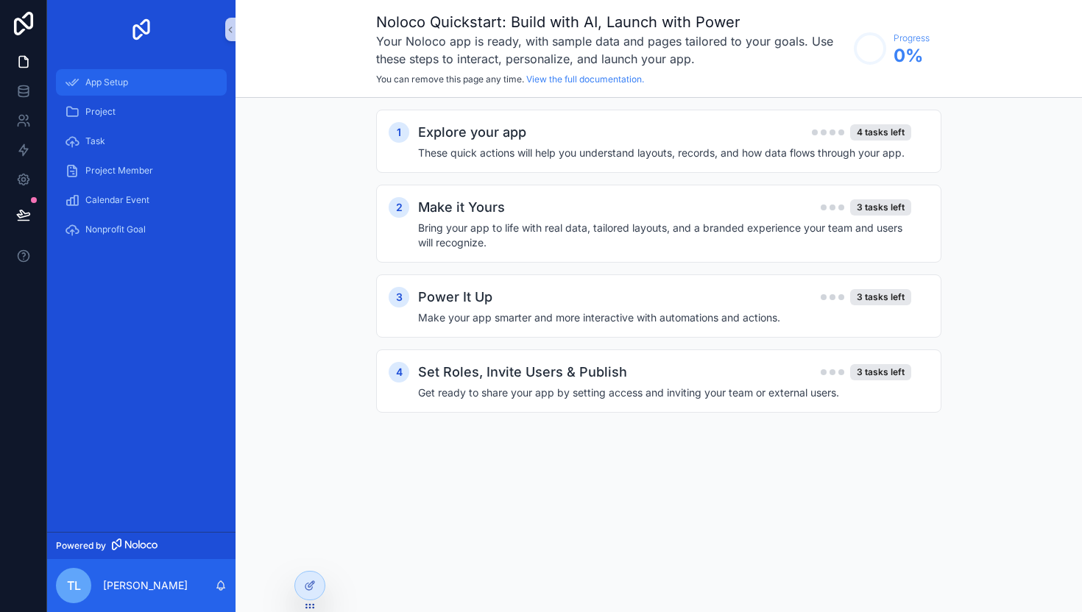
click at [117, 79] on span "App Setup" at bounding box center [106, 83] width 43 height 12
click at [27, 83] on link at bounding box center [23, 91] width 46 height 29
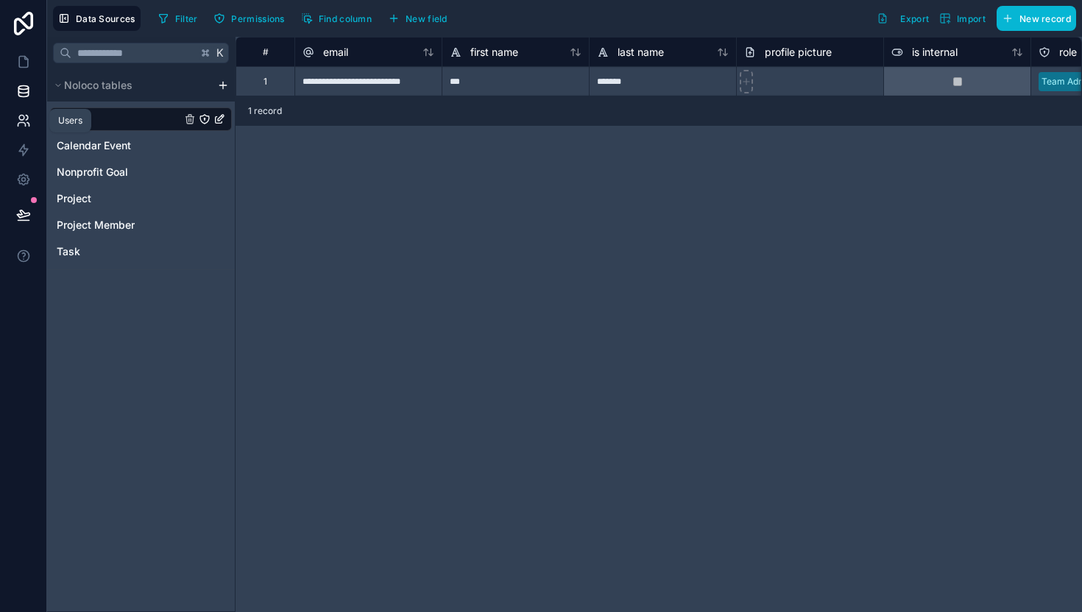
click at [28, 117] on icon at bounding box center [27, 118] width 2 height 4
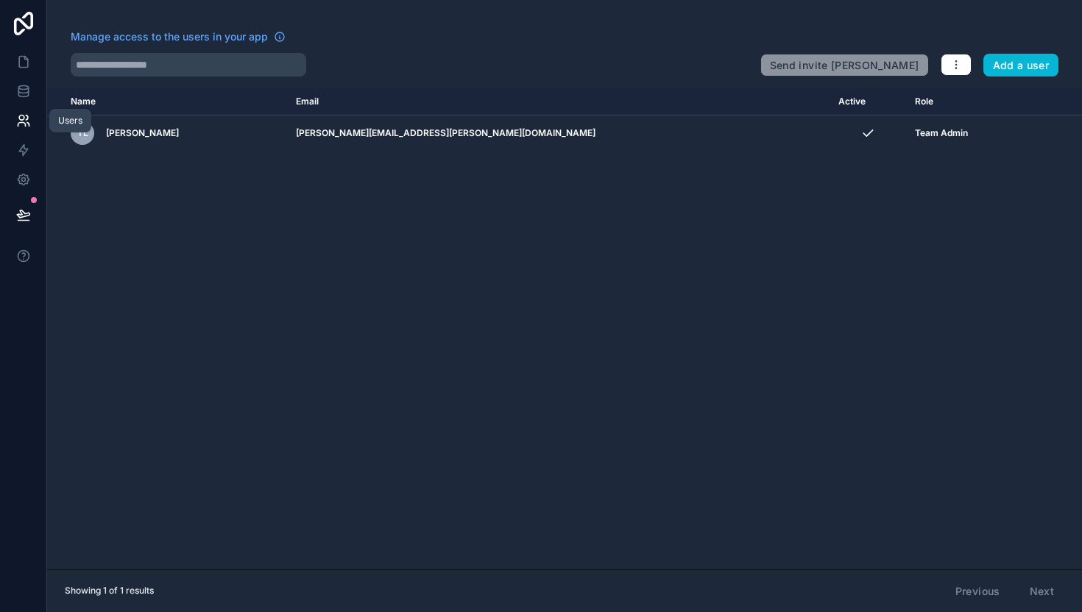
click at [28, 117] on icon at bounding box center [27, 118] width 2 height 4
click at [21, 152] on icon at bounding box center [23, 150] width 15 height 15
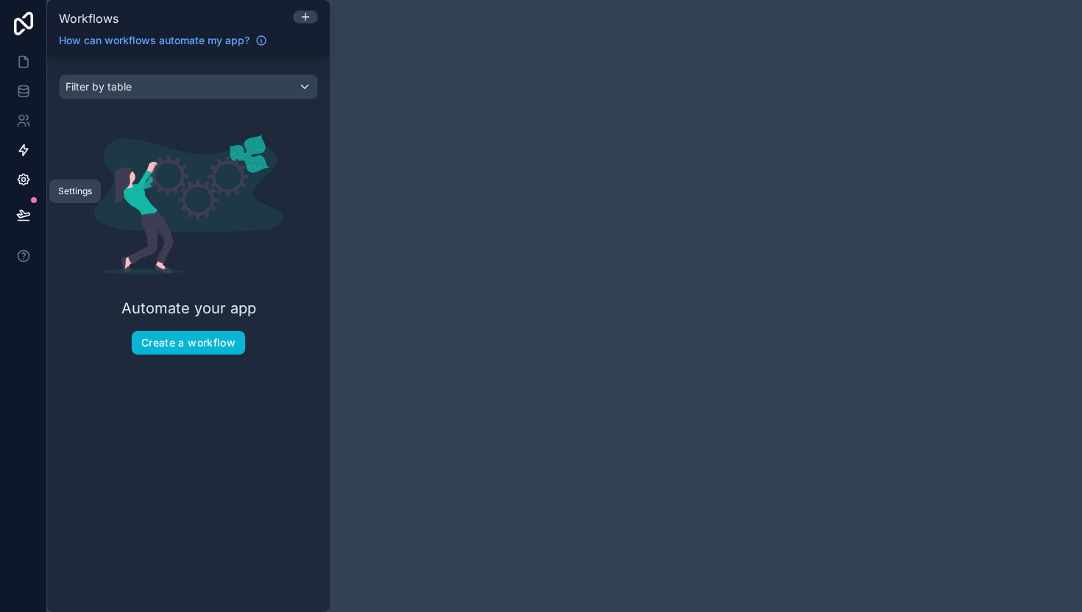
click at [26, 185] on icon at bounding box center [23, 179] width 15 height 15
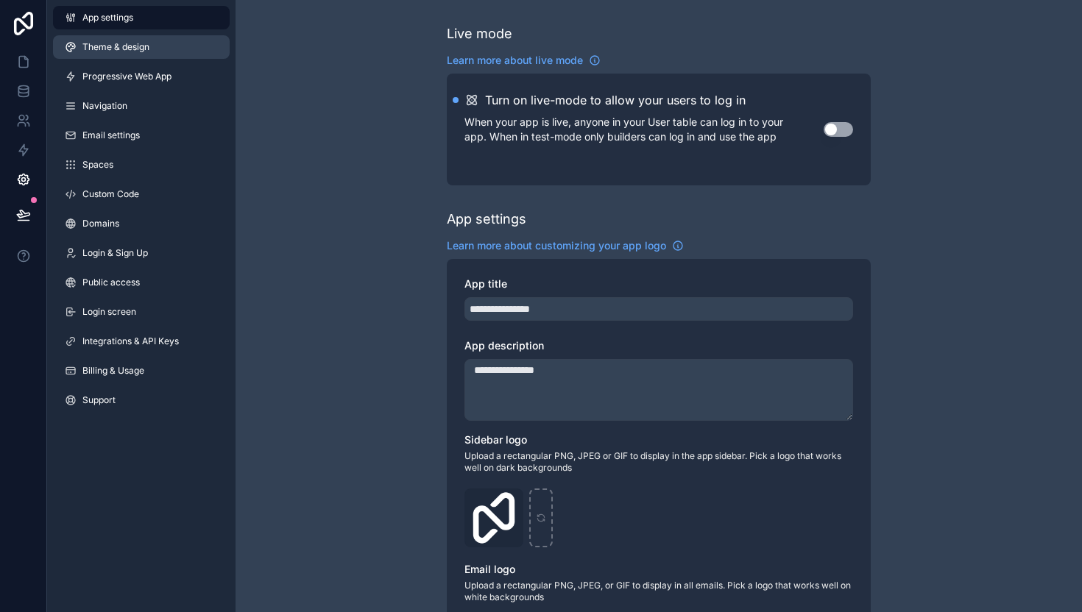
click at [174, 50] on link "Theme & design" at bounding box center [141, 47] width 177 height 24
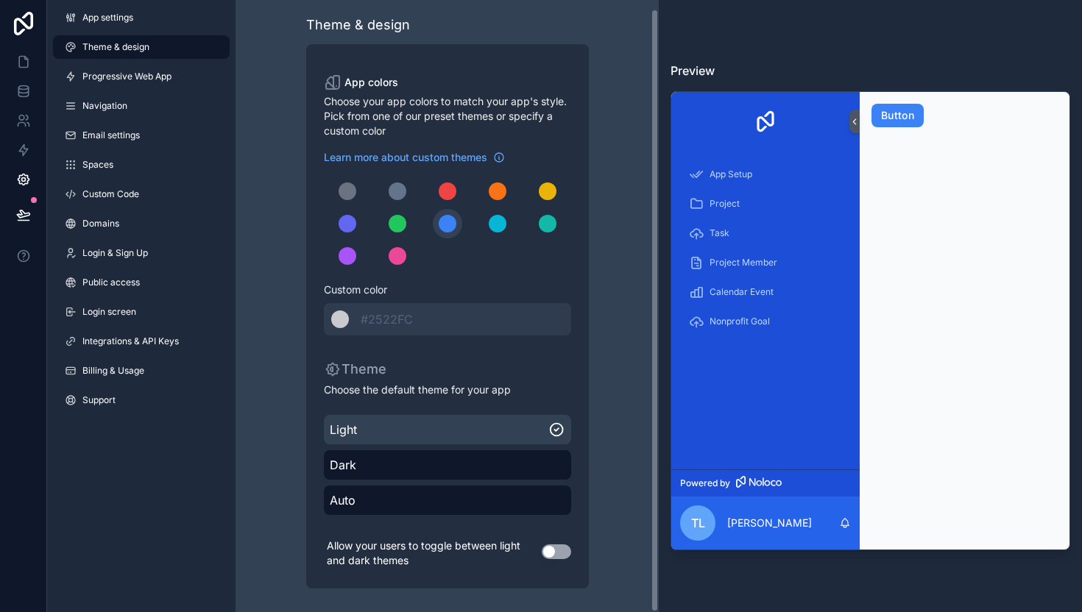
scroll to position [9, 0]
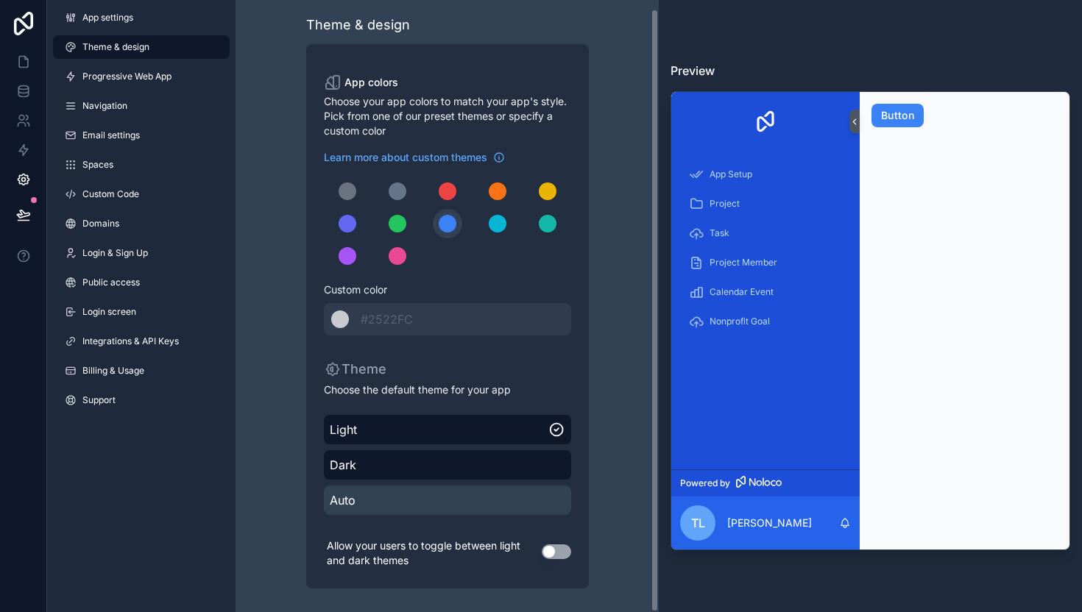
click at [385, 494] on span "Auto" at bounding box center [448, 501] width 236 height 18
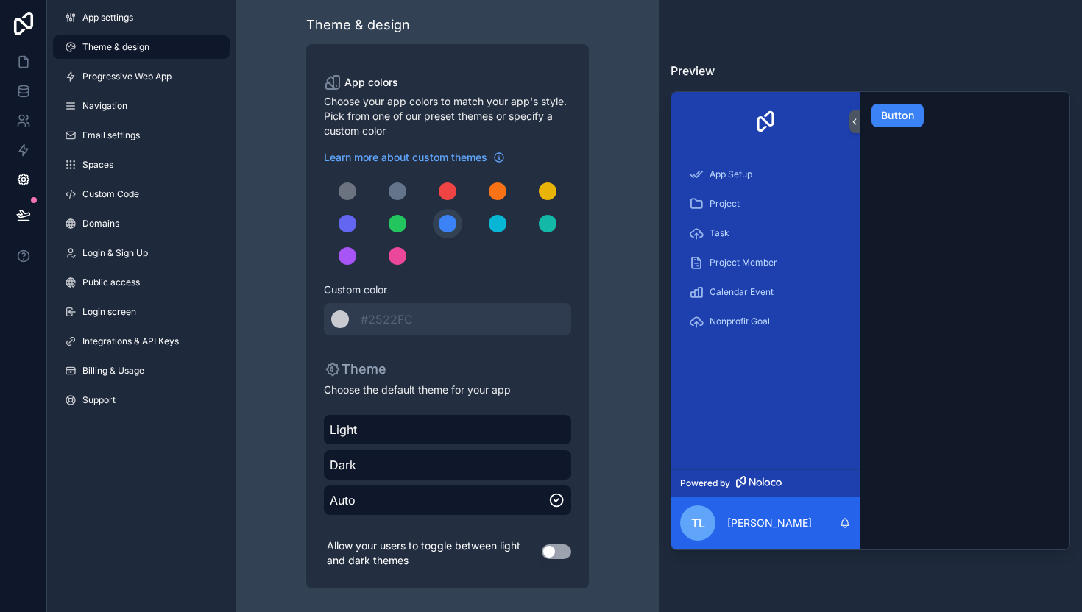
click at [544, 552] on button "Use setting" at bounding box center [556, 552] width 29 height 15
click at [553, 556] on button "Use setting" at bounding box center [556, 552] width 29 height 15
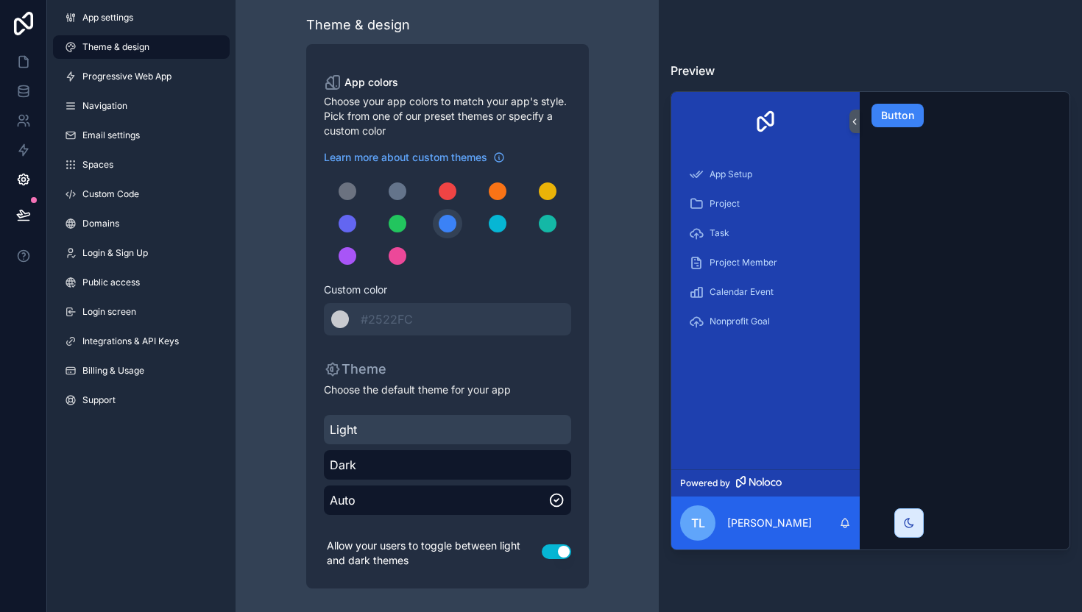
click at [497, 420] on div "Light" at bounding box center [447, 429] width 247 height 29
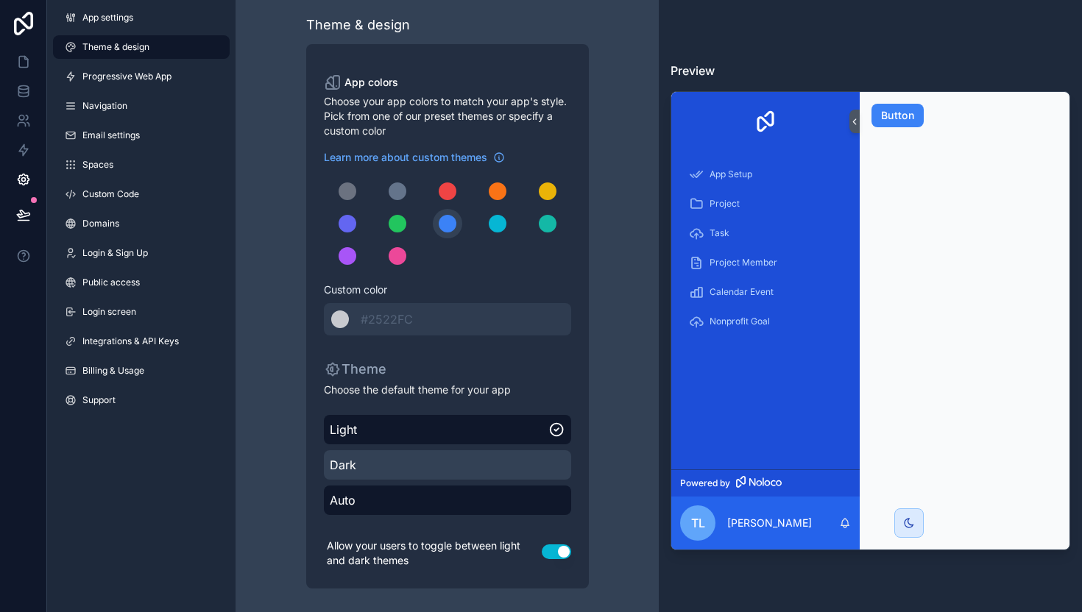
click at [487, 455] on div "Dark" at bounding box center [447, 464] width 247 height 29
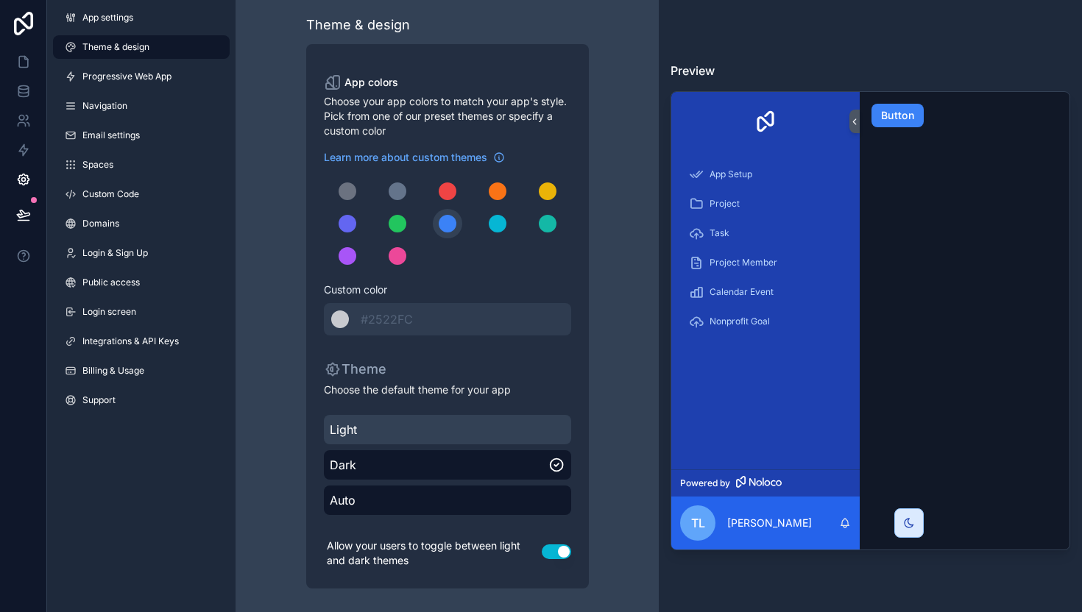
click at [475, 426] on span "Light" at bounding box center [448, 430] width 236 height 18
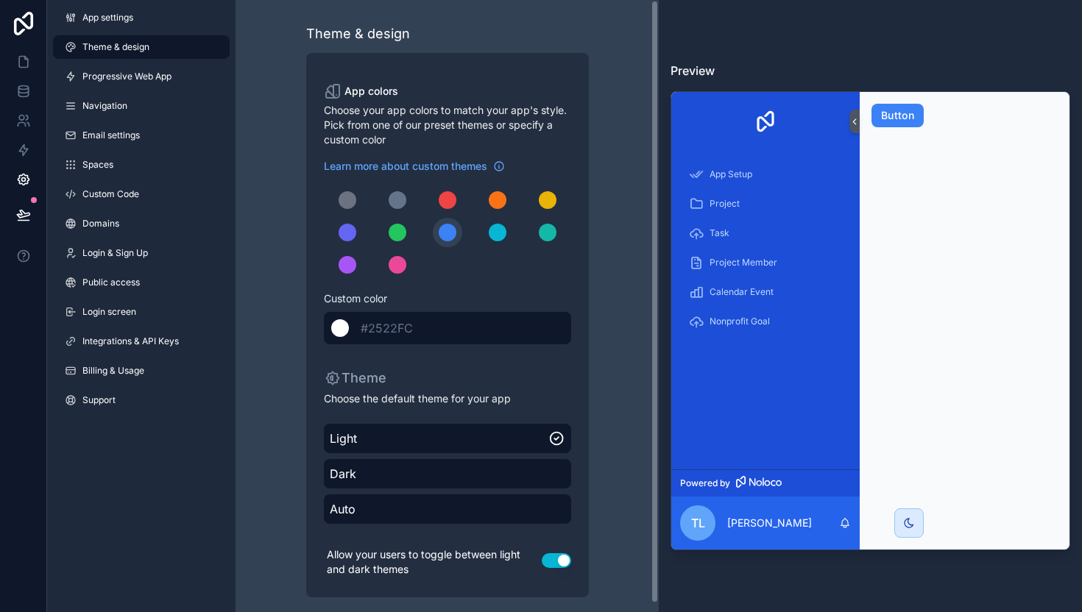
scroll to position [0, 0]
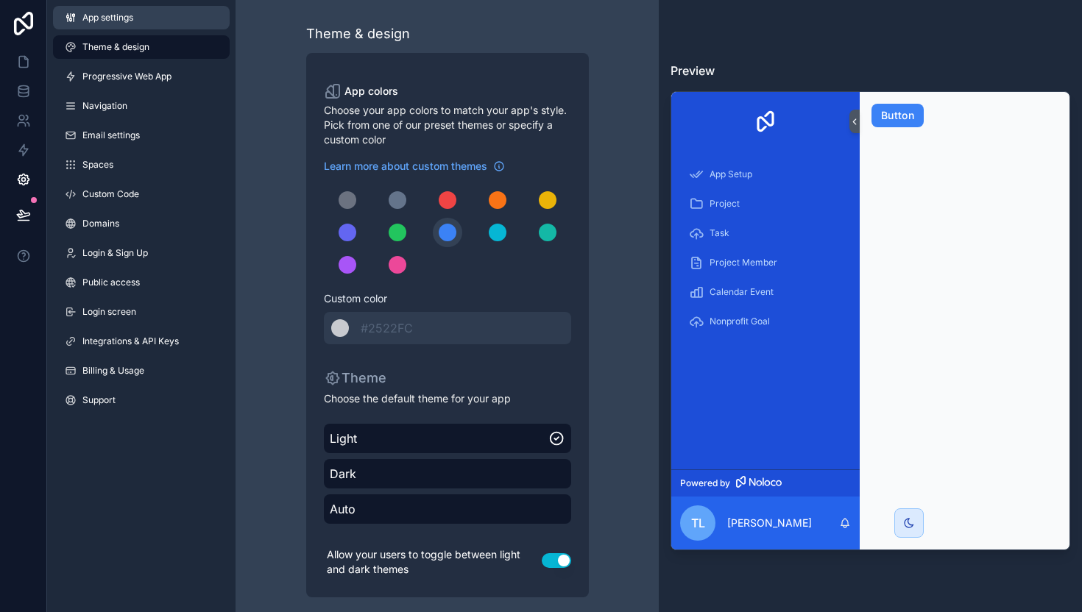
click at [130, 25] on link "App settings" at bounding box center [141, 18] width 177 height 24
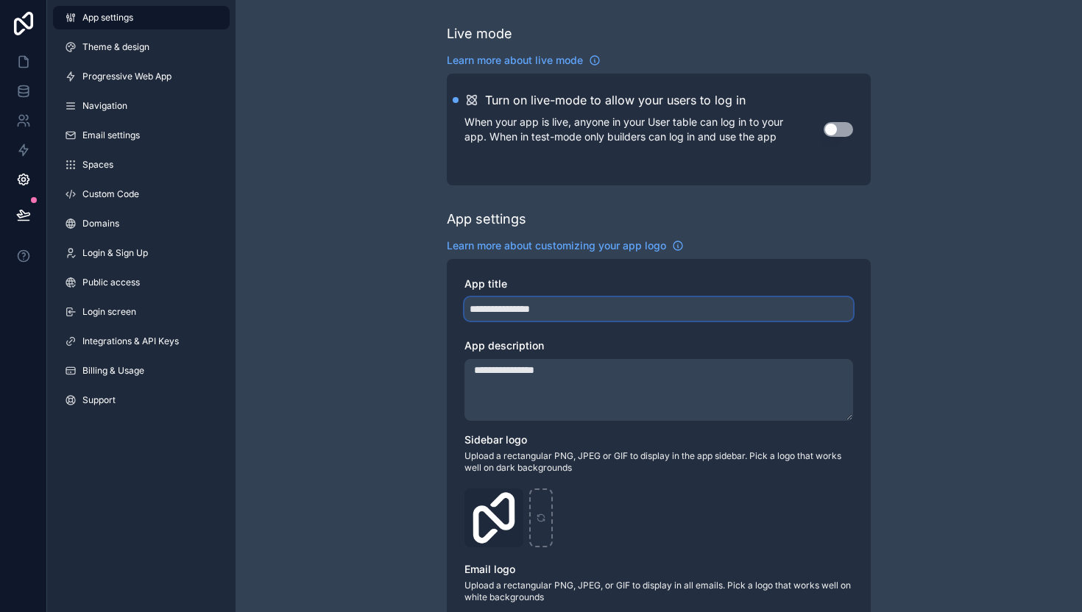
click at [520, 312] on input "**********" at bounding box center [658, 309] width 389 height 24
type input "**********"
click at [713, 180] on div "Turn on live-mode to allow your users to log in When your app is live, anyone i…" at bounding box center [659, 130] width 424 height 112
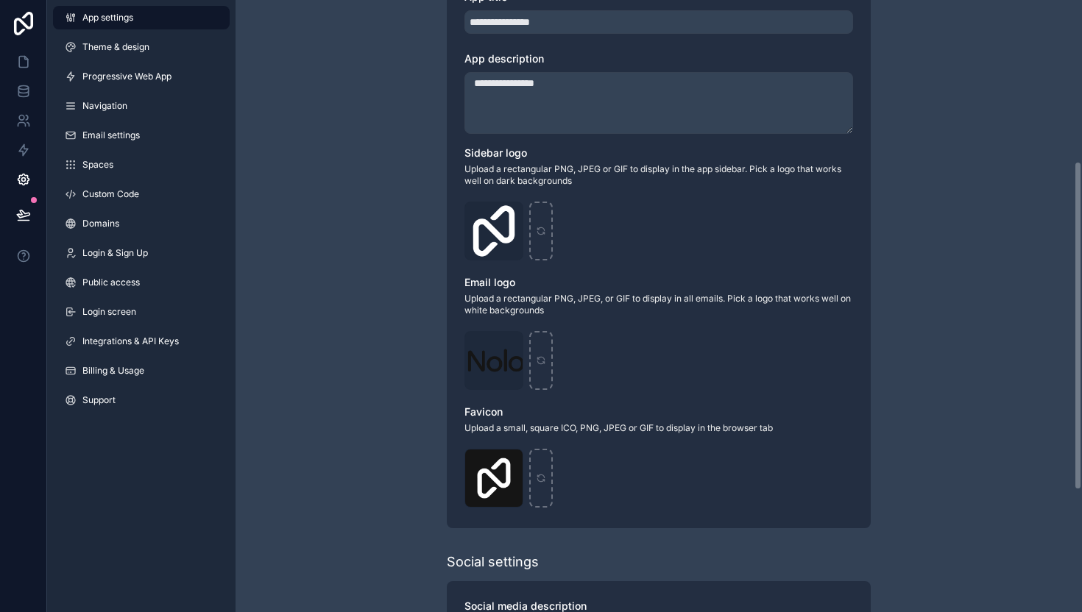
scroll to position [300, 0]
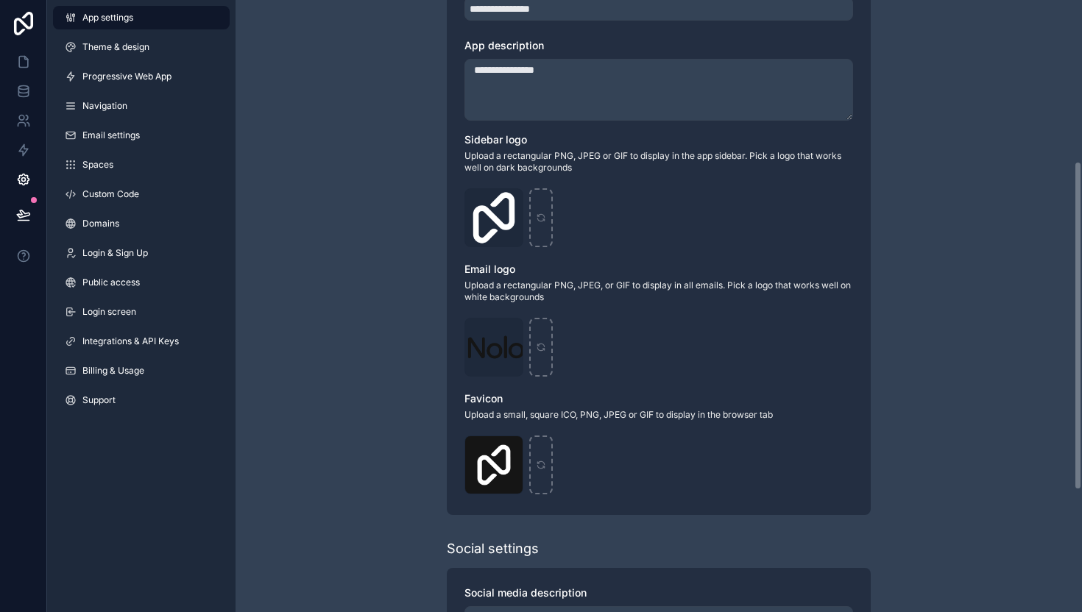
click at [704, 85] on textarea "**********" at bounding box center [658, 90] width 389 height 62
click at [511, 200] on icon "scrollable content" at bounding box center [511, 201] width 12 height 12
click at [542, 175] on icon "button" at bounding box center [542, 175] width 12 height 12
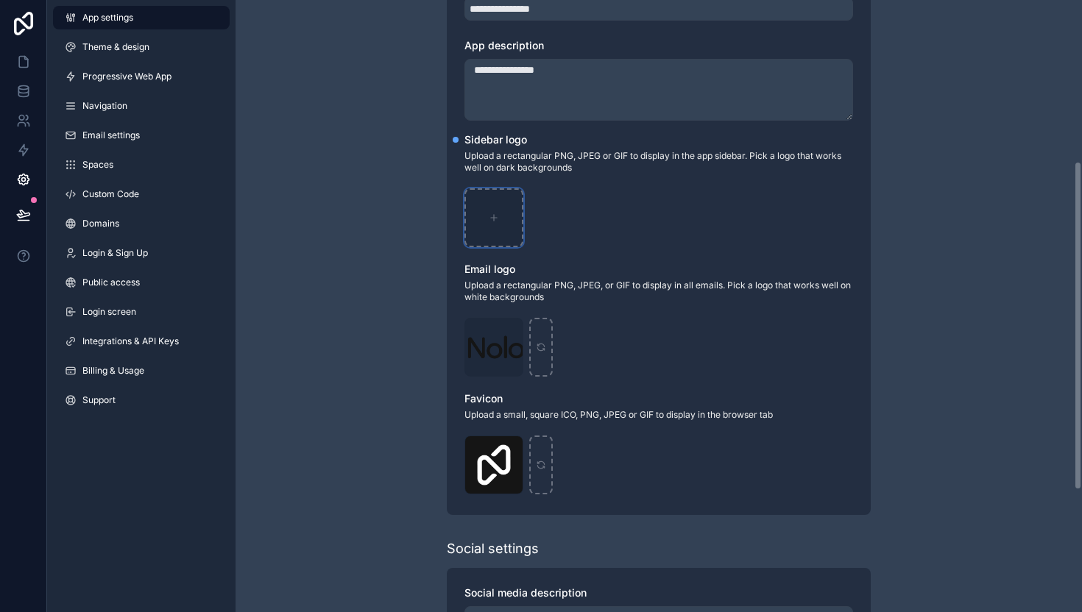
click at [485, 206] on div "scrollable content" at bounding box center [493, 217] width 59 height 59
type input "**********"
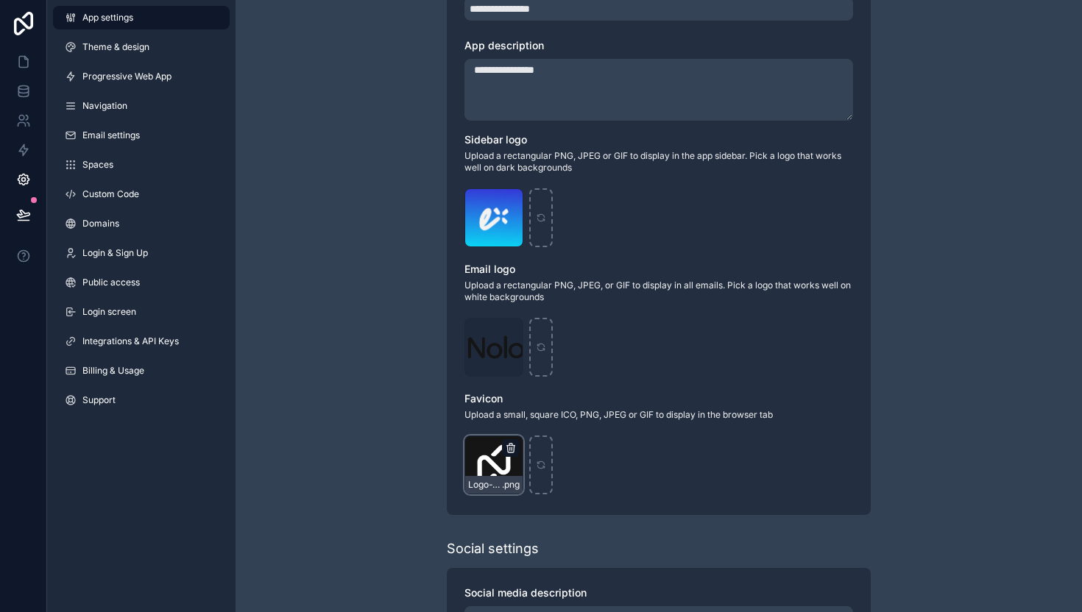
click at [513, 444] on icon "scrollable content" at bounding box center [511, 448] width 12 height 12
click at [539, 419] on icon "button" at bounding box center [541, 422] width 7 height 7
click at [466, 477] on div "scrollable content" at bounding box center [493, 465] width 59 height 59
type input "**********"
click at [516, 327] on icon "scrollable content" at bounding box center [511, 331] width 12 height 12
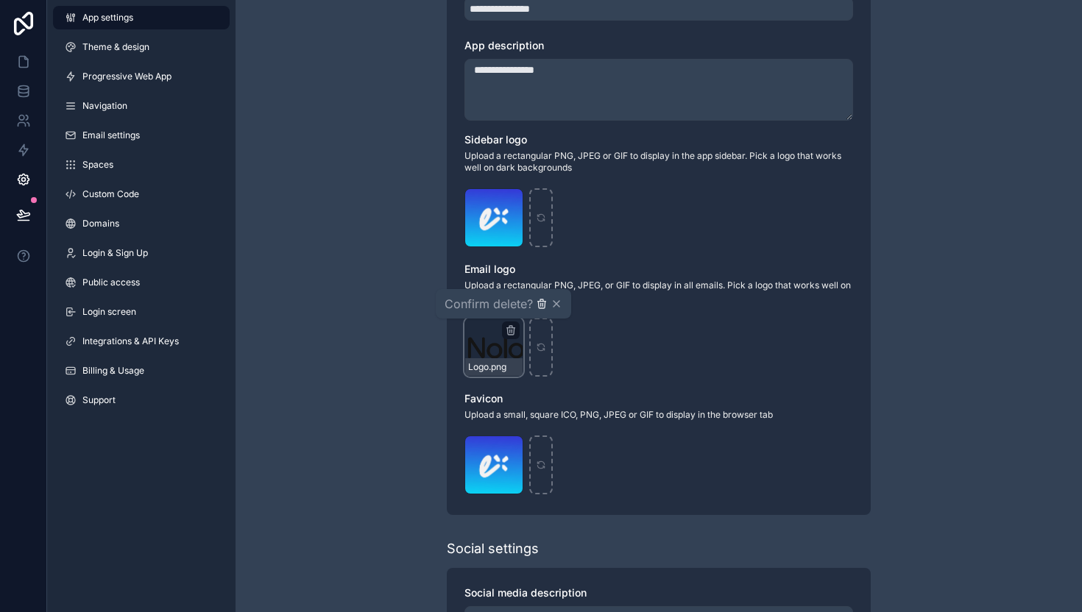
click at [539, 308] on icon "button" at bounding box center [542, 304] width 12 height 12
click at [511, 339] on div "scrollable content" at bounding box center [493, 347] width 59 height 59
type input "**********"
click at [514, 202] on icon "scrollable content" at bounding box center [510, 202] width 7 height 7
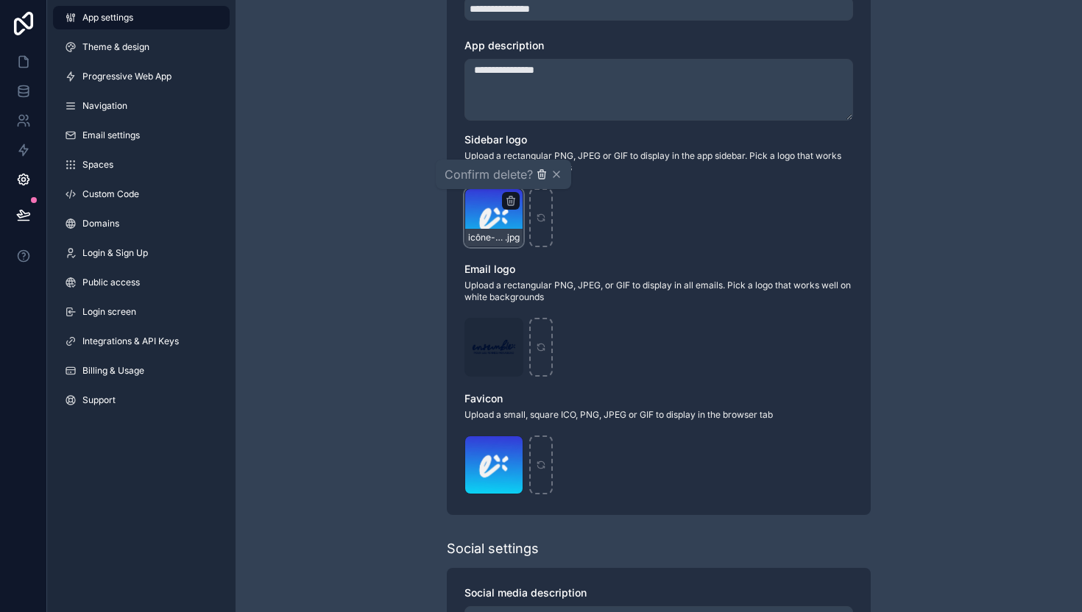
click at [541, 174] on icon "button" at bounding box center [541, 175] width 0 height 3
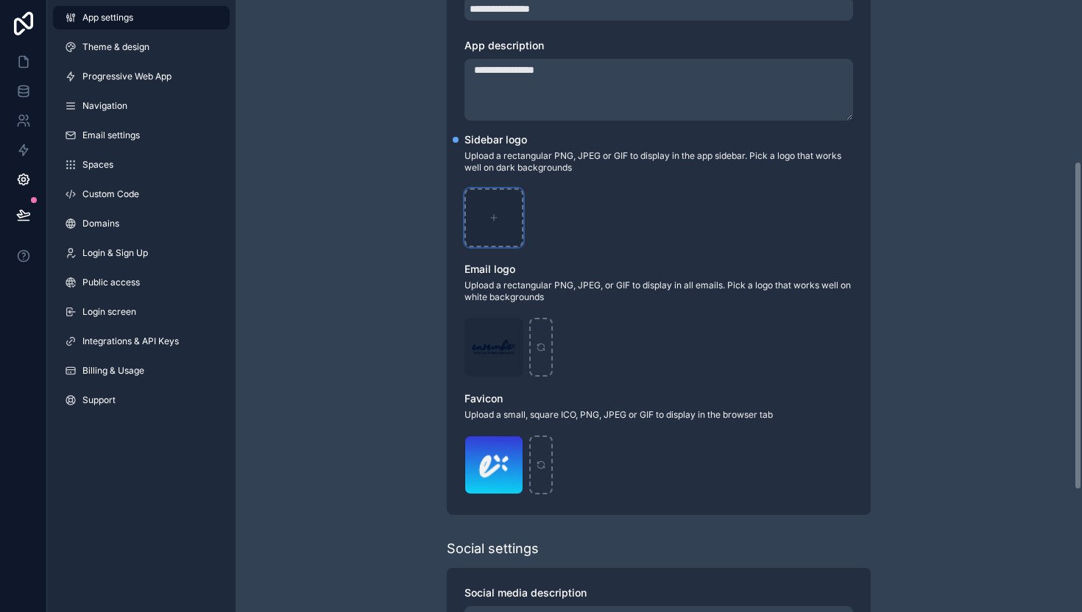
click at [502, 202] on div "scrollable content" at bounding box center [493, 217] width 59 height 59
type input "**********"
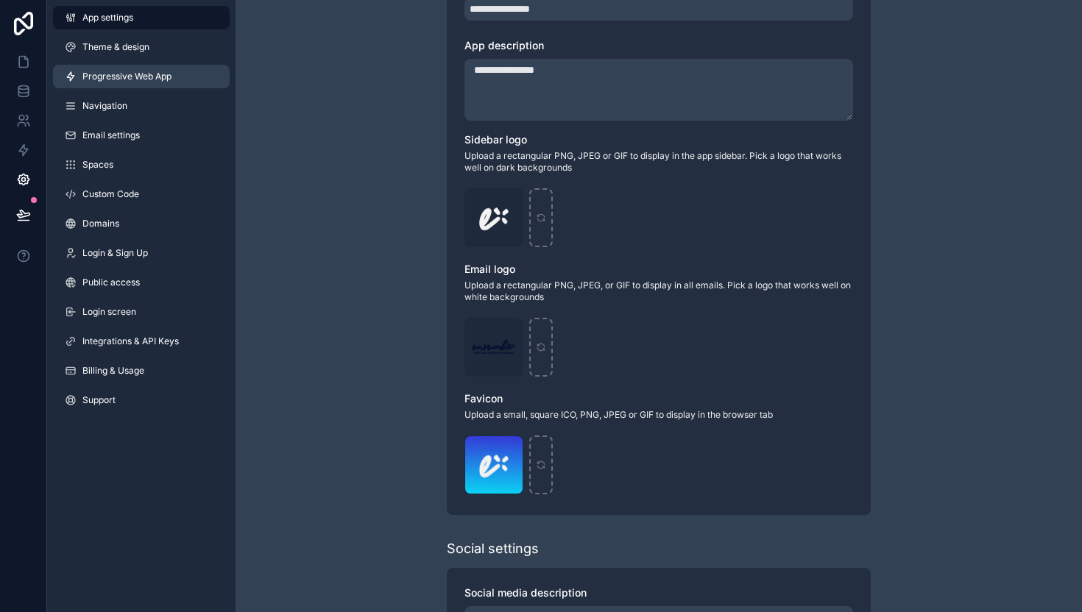
click at [127, 71] on span "Progressive Web App" at bounding box center [126, 77] width 89 height 12
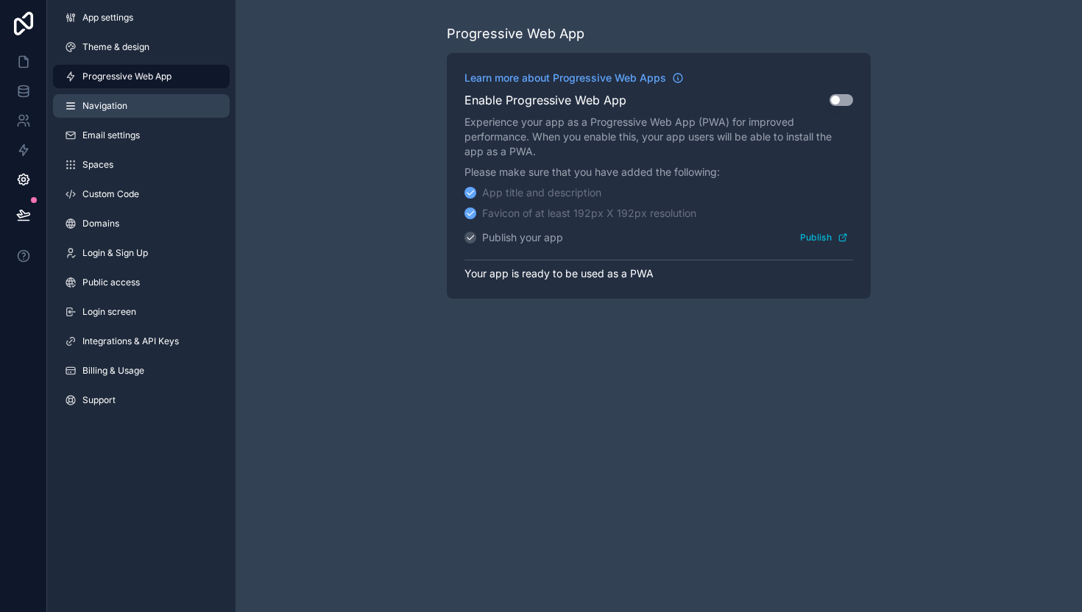
click at [165, 111] on link "Navigation" at bounding box center [141, 106] width 177 height 24
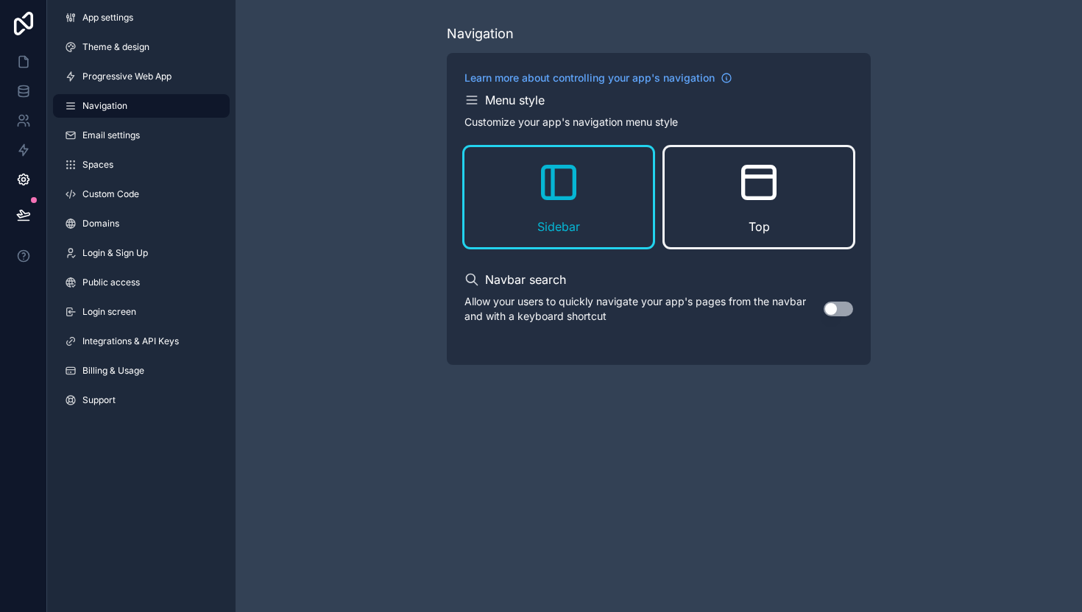
click at [776, 230] on div "Top" at bounding box center [759, 197] width 188 height 100
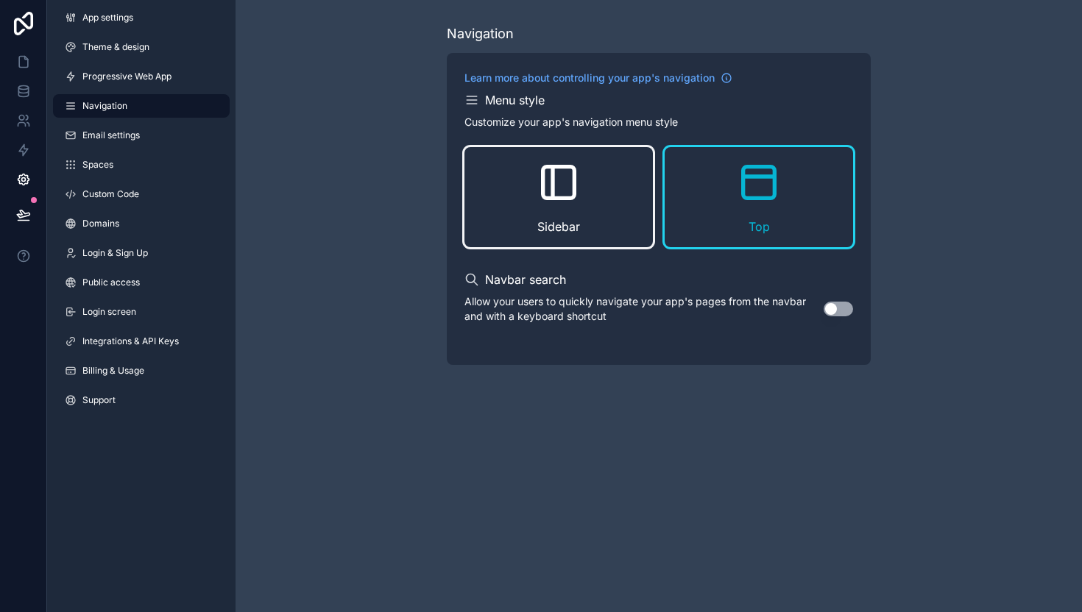
click at [600, 191] on div "Sidebar" at bounding box center [558, 197] width 188 height 100
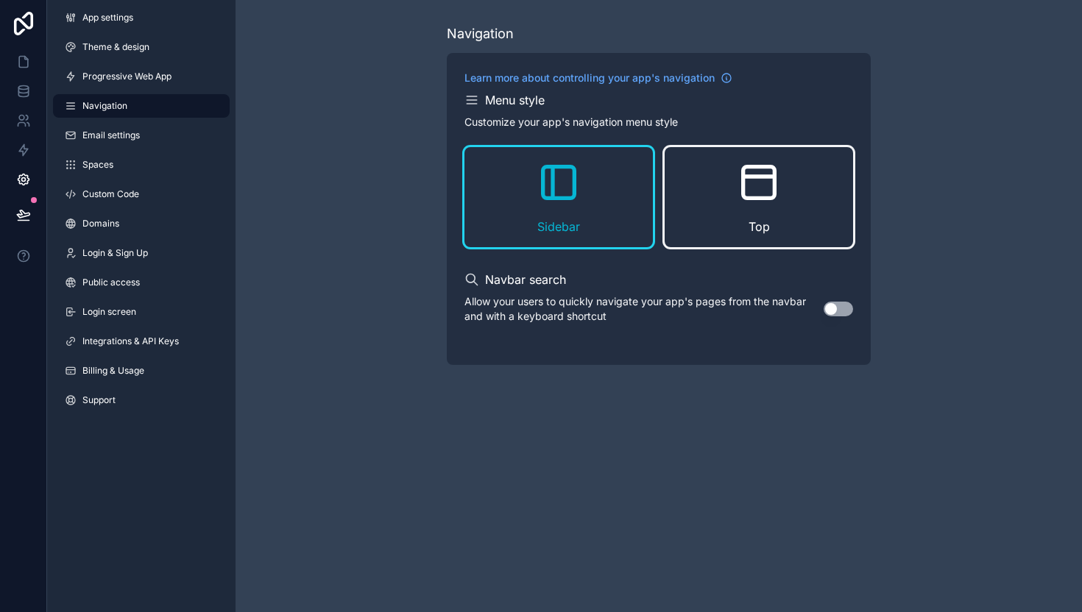
click at [756, 202] on icon "scrollable content" at bounding box center [758, 182] width 47 height 47
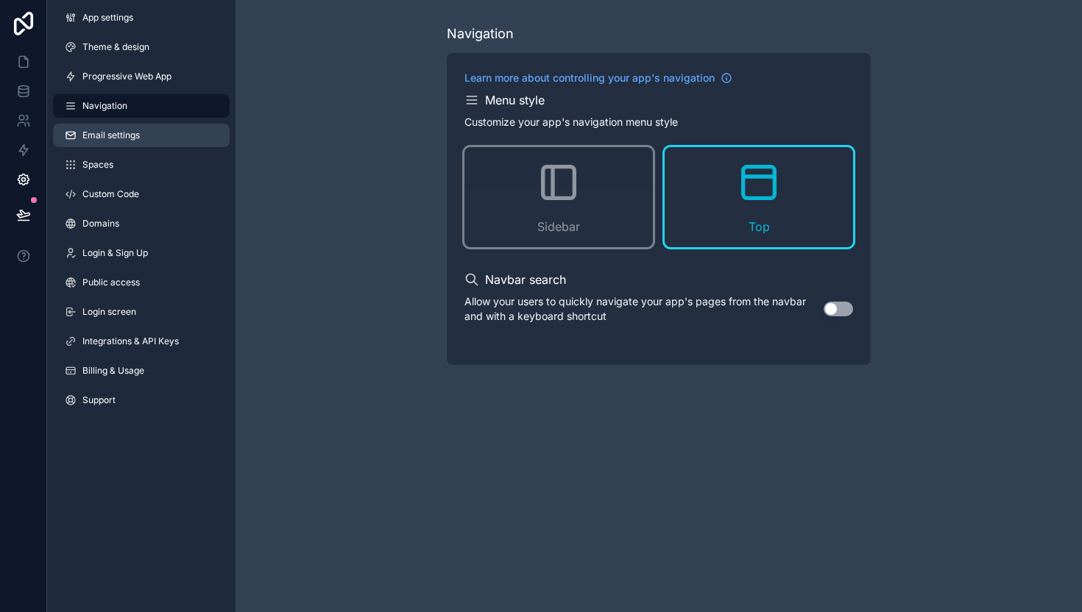
click at [121, 130] on span "Email settings" at bounding box center [110, 136] width 57 height 12
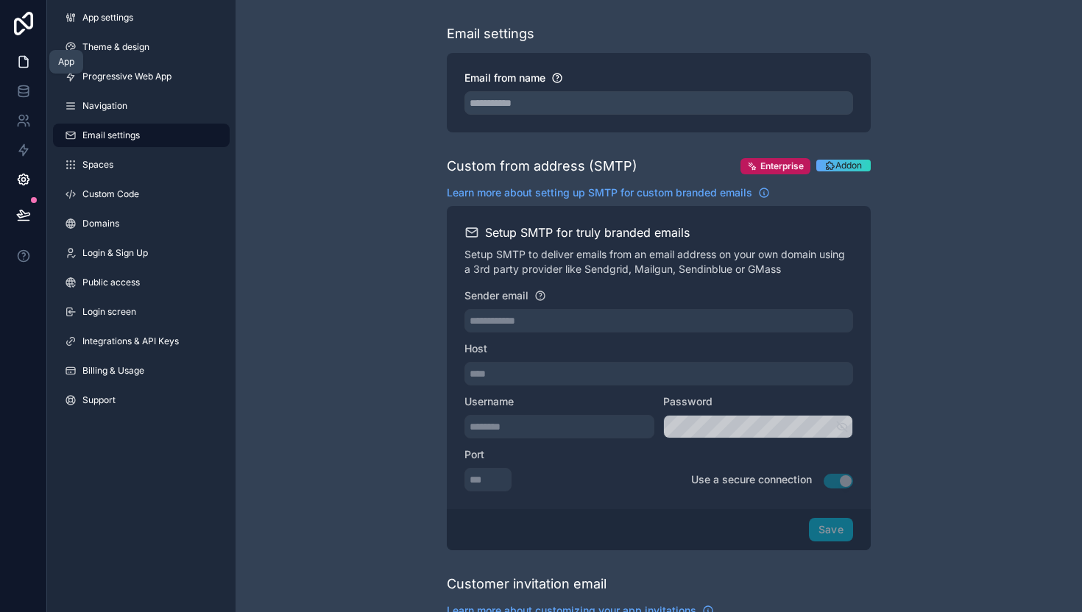
click at [32, 63] on link at bounding box center [23, 61] width 46 height 29
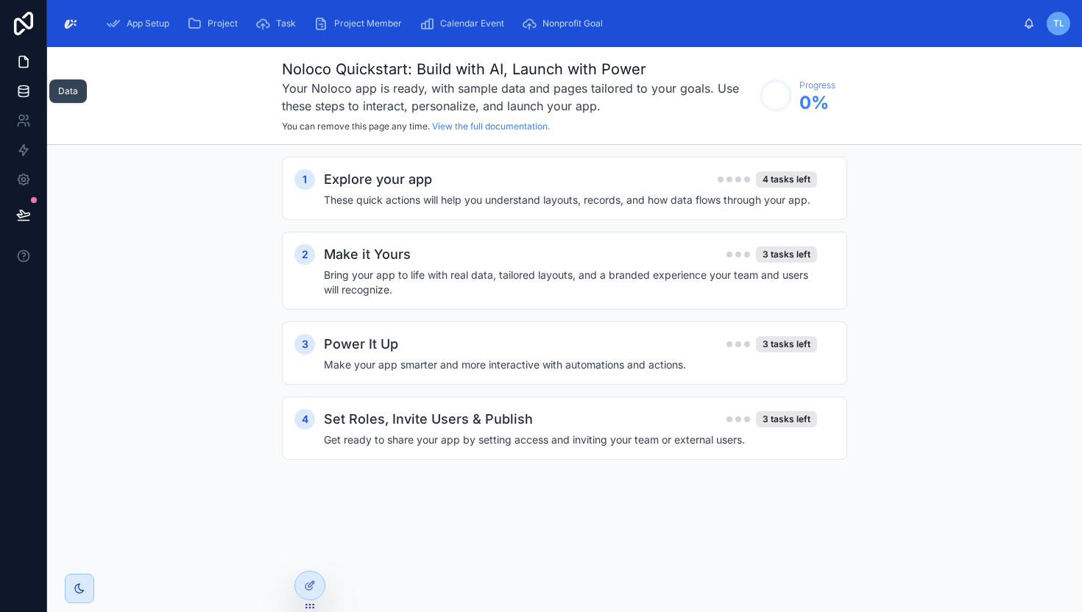
click at [19, 90] on icon at bounding box center [23, 91] width 10 height 6
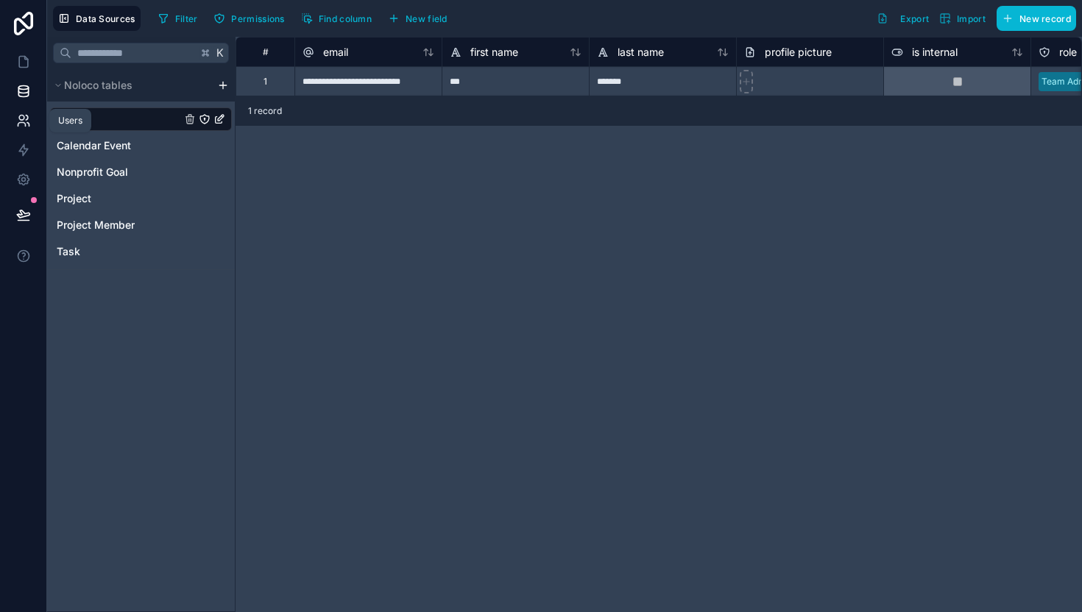
click at [21, 124] on icon at bounding box center [23, 120] width 15 height 15
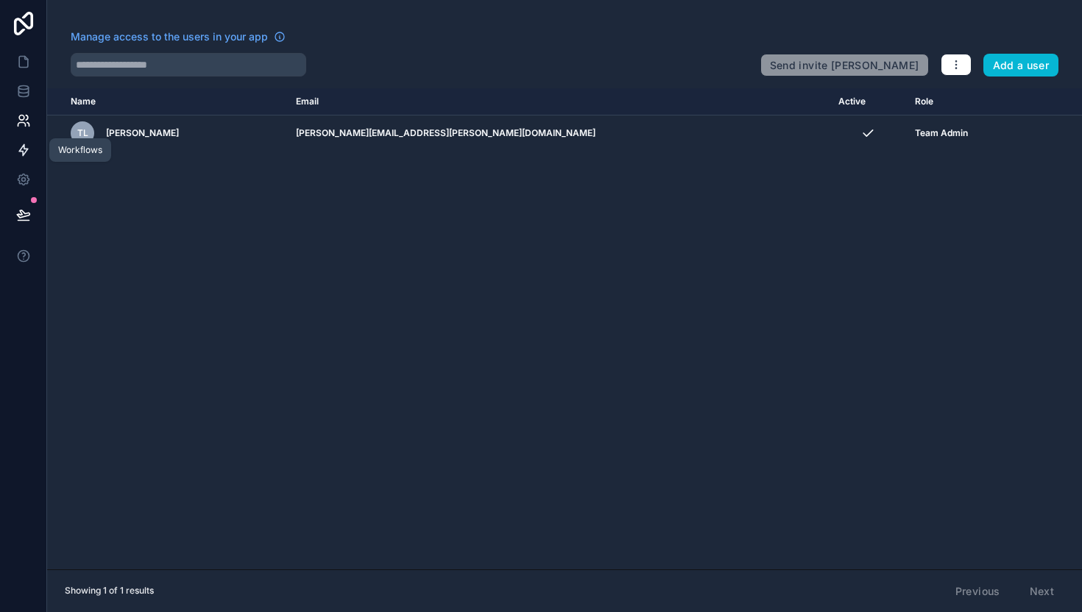
click at [21, 152] on icon at bounding box center [23, 150] width 9 height 11
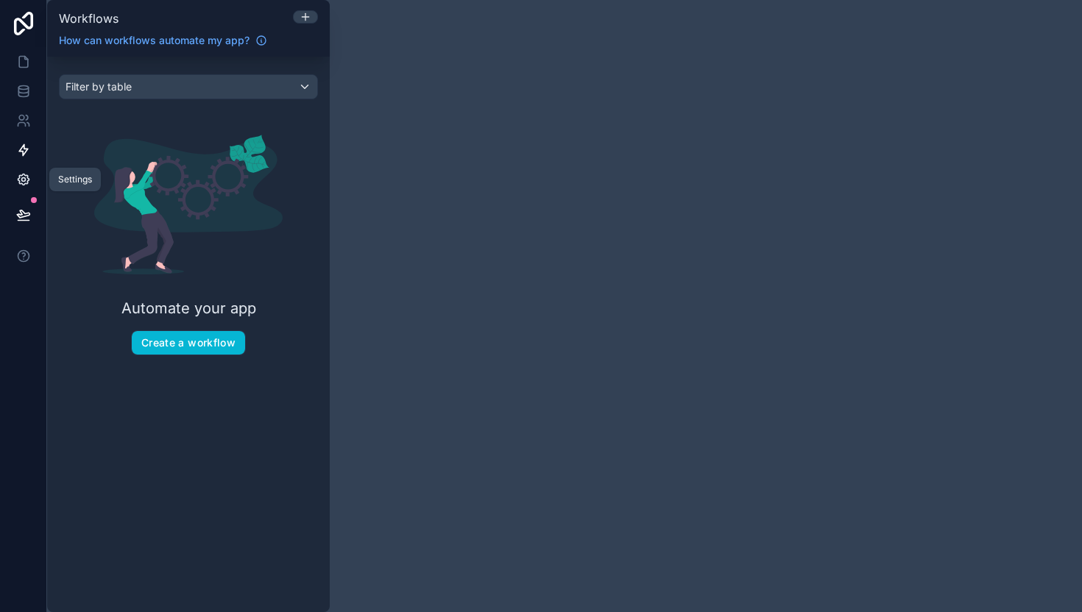
click at [25, 179] on icon at bounding box center [23, 180] width 4 height 4
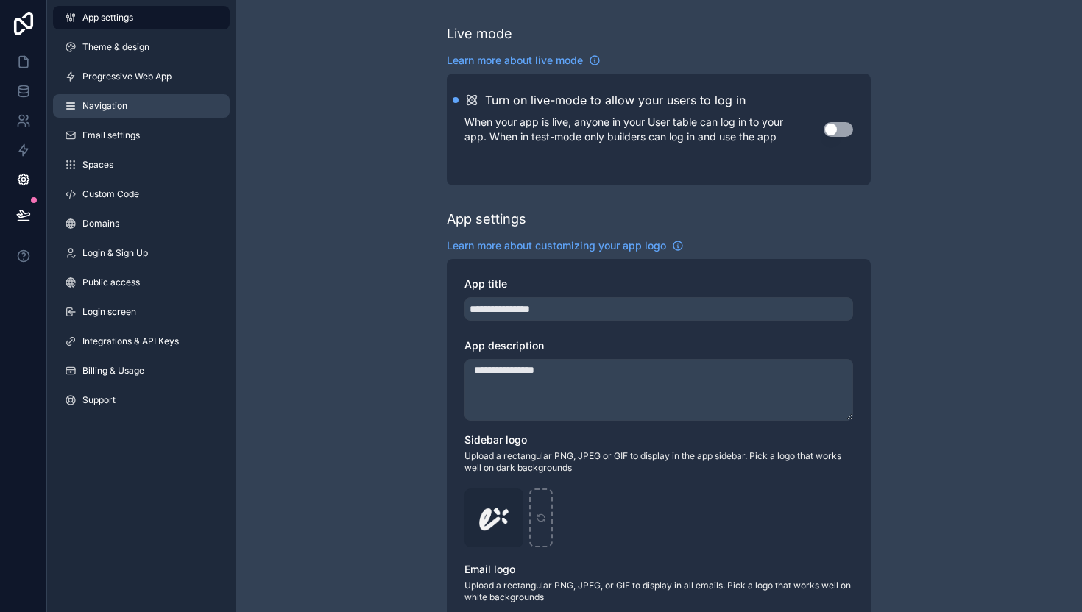
click at [105, 114] on link "Navigation" at bounding box center [141, 106] width 177 height 24
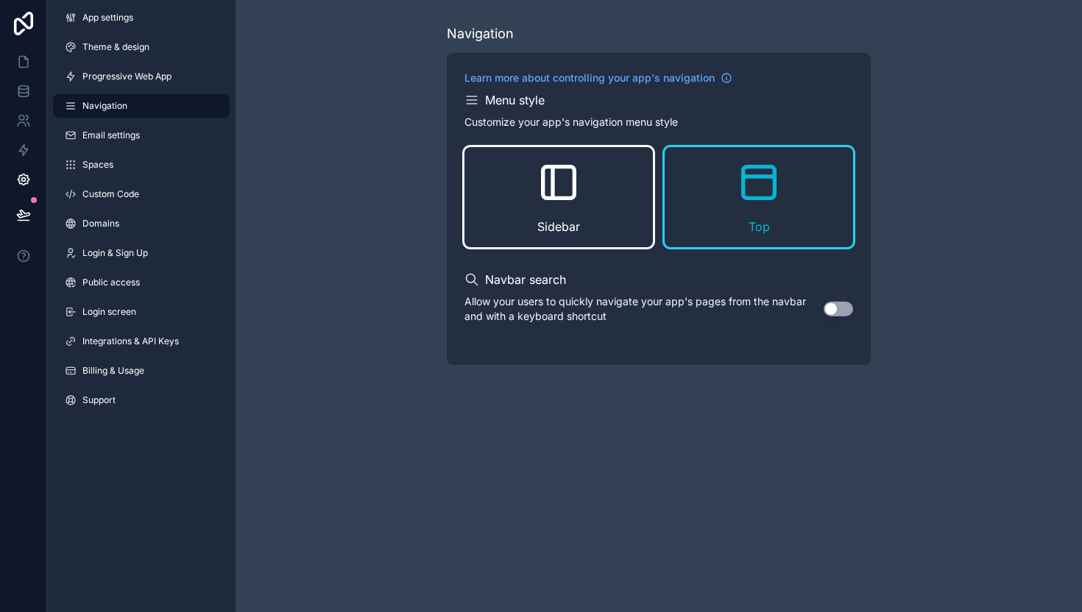
click at [497, 181] on div "Sidebar" at bounding box center [558, 197] width 188 height 100
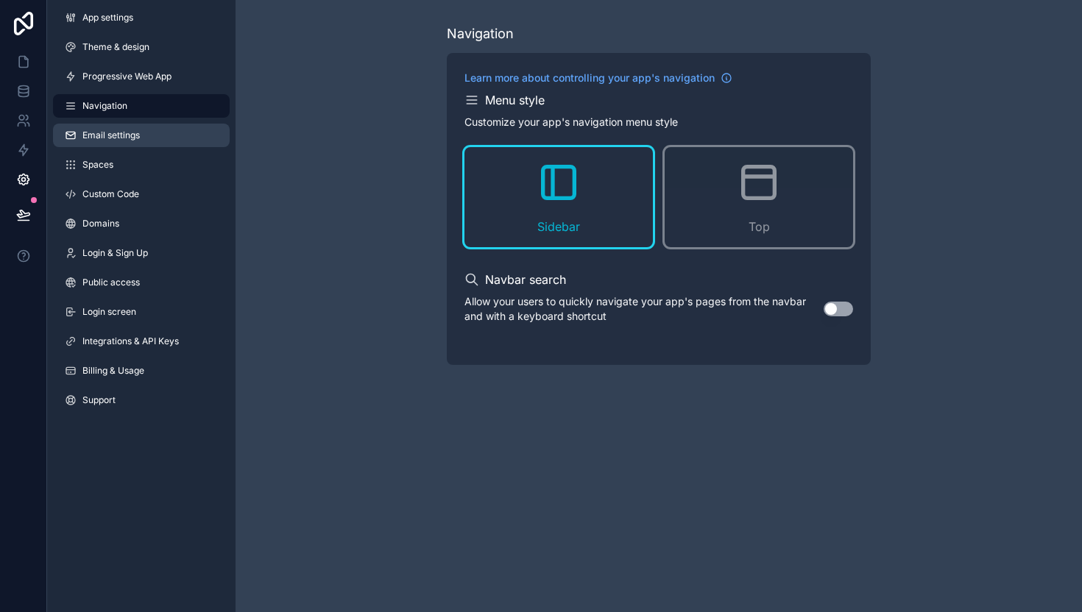
click at [83, 124] on link "Email settings" at bounding box center [141, 136] width 177 height 24
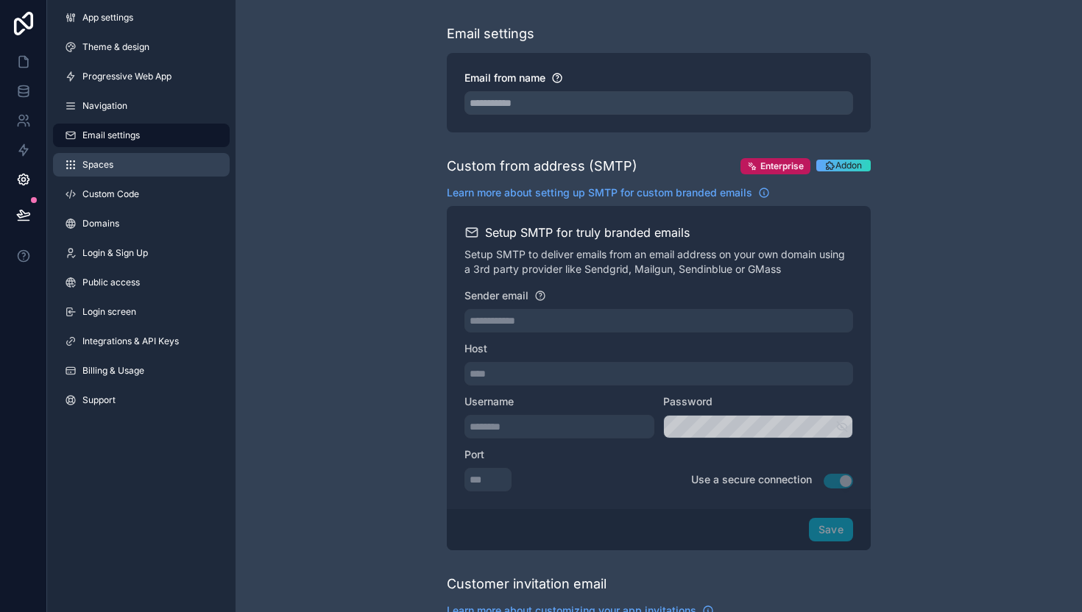
click at [142, 161] on link "Spaces" at bounding box center [141, 165] width 177 height 24
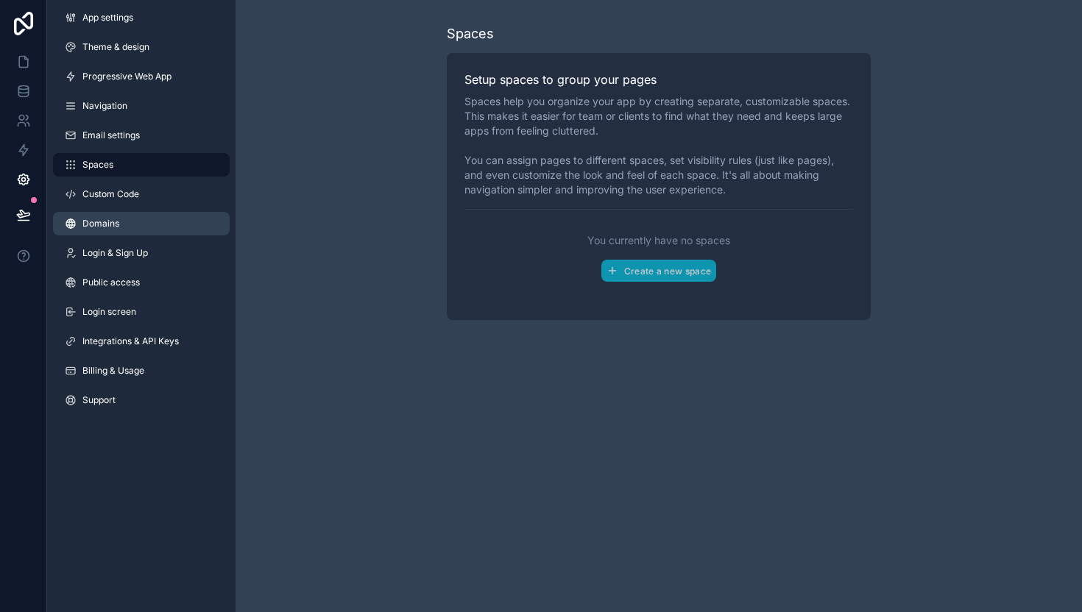
click at [152, 221] on link "Domains" at bounding box center [141, 224] width 177 height 24
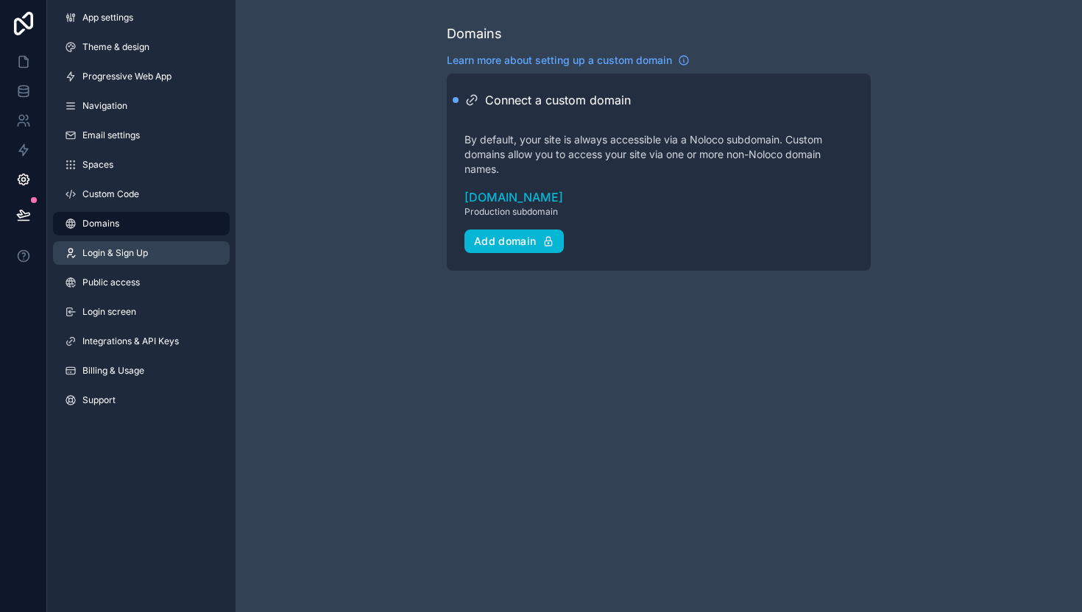
click at [153, 259] on link "Login & Sign Up" at bounding box center [141, 253] width 177 height 24
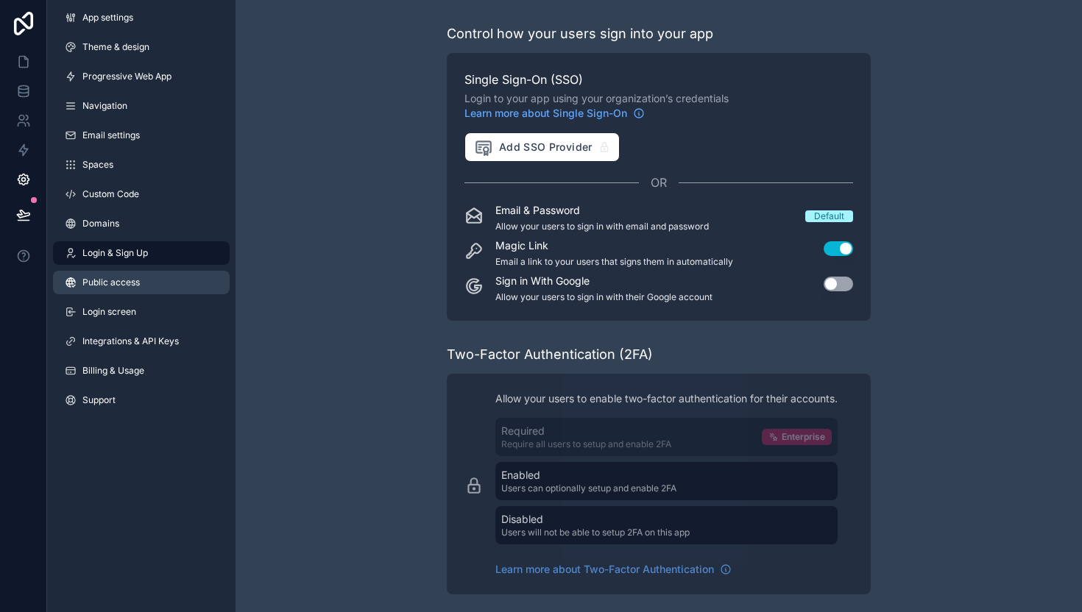
click at [148, 287] on link "Public access" at bounding box center [141, 283] width 177 height 24
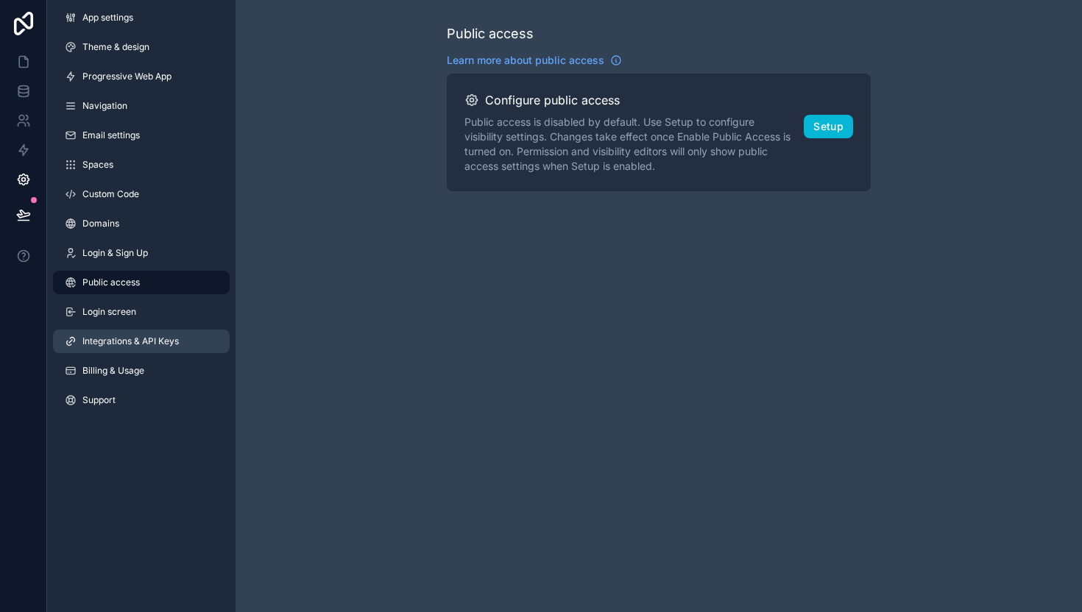
click at [154, 340] on span "Integrations & API Keys" at bounding box center [130, 342] width 96 height 12
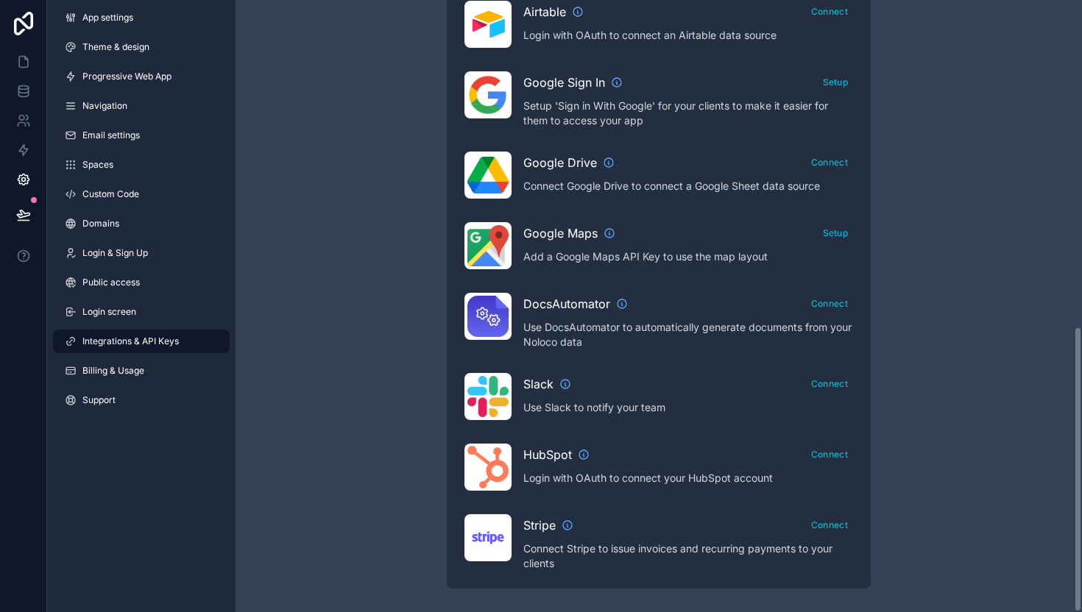
scroll to position [699, 0]
click at [27, 186] on icon at bounding box center [23, 179] width 15 height 15
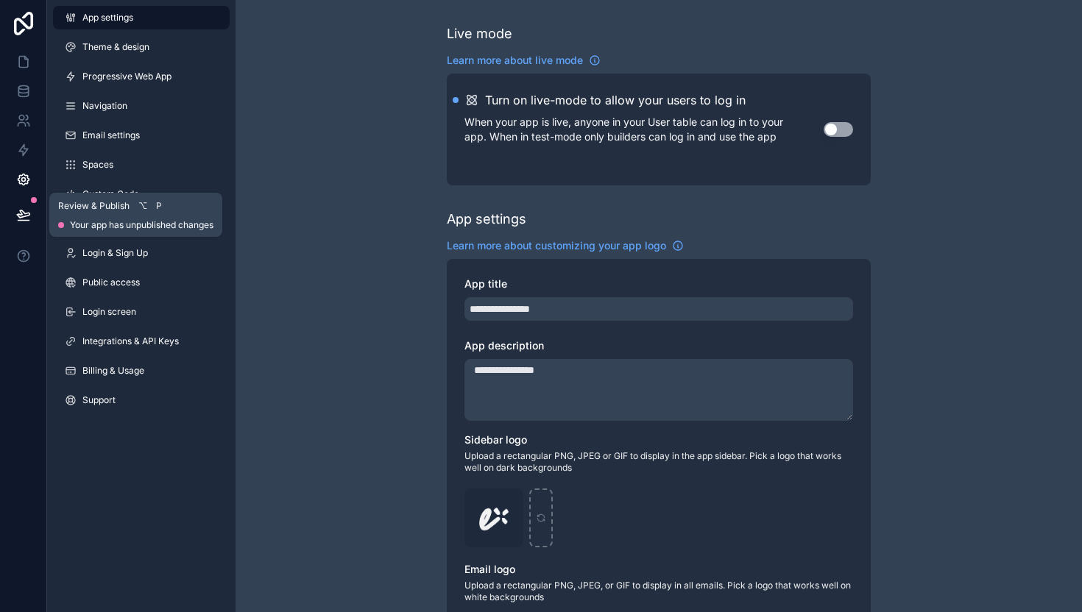
click at [25, 204] on button at bounding box center [23, 214] width 32 height 41
click at [26, 52] on link at bounding box center [23, 61] width 46 height 29
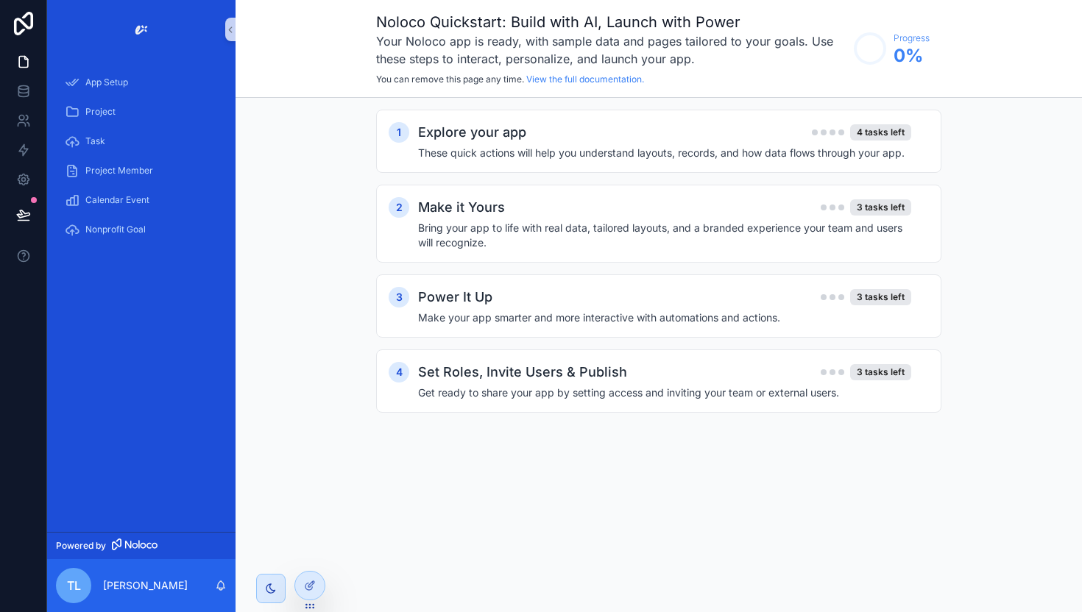
click at [144, 28] on img "scrollable content" at bounding box center [142, 30] width 24 height 24
click at [228, 23] on button "scrollable content" at bounding box center [230, 30] width 10 height 24
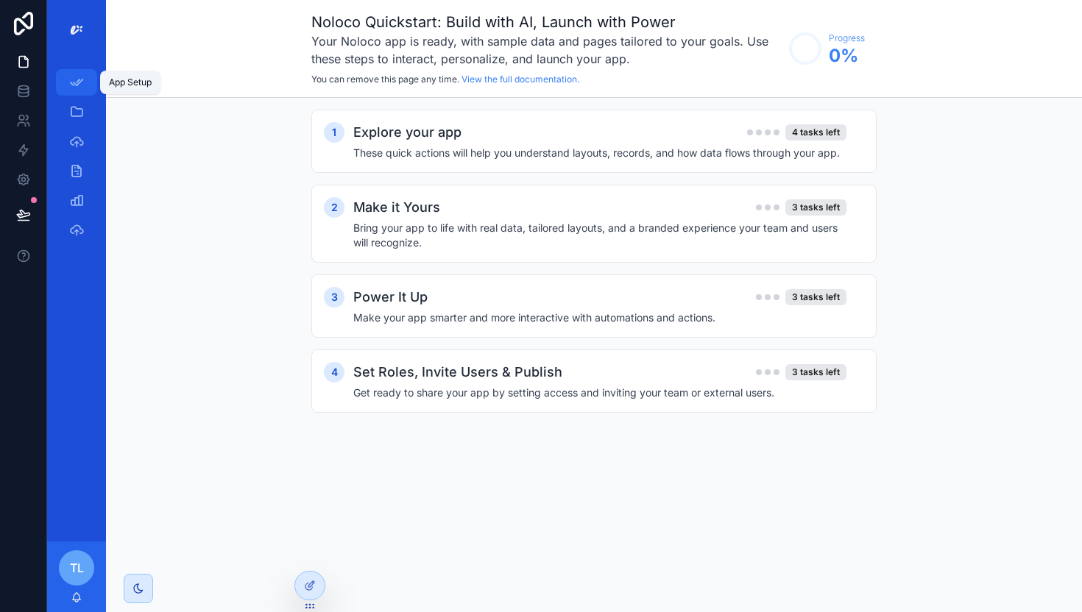
click at [70, 85] on icon "scrollable content" at bounding box center [76, 82] width 15 height 15
click at [72, 118] on icon "scrollable content" at bounding box center [76, 112] width 15 height 15
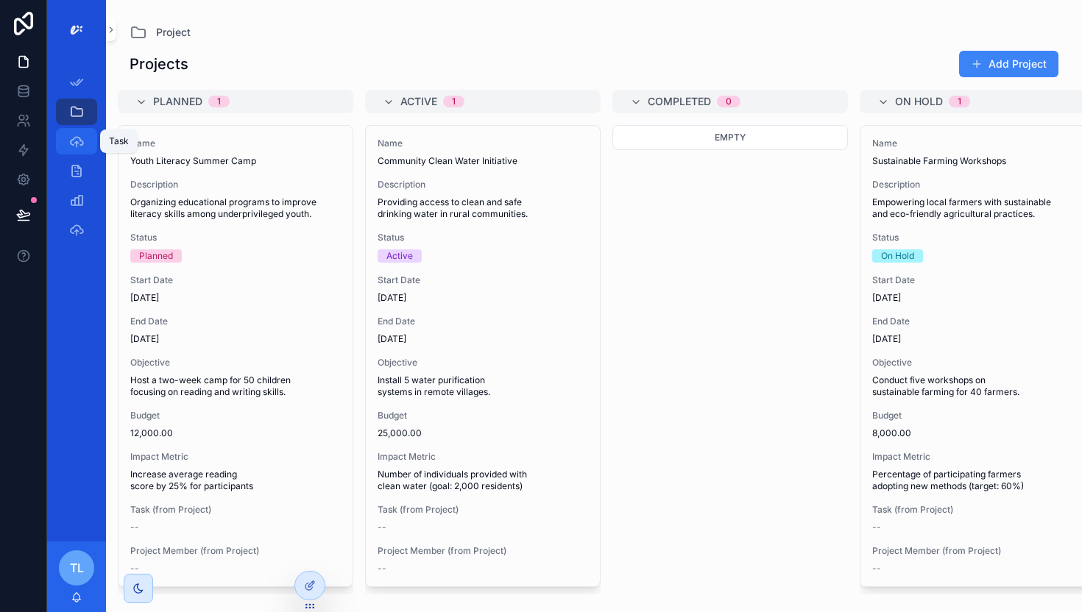
click at [69, 145] on icon "scrollable content" at bounding box center [76, 141] width 15 height 15
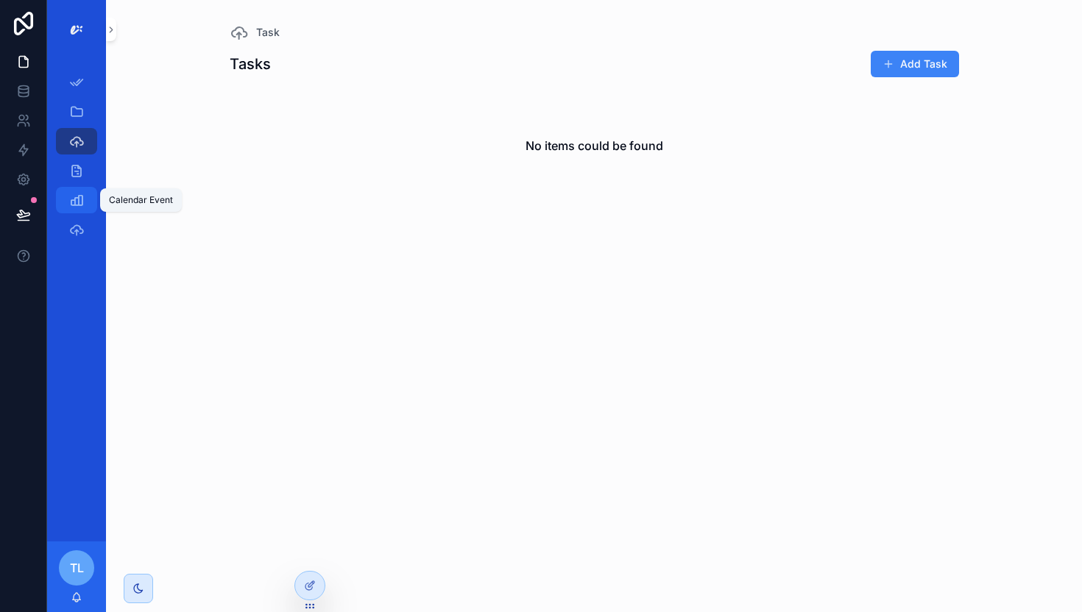
click at [79, 194] on icon "scrollable content" at bounding box center [76, 200] width 15 height 15
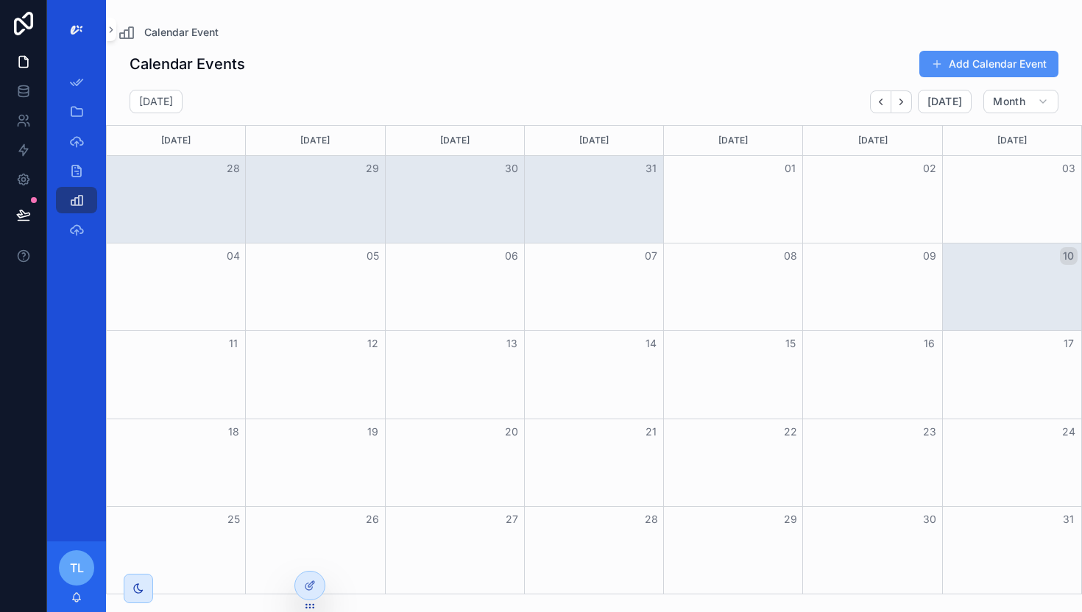
click at [995, 60] on button "Add Calendar Event" at bounding box center [988, 64] width 139 height 26
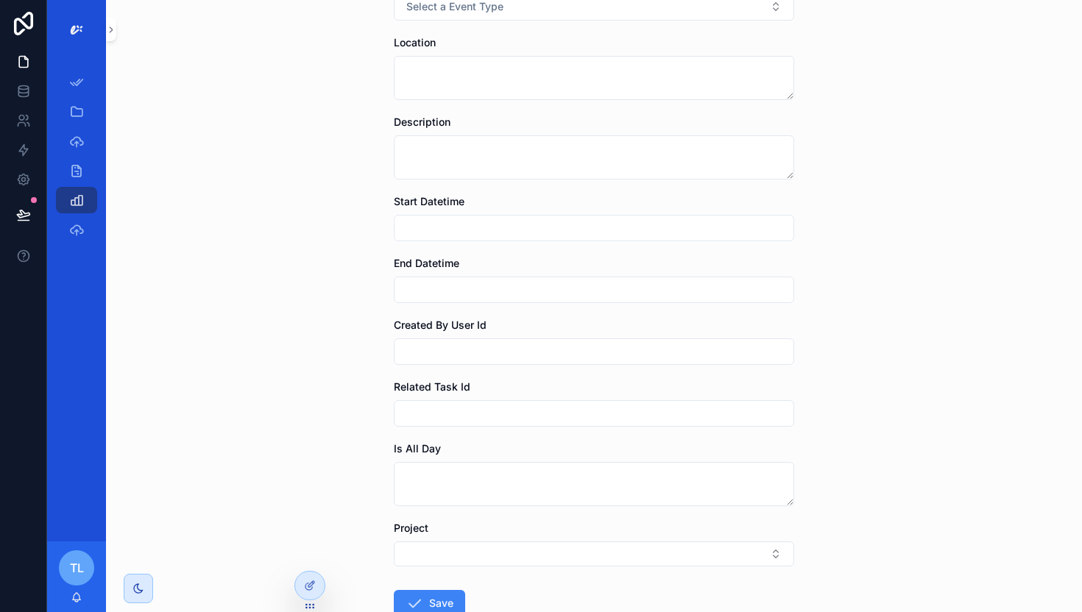
scroll to position [210, 0]
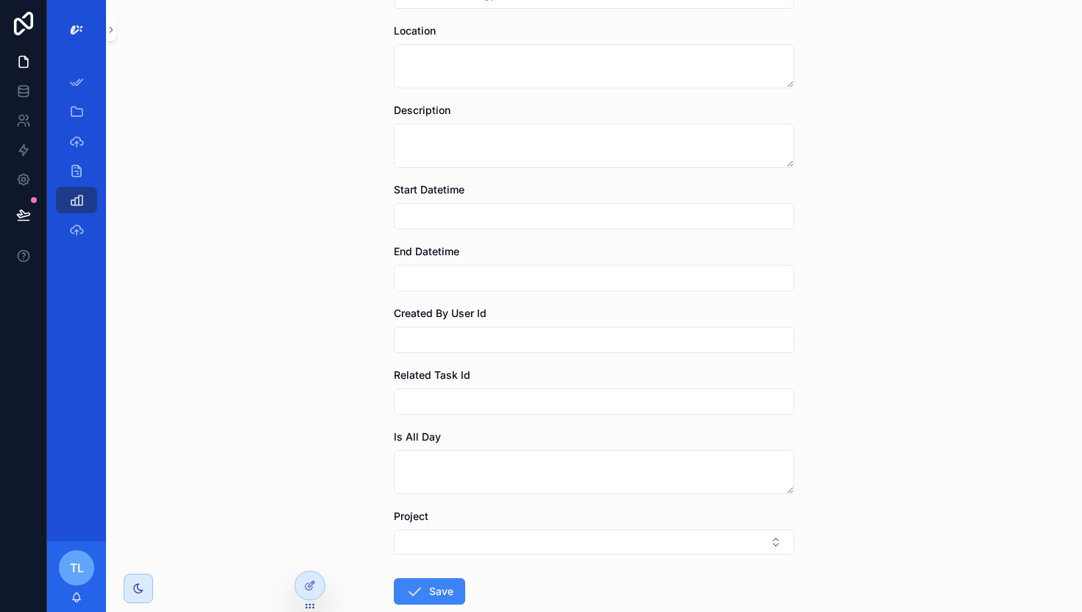
click at [628, 395] on input "scrollable content" at bounding box center [593, 402] width 399 height 21
click at [729, 376] on div "Related Task Id" at bounding box center [594, 375] width 400 height 15
click at [643, 344] on input "scrollable content" at bounding box center [593, 340] width 399 height 21
click at [642, 384] on div "Related Task Id" at bounding box center [594, 391] width 400 height 47
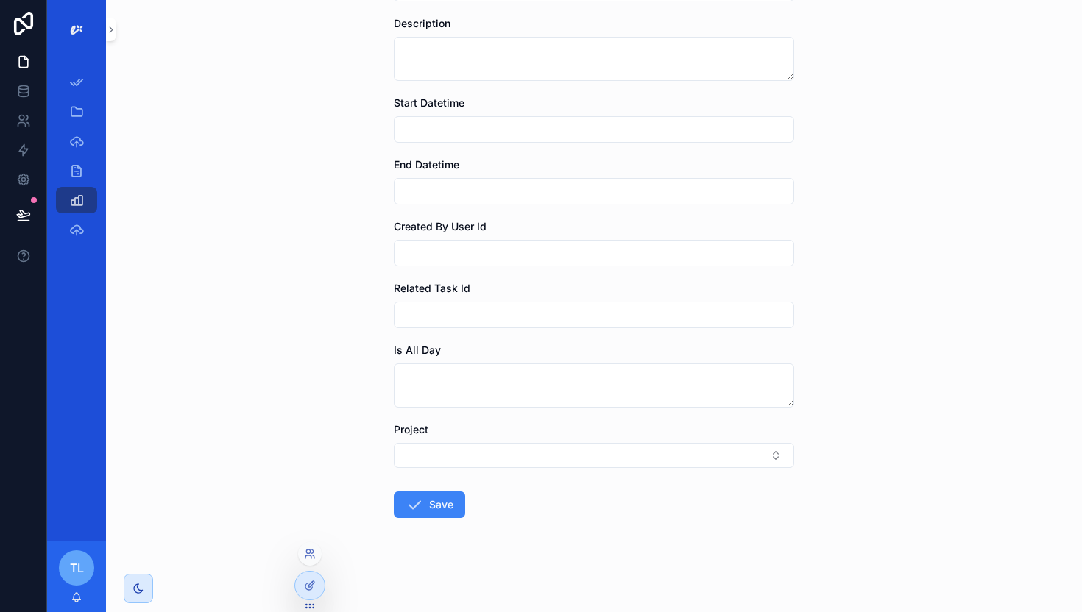
scroll to position [297, 0]
click at [311, 594] on div at bounding box center [309, 586] width 29 height 28
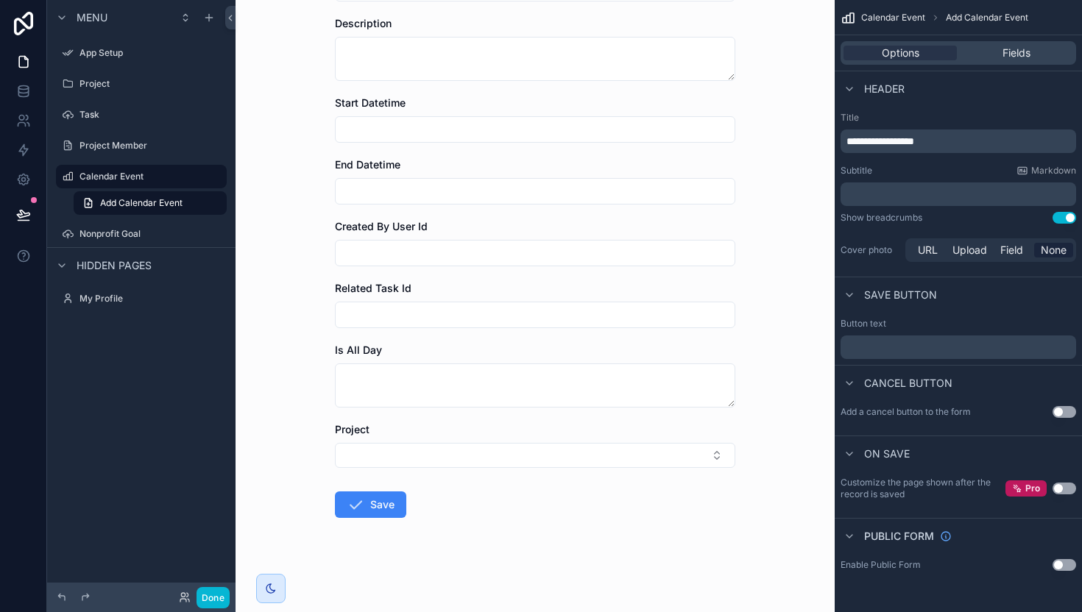
scroll to position [0, 0]
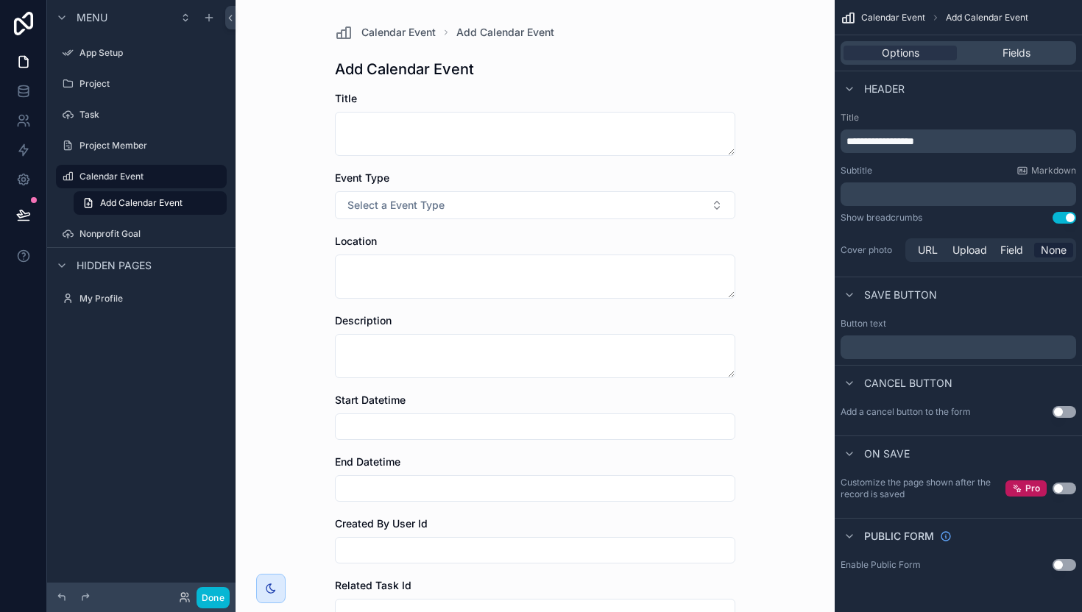
click at [308, 587] on div "Calendar Event Add Calendar Event Add Calendar Event Title Event Type Select a …" at bounding box center [535, 306] width 599 height 612
click at [183, 597] on icon at bounding box center [183, 595] width 4 height 4
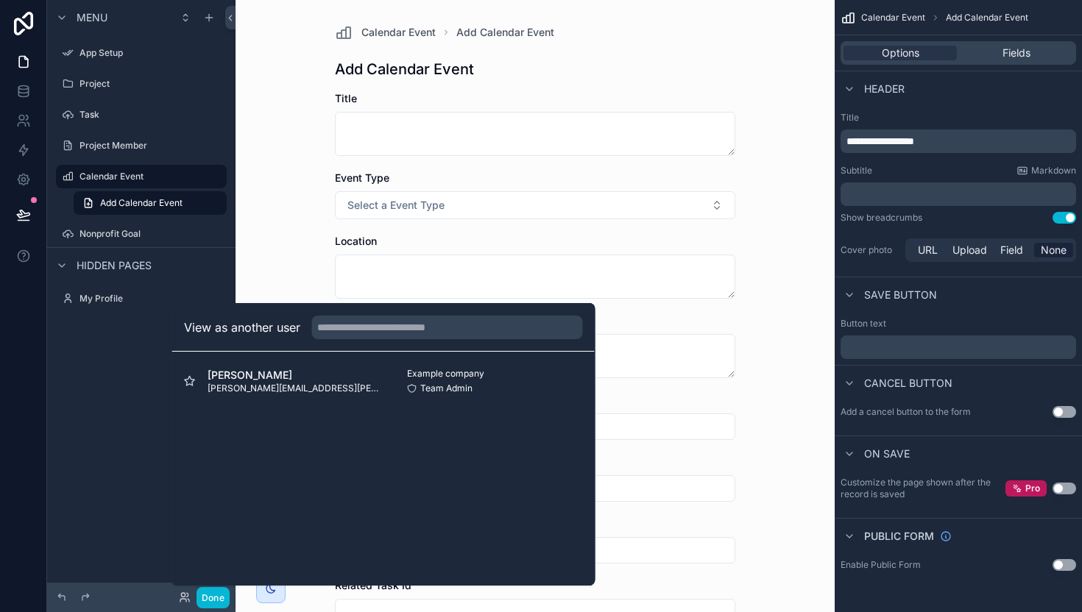
click at [108, 381] on div "Menu App Setup Project Task Project Member Calendar Event Add Calendar Event No…" at bounding box center [141, 297] width 188 height 595
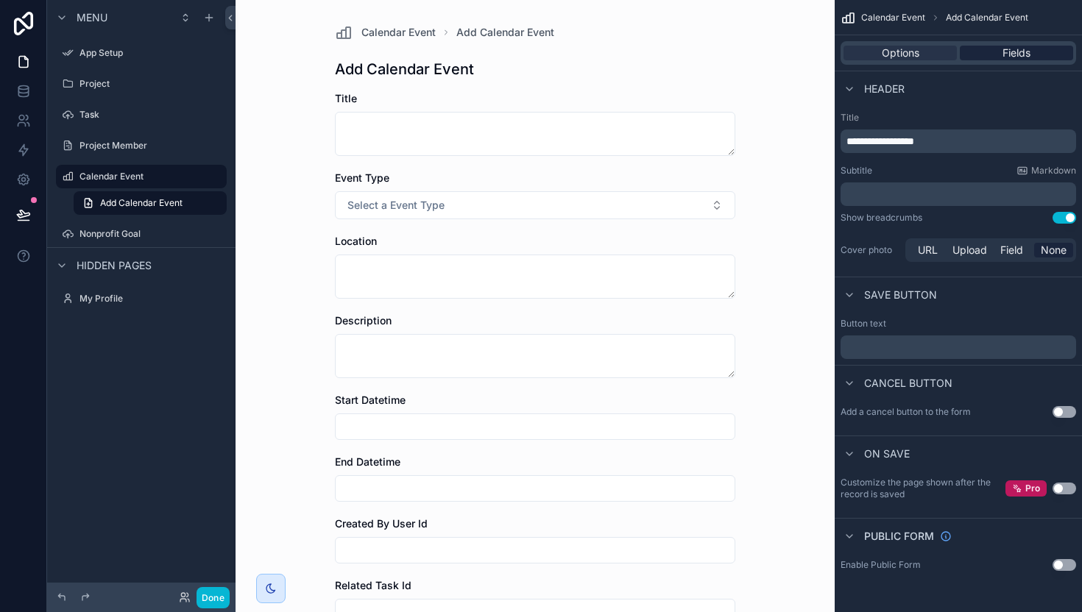
click at [992, 49] on div "Fields" at bounding box center [1016, 53] width 113 height 15
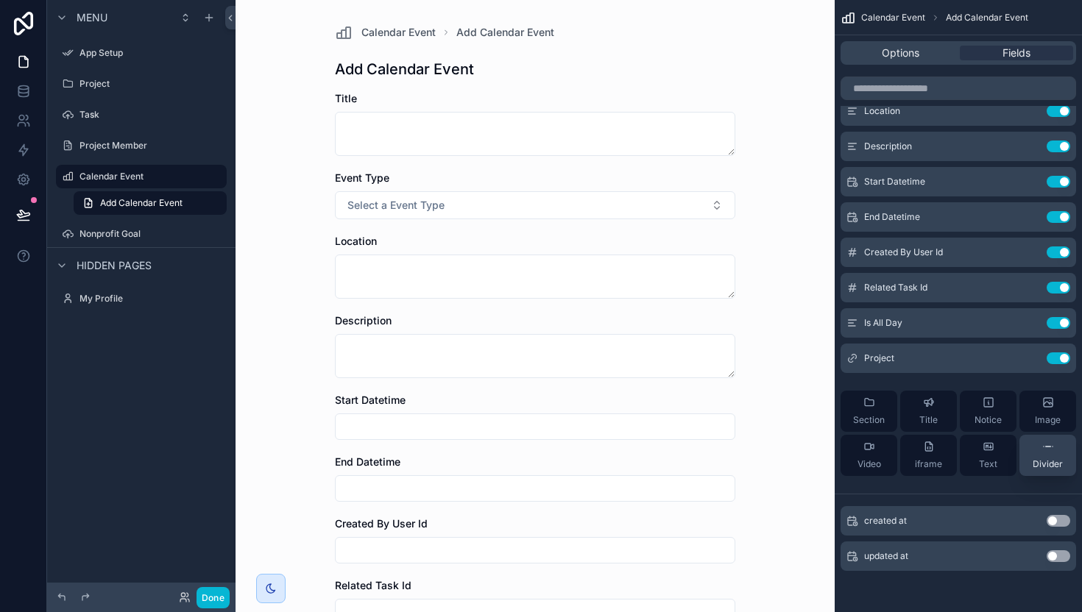
click at [1035, 457] on div "Divider" at bounding box center [1048, 455] width 30 height 29
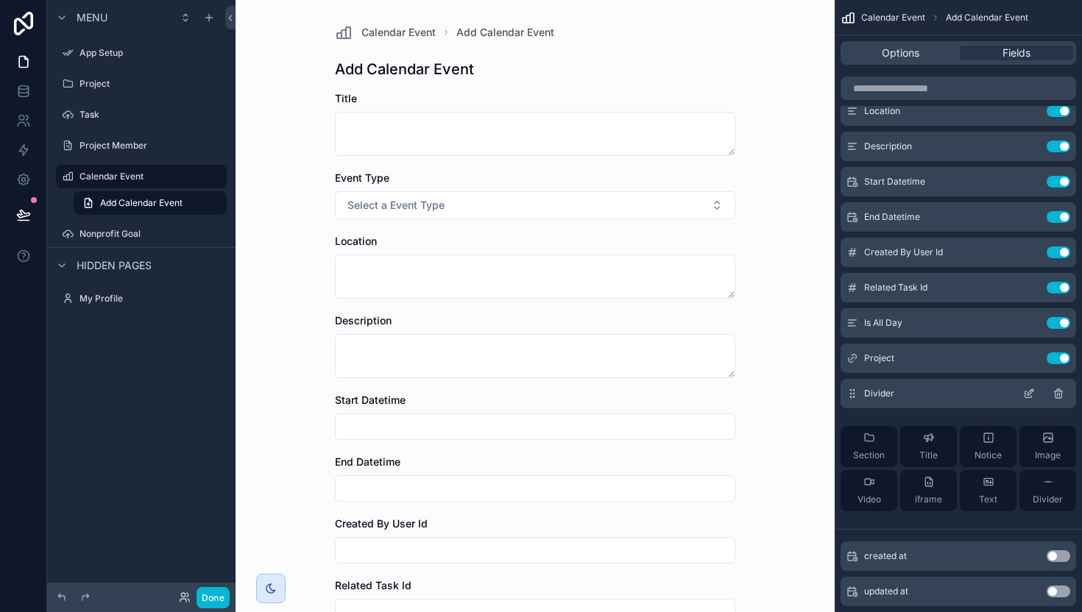
click at [1068, 394] on div "scrollable content" at bounding box center [1046, 394] width 47 height 12
click at [1058, 393] on icon "scrollable content" at bounding box center [1058, 394] width 12 height 12
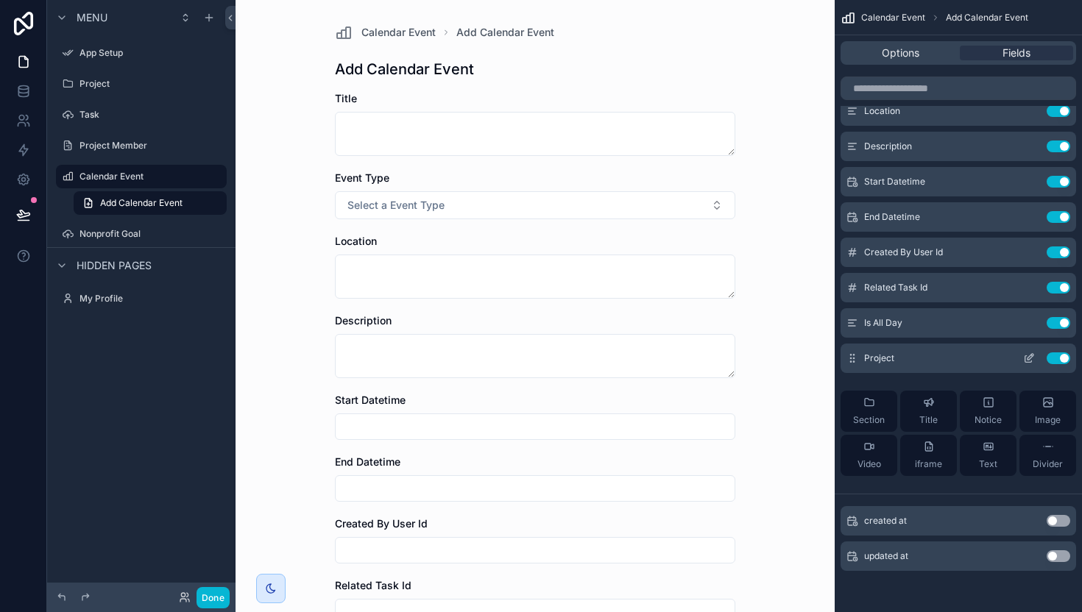
click at [872, 357] on span "Project" at bounding box center [879, 359] width 30 height 12
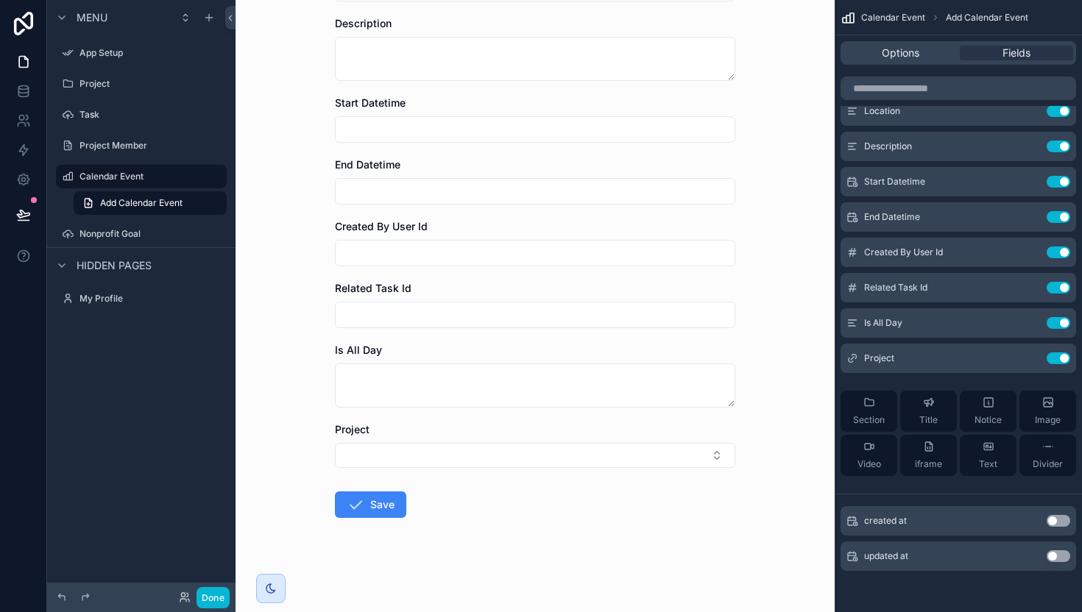
scroll to position [297, 0]
click at [709, 452] on button "Select Button" at bounding box center [535, 455] width 400 height 25
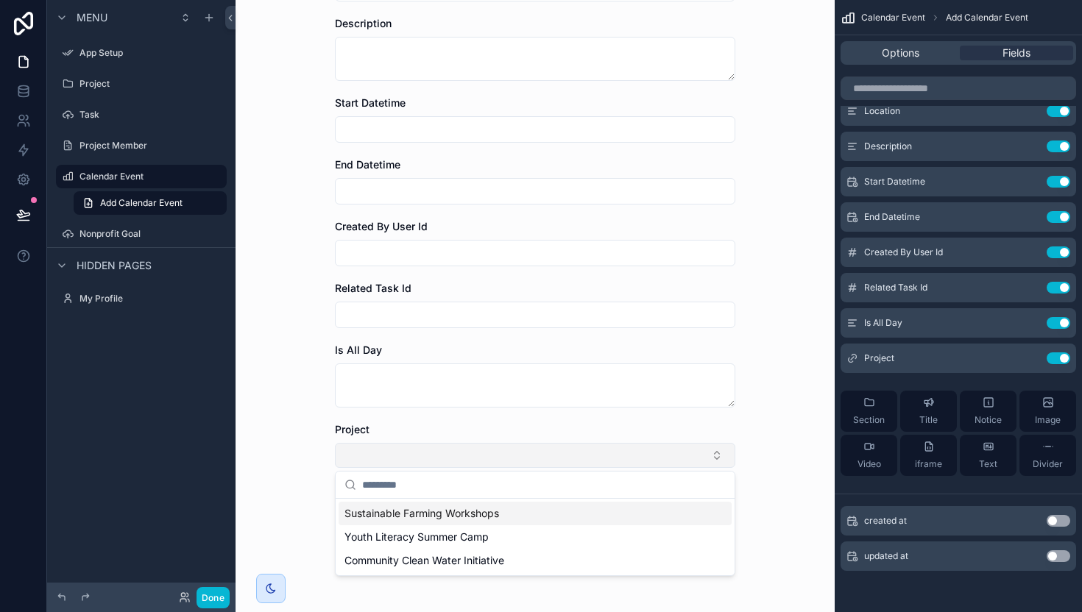
click at [712, 451] on button "Select Button" at bounding box center [535, 455] width 400 height 25
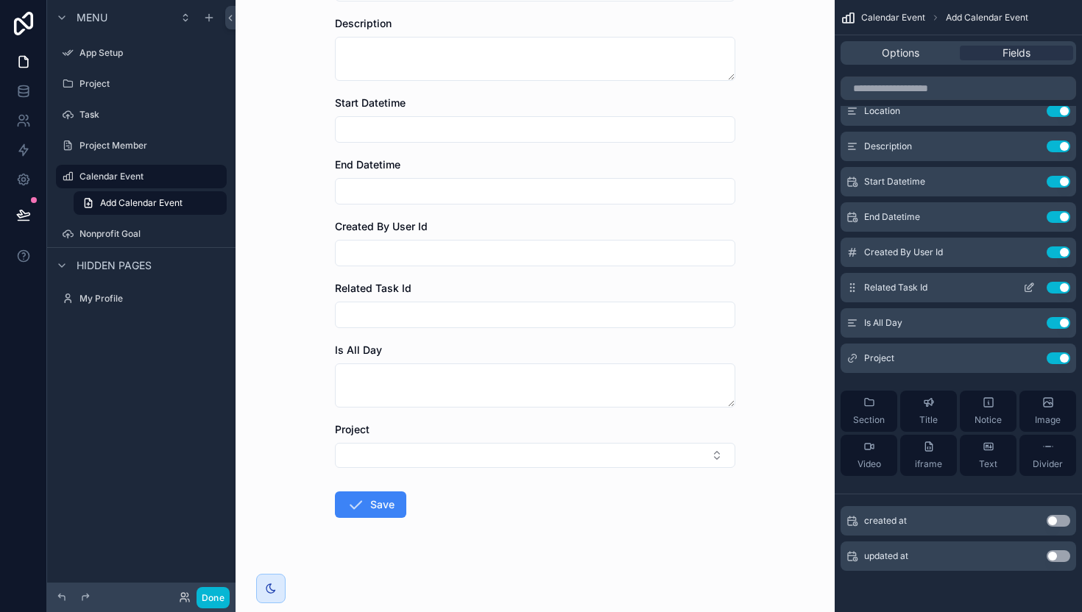
click at [1026, 289] on icon "scrollable content" at bounding box center [1029, 288] width 12 height 12
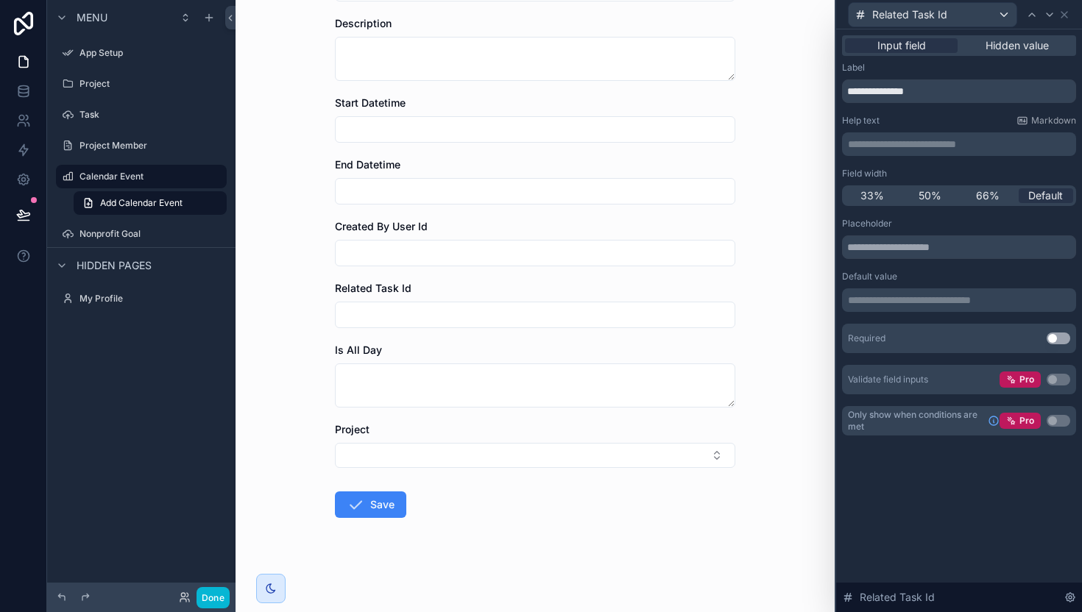
click at [971, 14] on div "Related Task Id" at bounding box center [933, 15] width 168 height 24
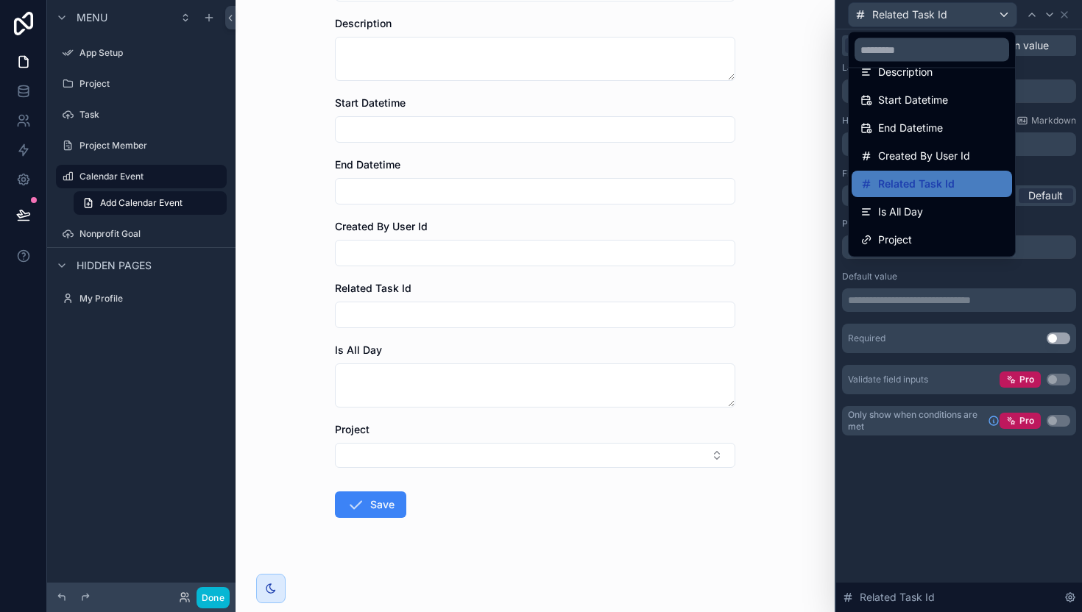
scroll to position [0, 0]
click at [932, 269] on div at bounding box center [959, 306] width 246 height 612
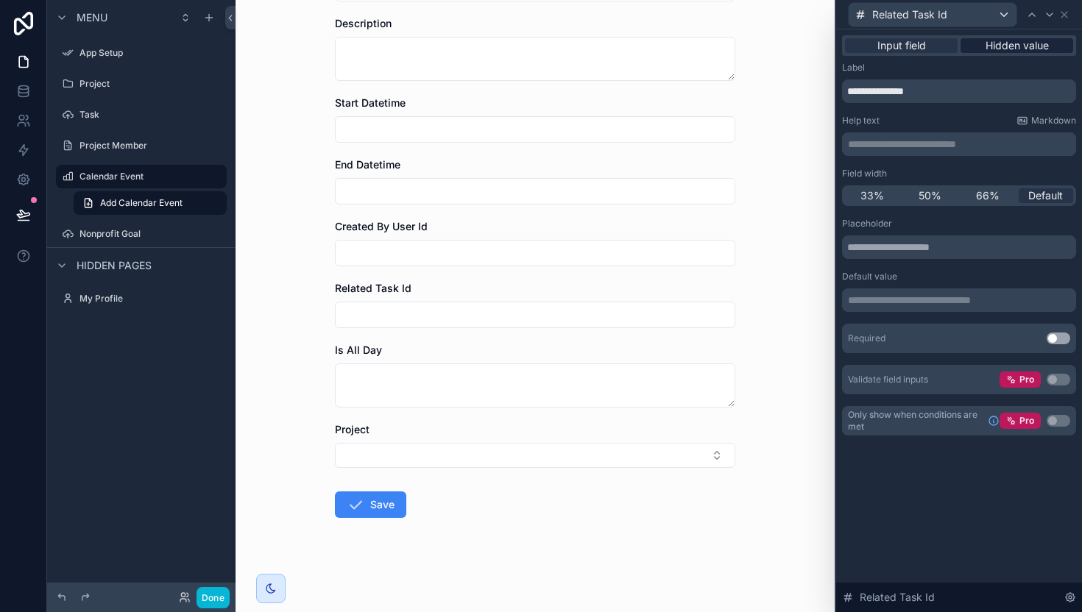
click at [986, 40] on span "Hidden value" at bounding box center [1016, 45] width 63 height 15
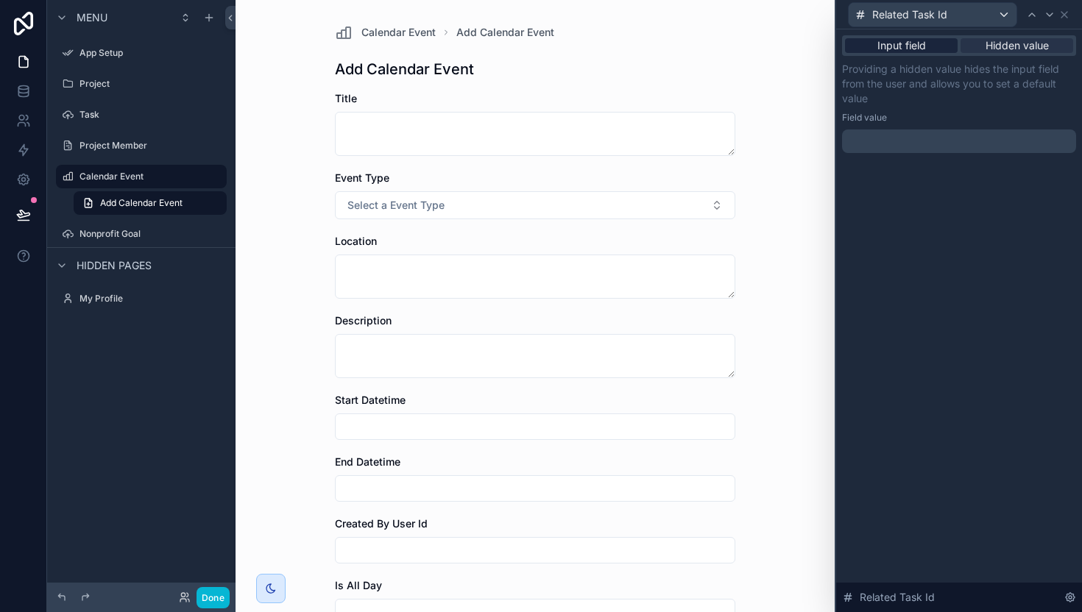
click at [895, 47] on span "Input field" at bounding box center [901, 45] width 49 height 15
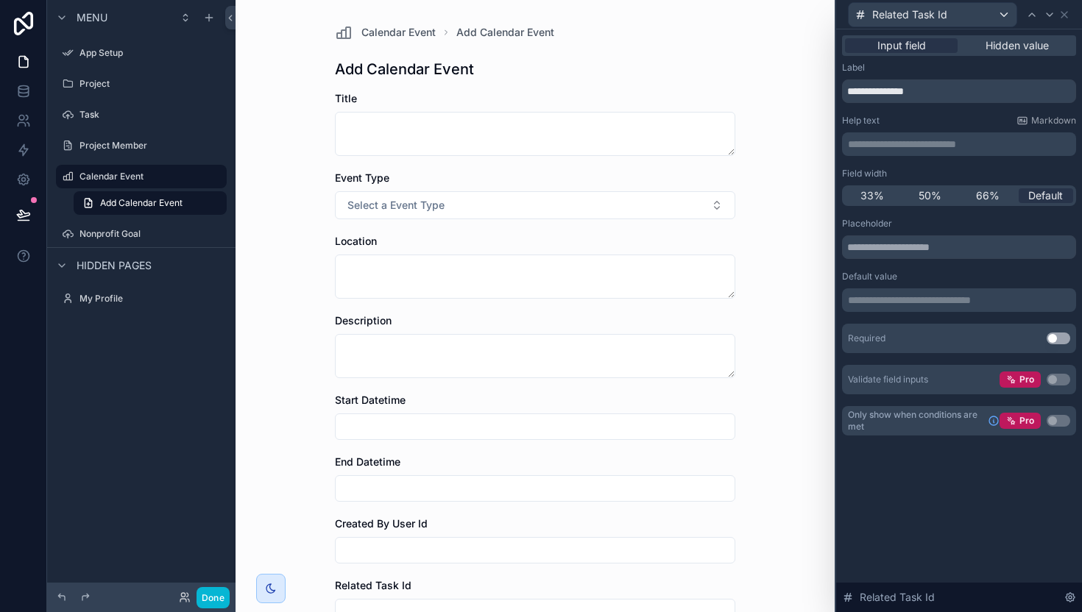
click at [992, 300] on p "**********" at bounding box center [960, 300] width 225 height 15
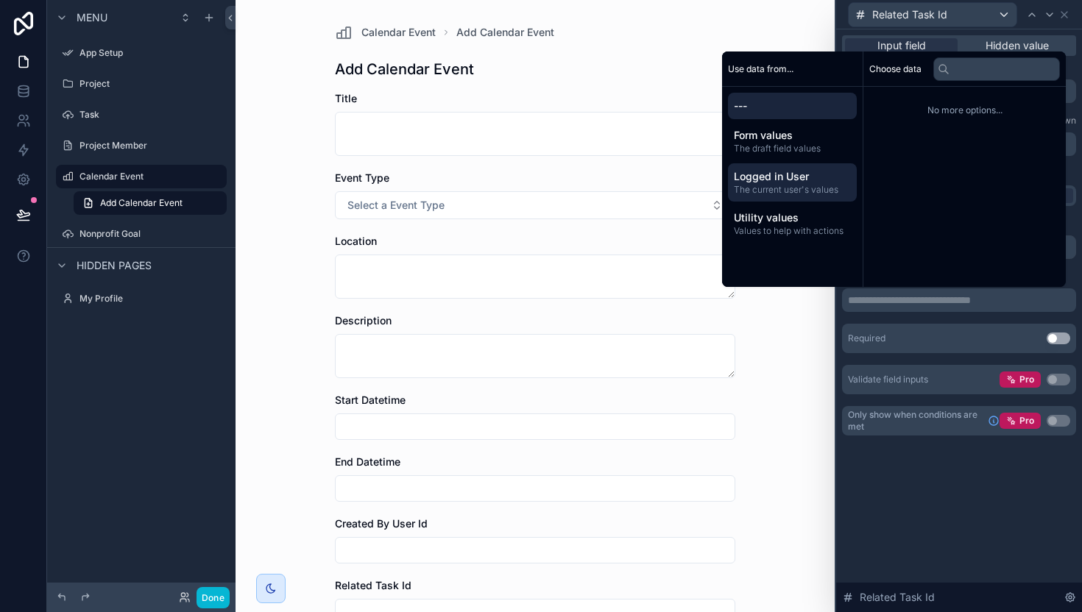
click at [789, 174] on span "Logged in User" at bounding box center [792, 176] width 117 height 15
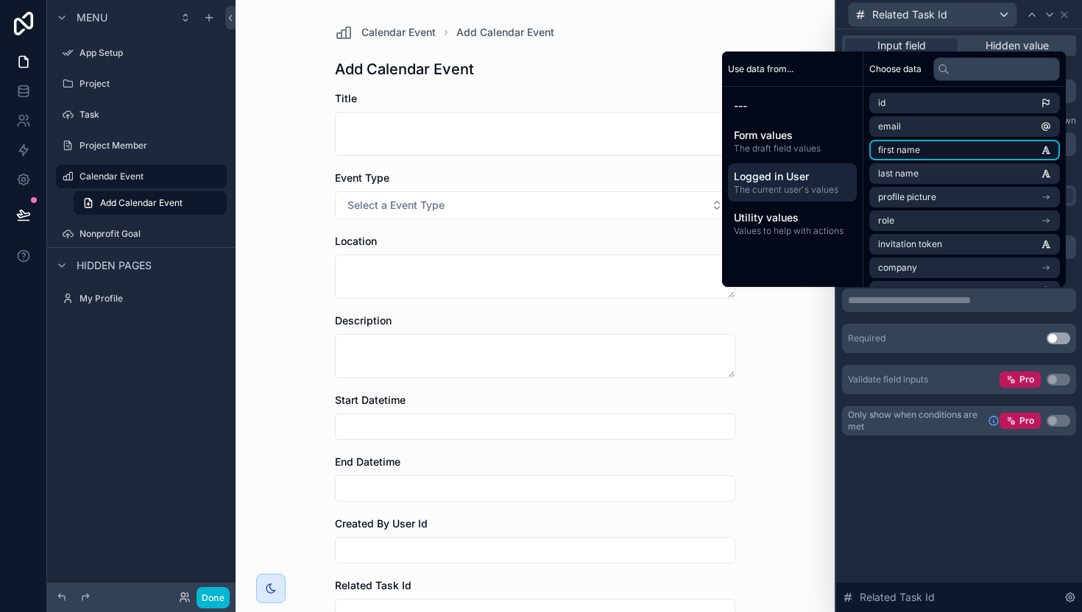
click at [935, 150] on li "first name" at bounding box center [964, 150] width 191 height 21
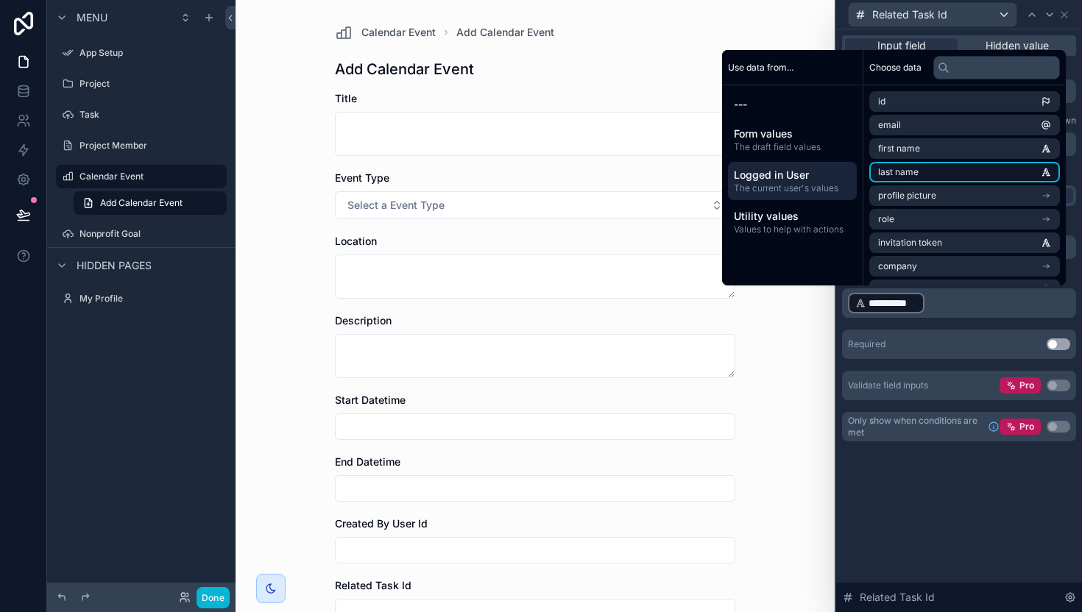
click at [936, 165] on li "last name" at bounding box center [964, 172] width 191 height 21
click at [946, 319] on div "**********" at bounding box center [959, 309] width 234 height 183
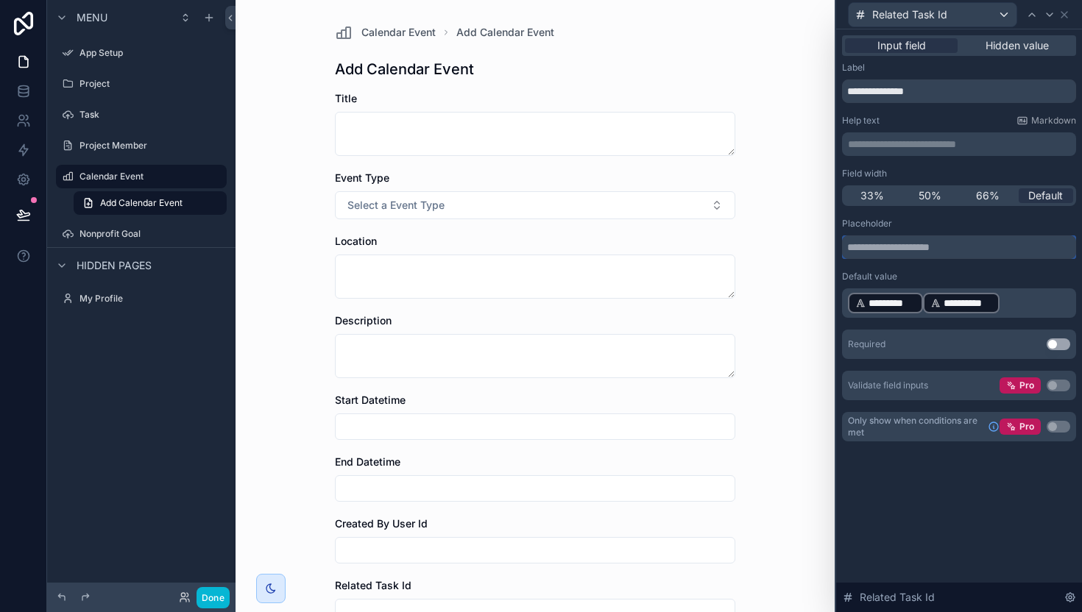
click at [919, 254] on input "text" at bounding box center [959, 248] width 234 height 24
click at [919, 253] on input "text" at bounding box center [959, 248] width 234 height 24
click at [920, 222] on div "Placeholder" at bounding box center [959, 224] width 234 height 12
click at [904, 91] on input "**********" at bounding box center [959, 91] width 234 height 24
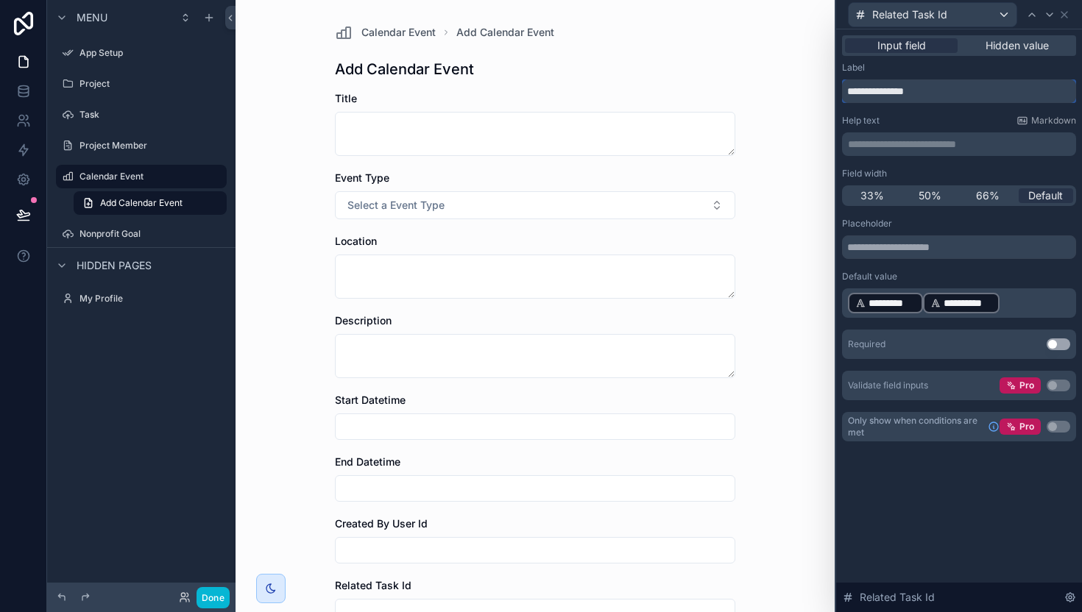
click at [904, 91] on input "**********" at bounding box center [959, 91] width 234 height 24
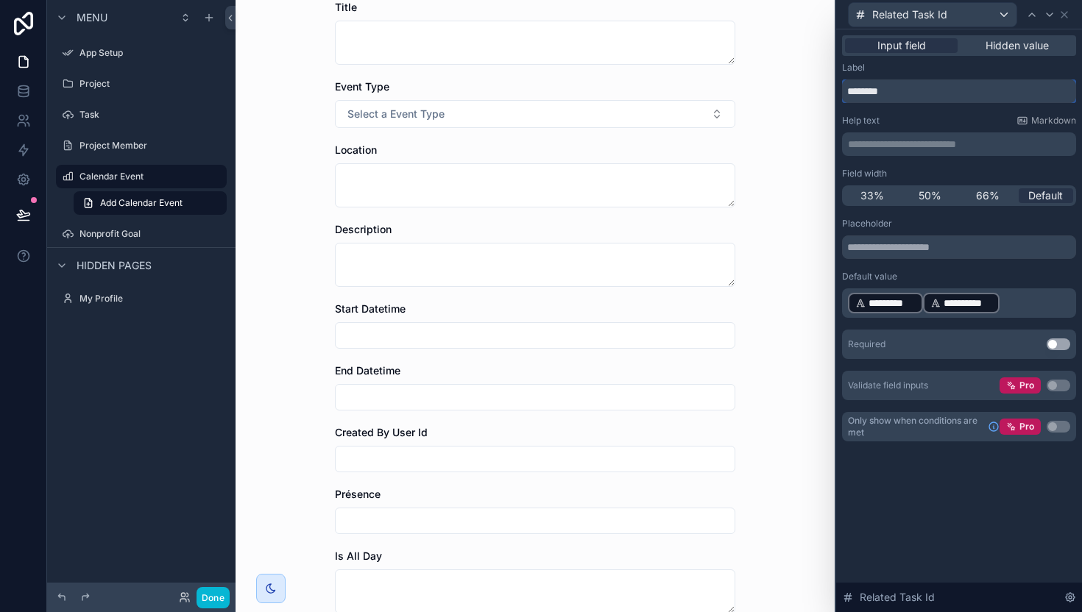
scroll to position [106, 0]
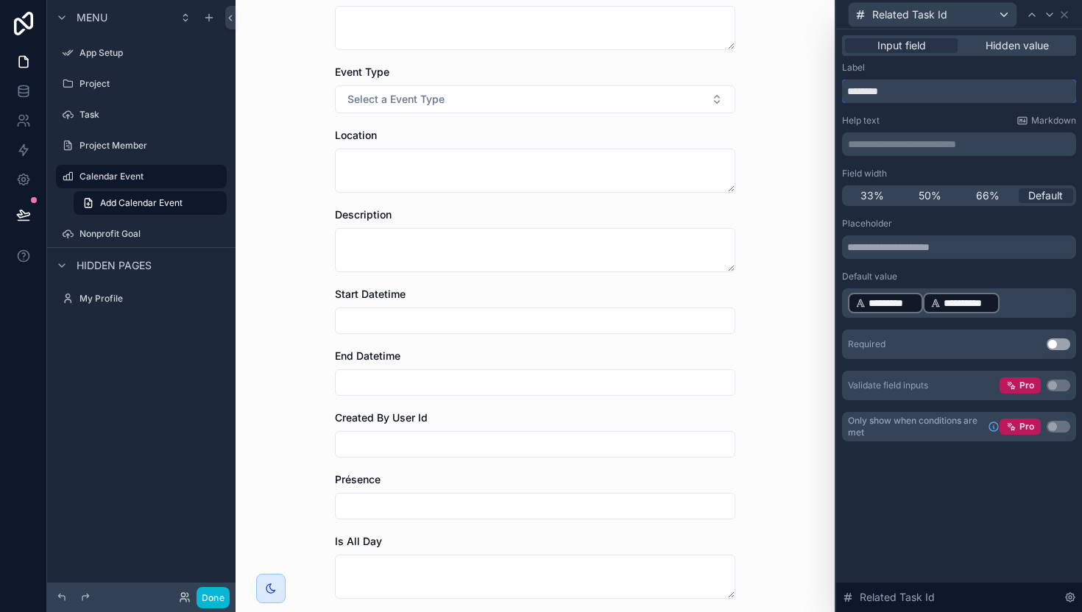
type input "********"
click at [389, 514] on input "scrollable content" at bounding box center [535, 506] width 399 height 21
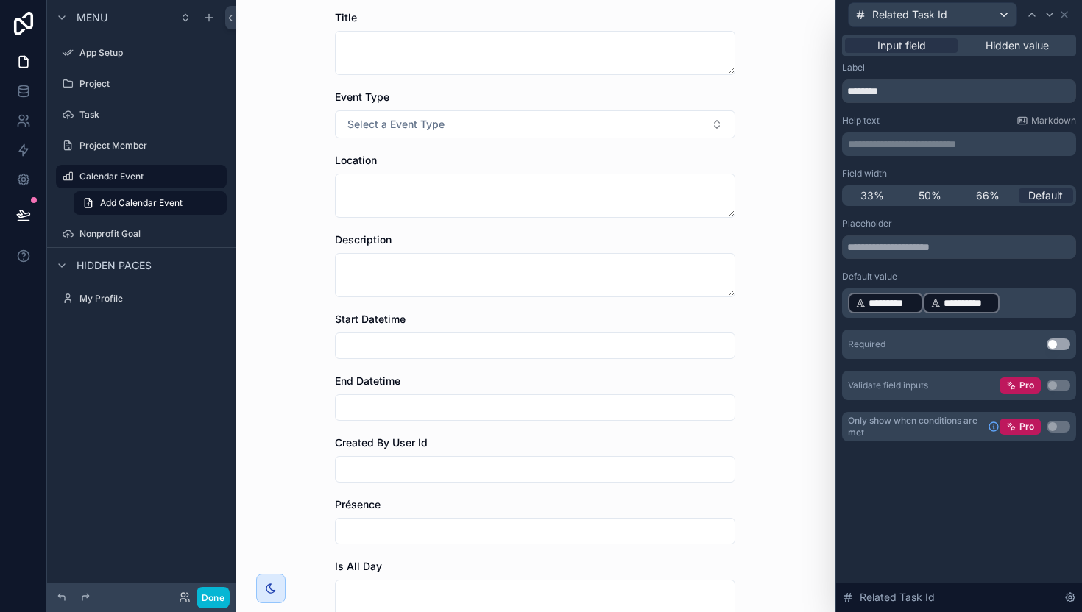
scroll to position [91, 0]
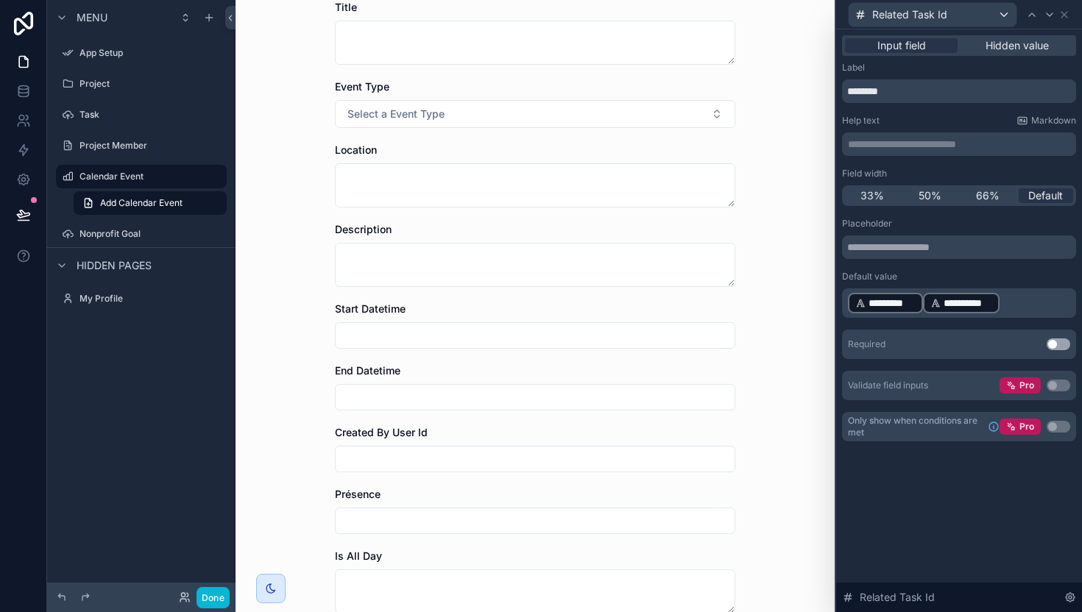
click at [367, 509] on div "scrollable content" at bounding box center [535, 521] width 400 height 26
click at [367, 521] on input "scrollable content" at bounding box center [535, 521] width 399 height 21
click at [214, 593] on button "Done" at bounding box center [212, 597] width 33 height 21
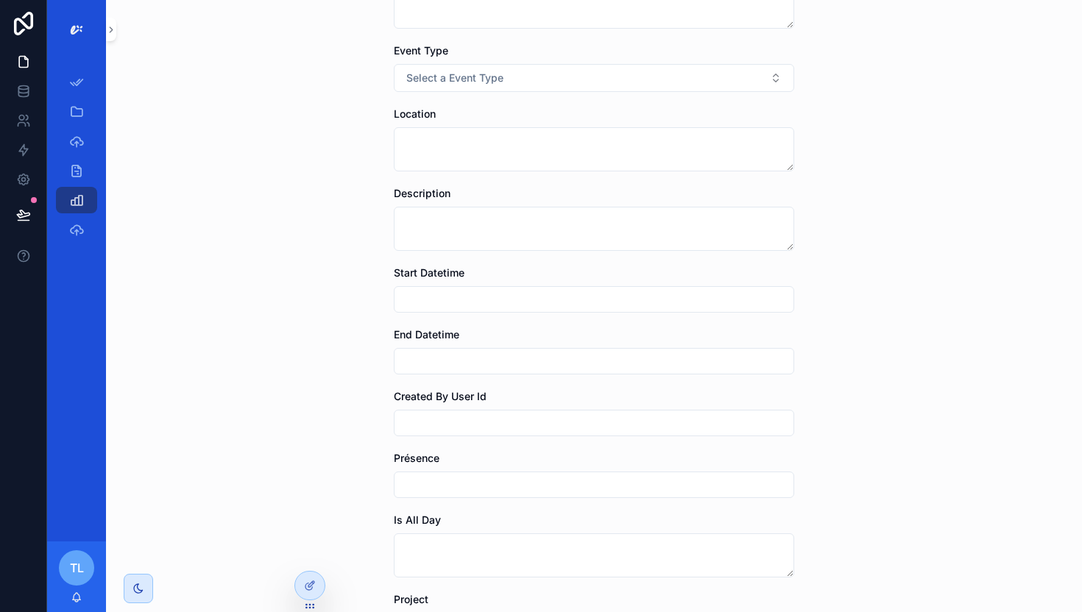
scroll to position [128, 0]
click at [312, 553] on icon at bounding box center [312, 552] width 1 height 4
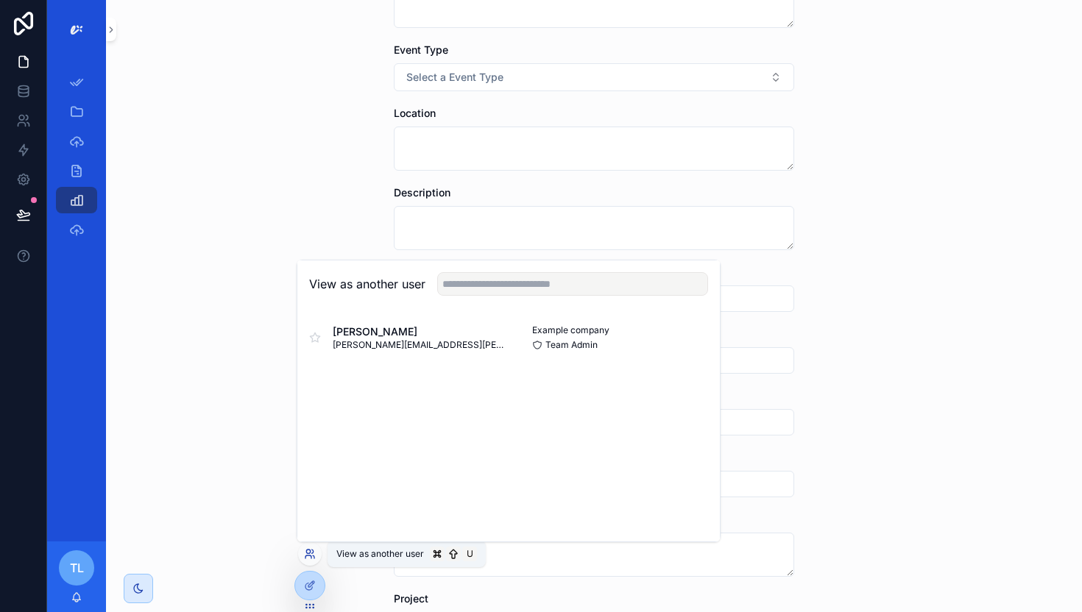
click at [312, 553] on icon at bounding box center [312, 552] width 1 height 4
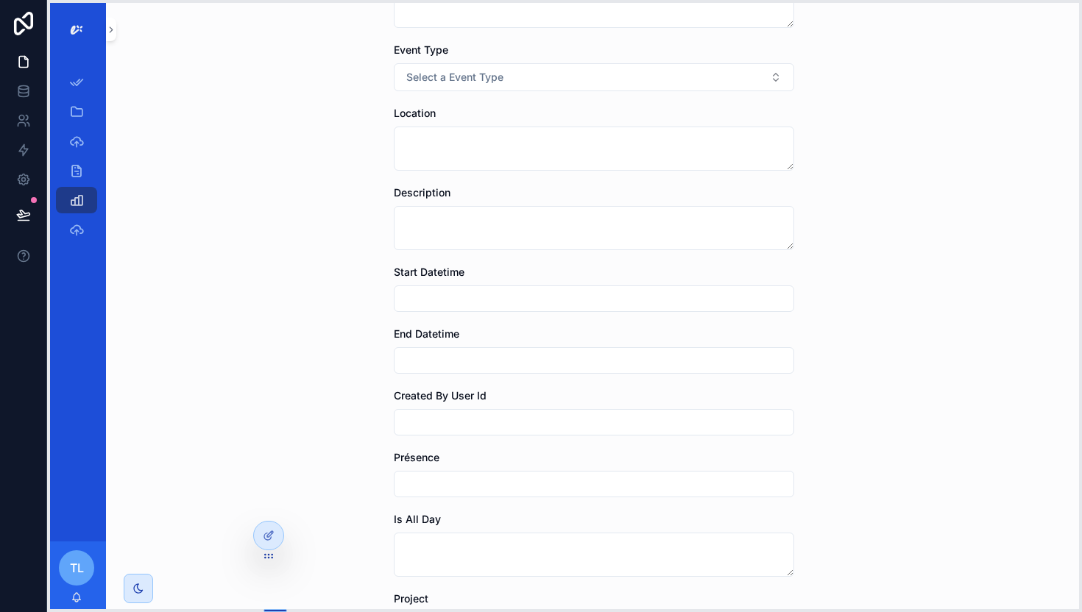
drag, startPoint x: 311, startPoint y: 606, endPoint x: 224, endPoint y: 536, distance: 112.0
click at [263, 550] on icon at bounding box center [269, 556] width 12 height 12
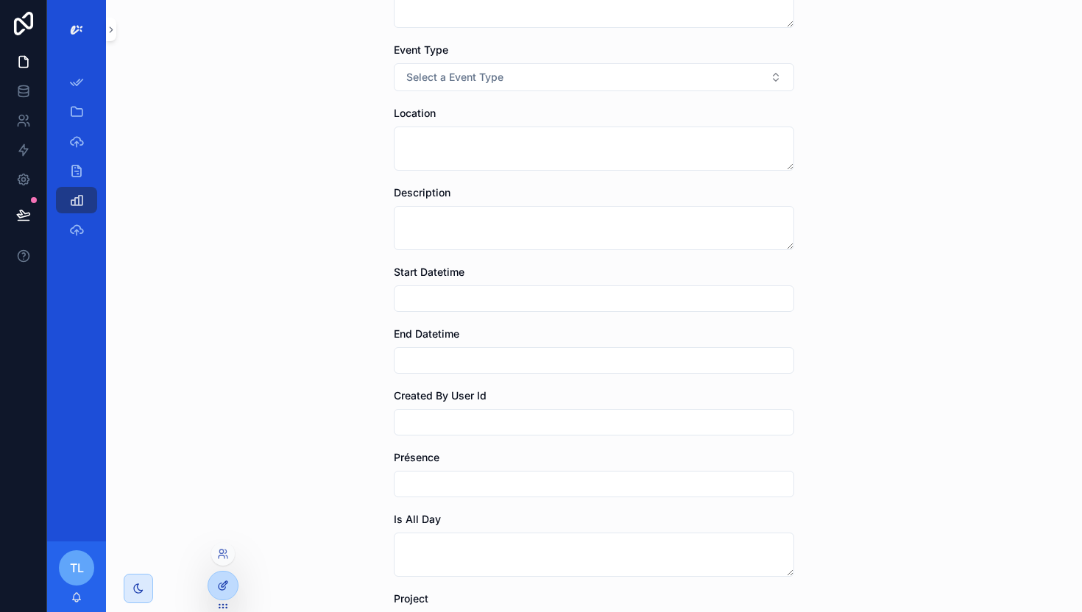
click at [220, 580] on icon at bounding box center [223, 586] width 12 height 12
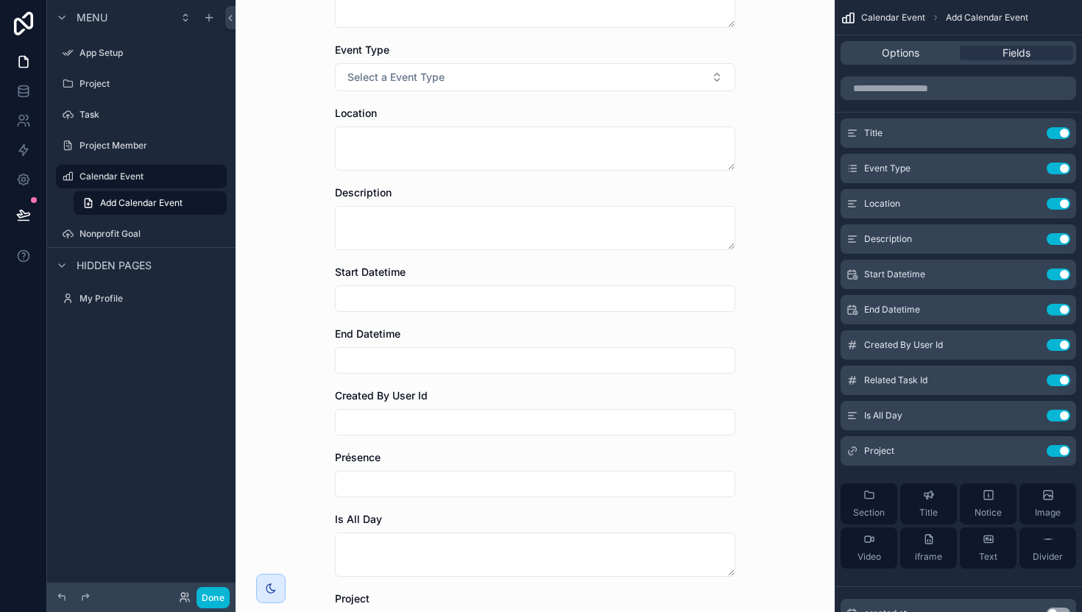
scroll to position [0, 0]
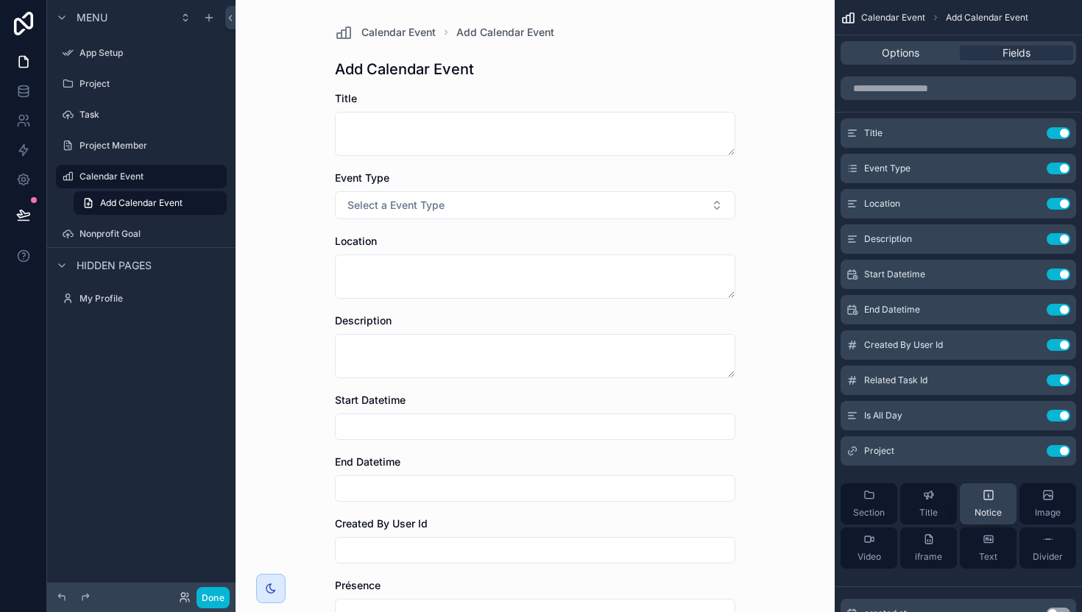
click at [986, 508] on span "Notice" at bounding box center [987, 513] width 27 height 12
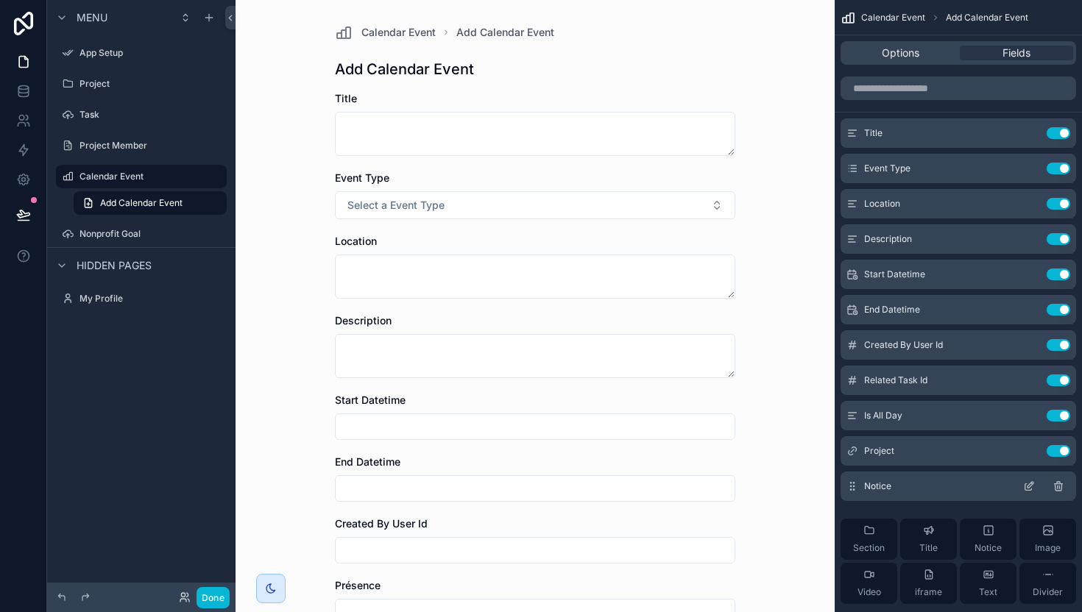
click at [1030, 486] on icon "scrollable content" at bounding box center [1029, 487] width 12 height 12
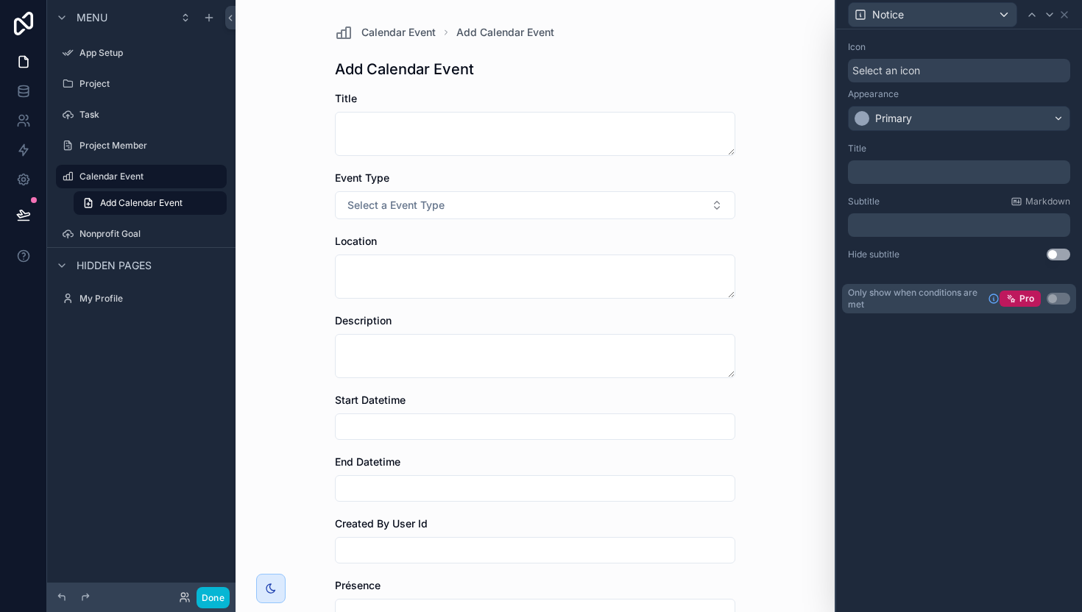
click at [978, 63] on div "Select an icon" at bounding box center [959, 71] width 222 height 24
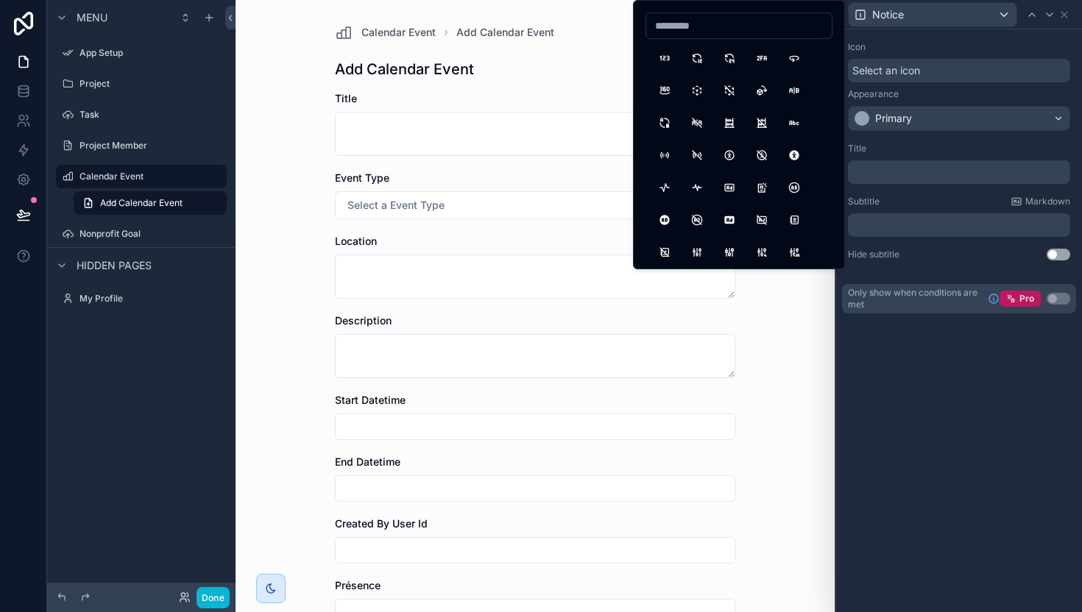
click at [976, 44] on div "Icon" at bounding box center [959, 47] width 222 height 12
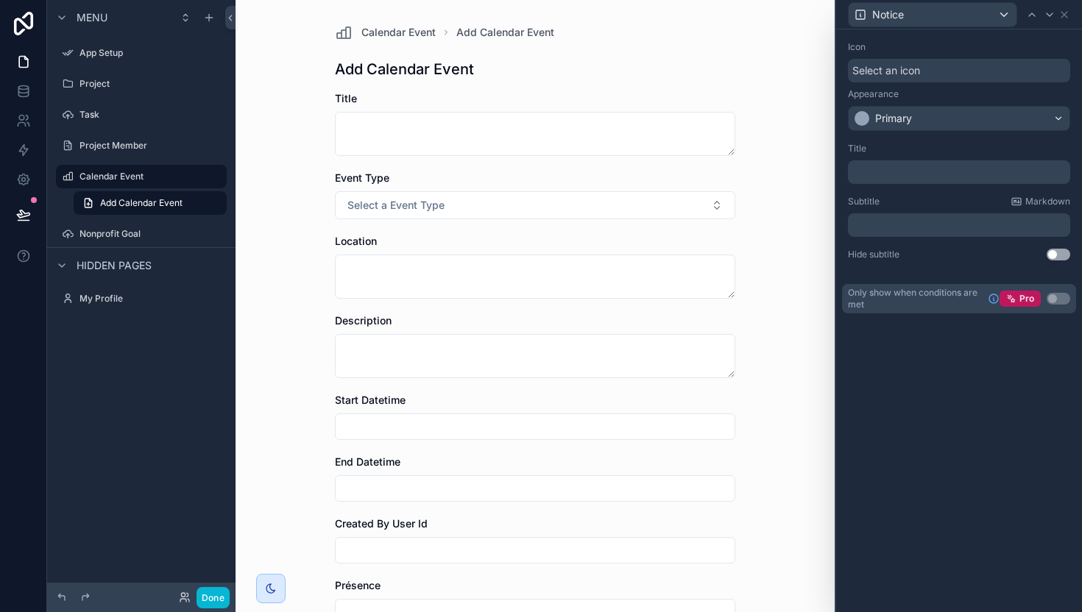
click at [993, 13] on div "Notice" at bounding box center [933, 15] width 168 height 24
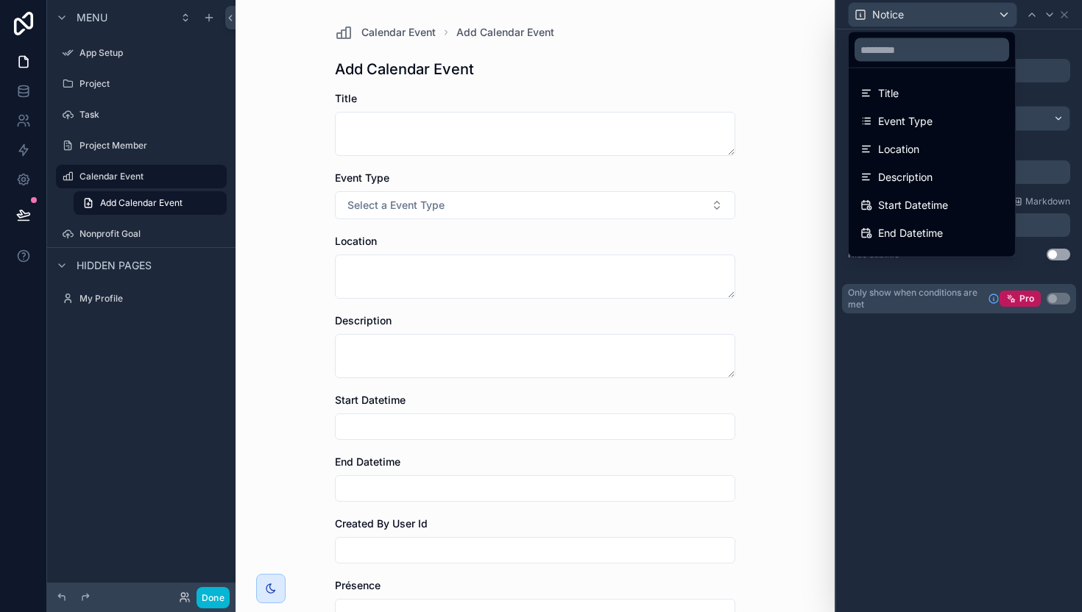
click at [1055, 27] on div at bounding box center [959, 306] width 246 height 612
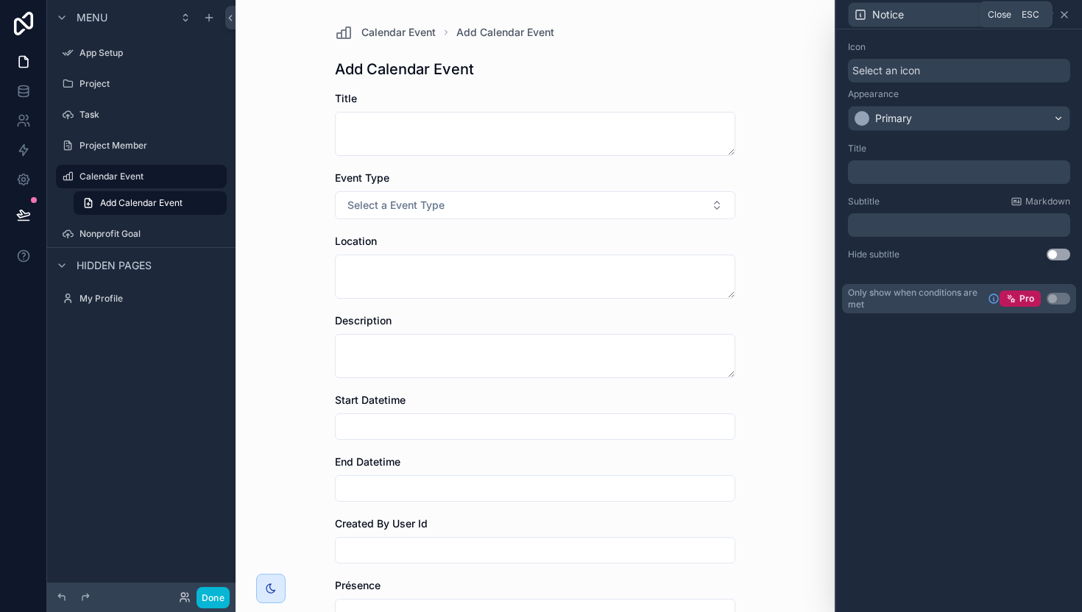
click at [1066, 18] on icon at bounding box center [1064, 15] width 12 height 12
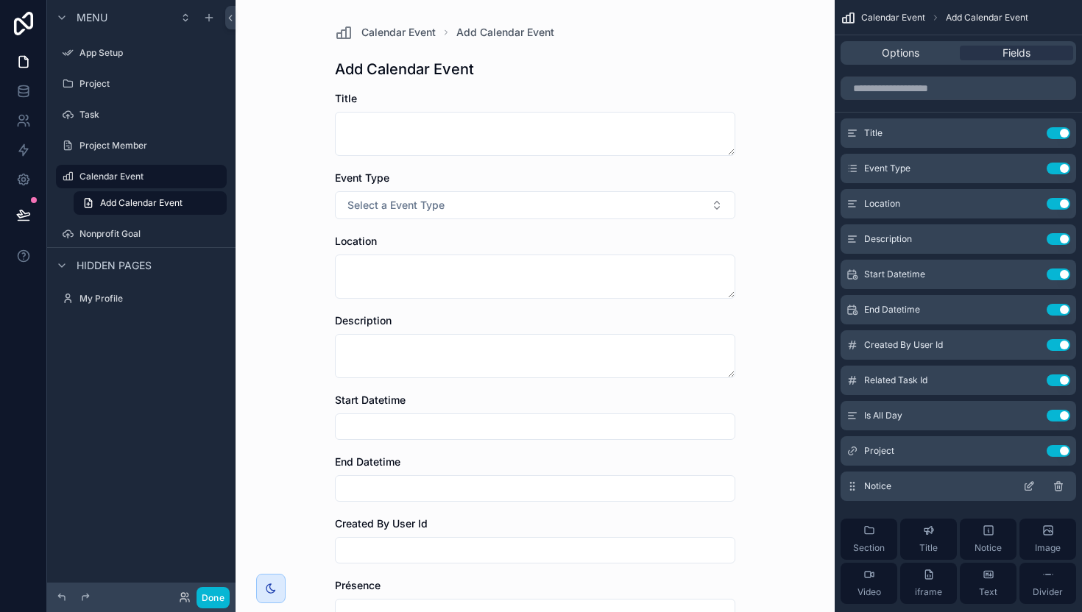
click at [1061, 490] on icon "scrollable content" at bounding box center [1058, 487] width 7 height 7
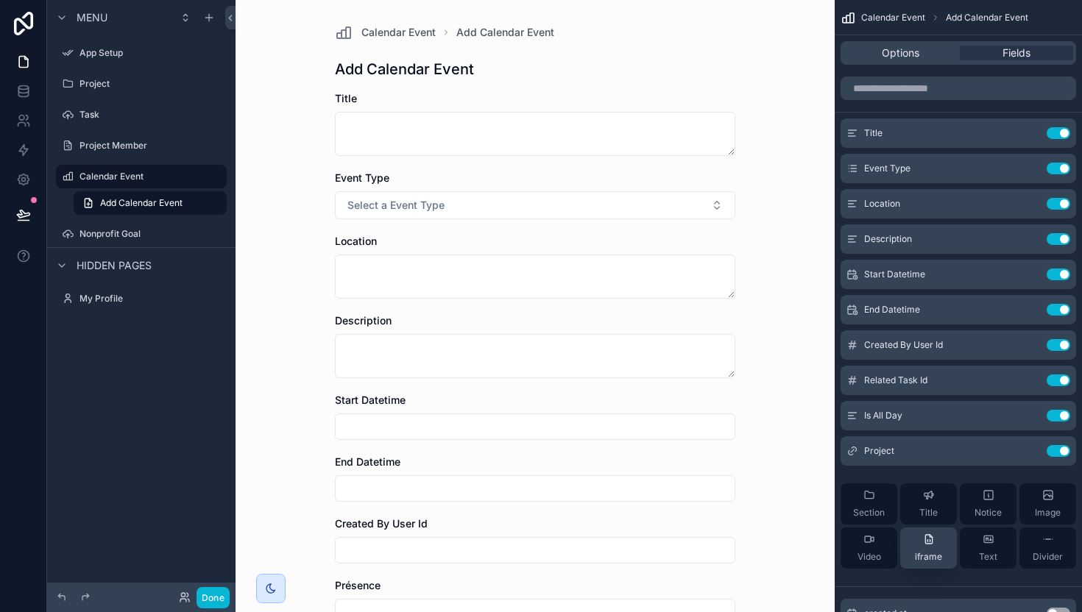
click at [949, 549] on button "iframe" at bounding box center [928, 548] width 57 height 41
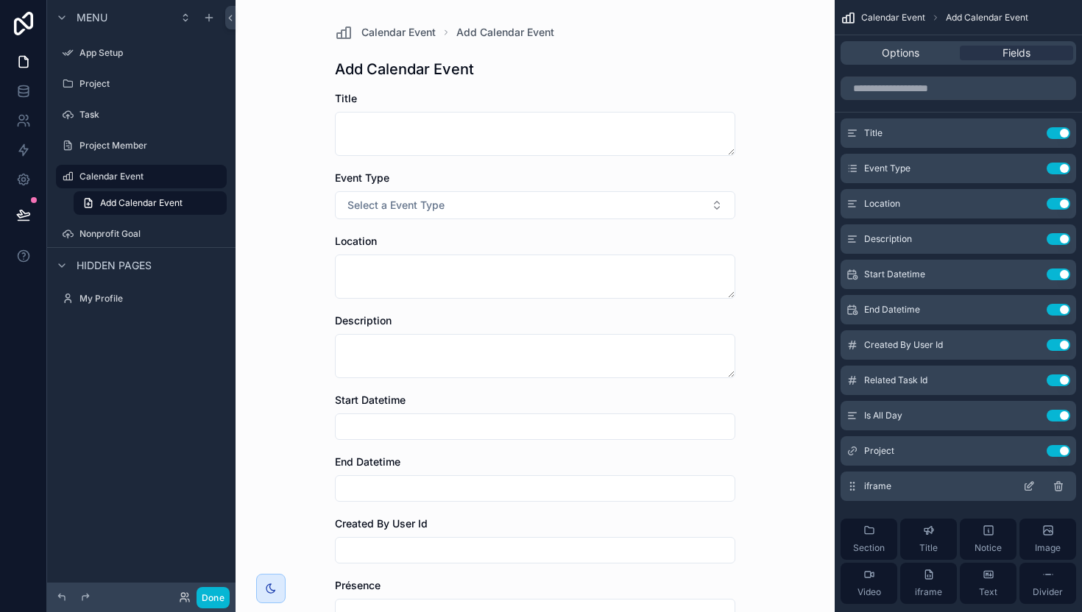
click at [888, 476] on div "iframe" at bounding box center [958, 486] width 236 height 29
click at [1032, 486] on icon "scrollable content" at bounding box center [1029, 487] width 12 height 12
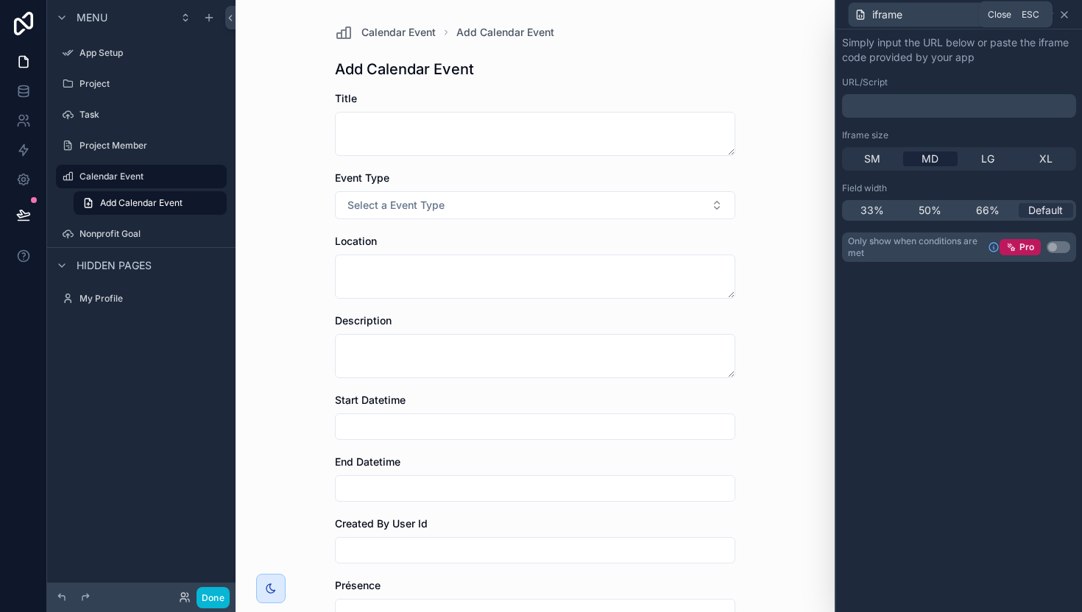
click at [1061, 18] on icon at bounding box center [1064, 15] width 6 height 6
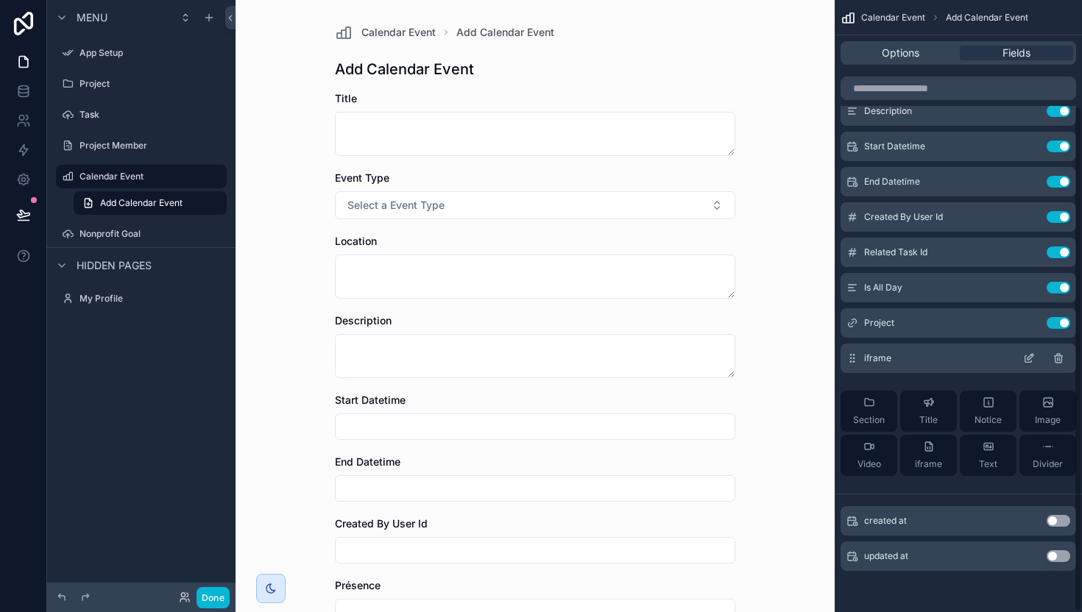
click at [1060, 356] on icon "scrollable content" at bounding box center [1058, 355] width 3 height 2
click at [143, 301] on label "My Profile" at bounding box center [138, 299] width 118 height 12
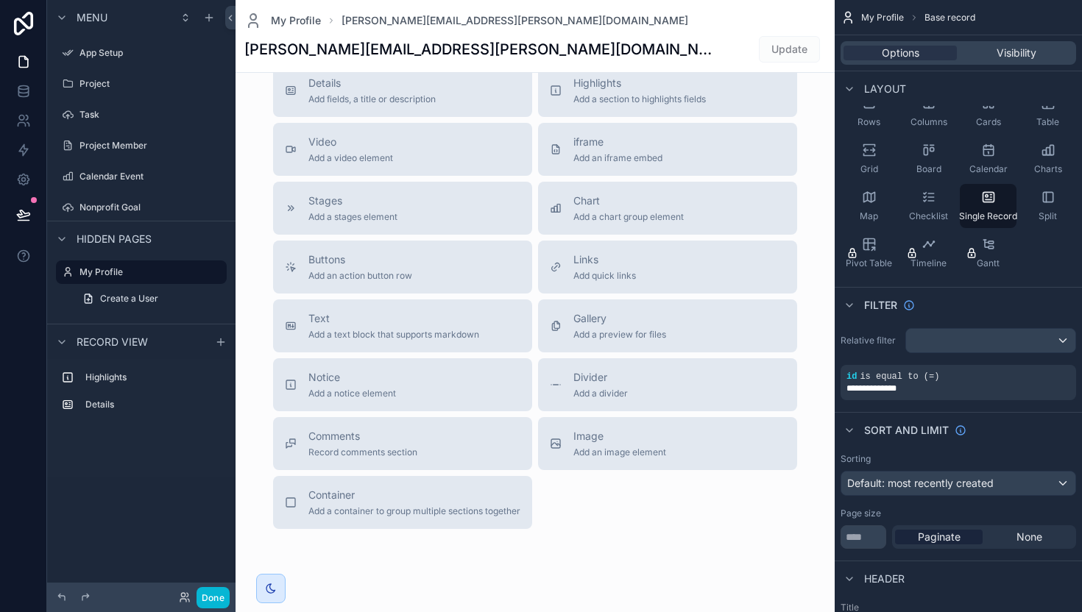
scroll to position [374, 0]
click at [359, 278] on div "scrollable content" at bounding box center [535, 135] width 599 height 1019
click at [367, 273] on span "Add an action button row" at bounding box center [360, 275] width 104 height 12
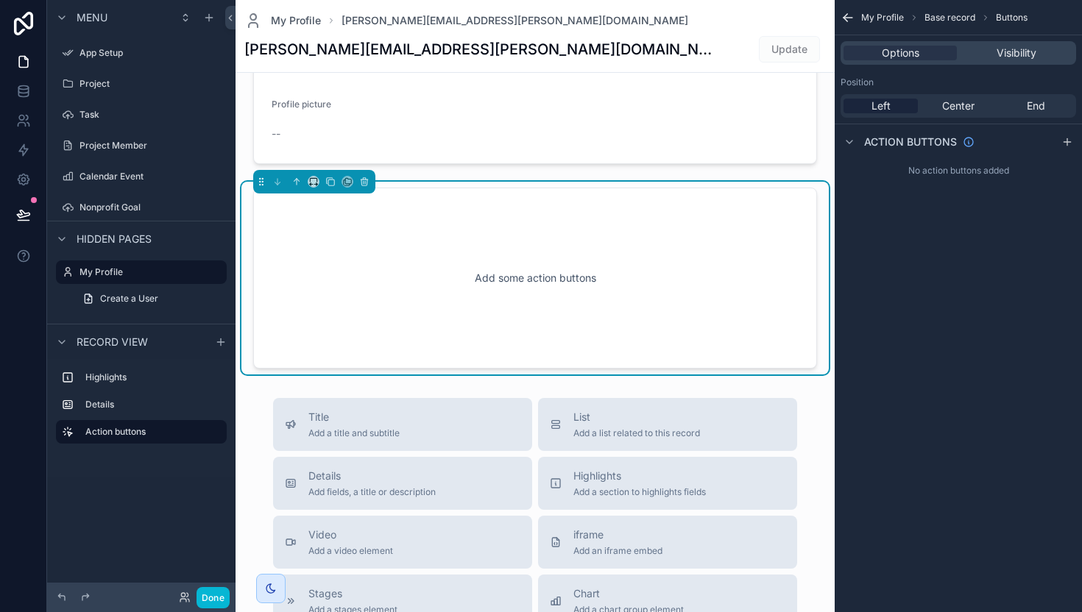
scroll to position [156, 0]
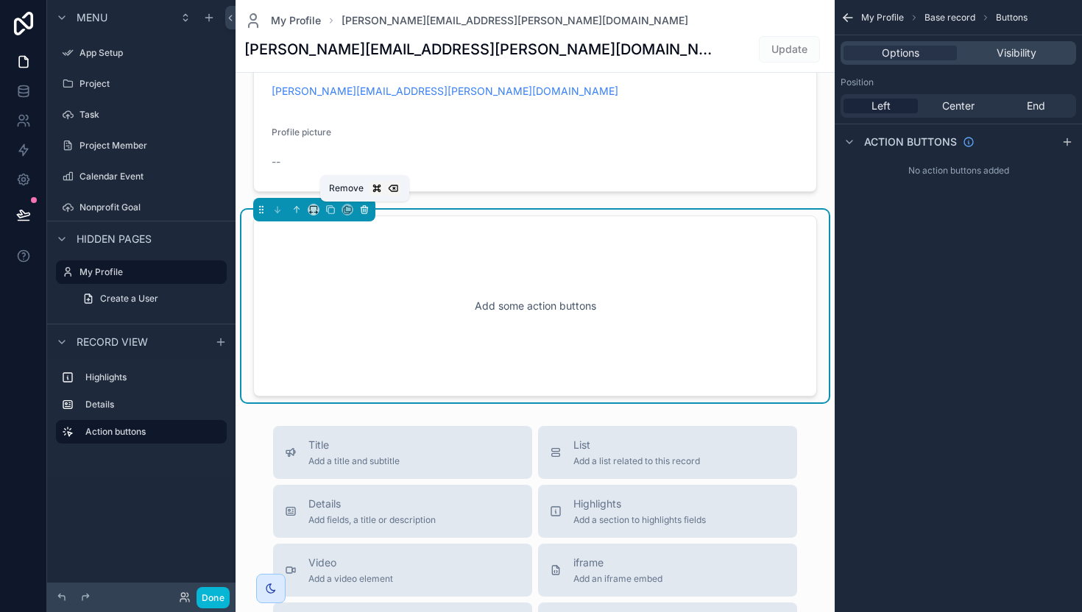
click at [365, 211] on icon "scrollable content" at bounding box center [365, 210] width 0 height 3
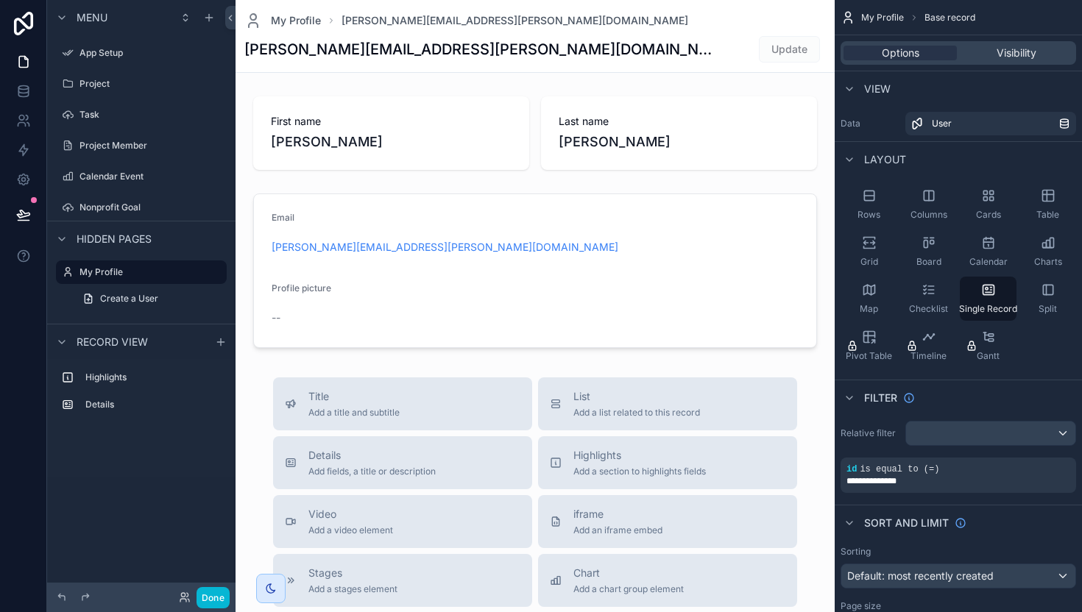
scroll to position [0, 0]
click at [210, 20] on icon "scrollable content" at bounding box center [209, 18] width 12 height 12
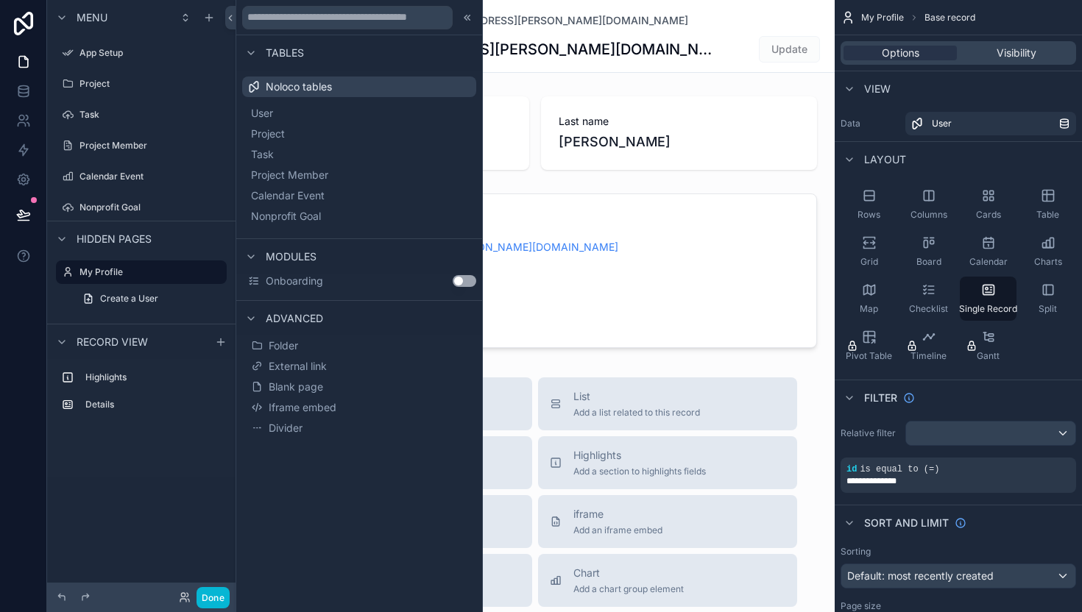
click at [456, 280] on button "Use setting" at bounding box center [465, 281] width 24 height 12
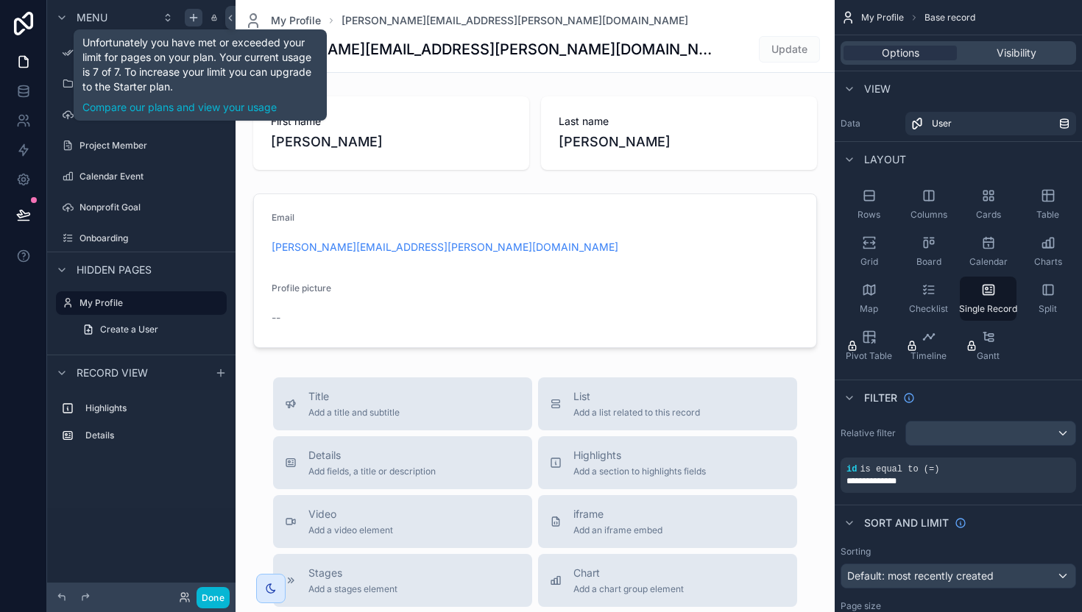
click at [198, 19] on icon "scrollable content" at bounding box center [194, 18] width 12 height 12
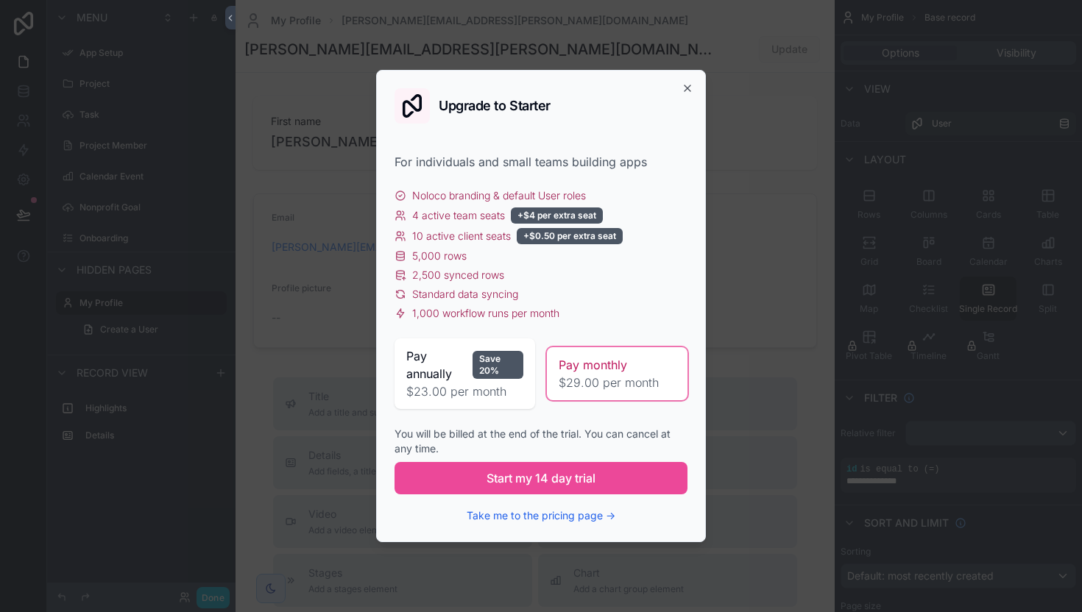
click at [694, 96] on div "Upgrade to Starter For individuals and small teams building apps Noloco brandin…" at bounding box center [541, 306] width 330 height 472
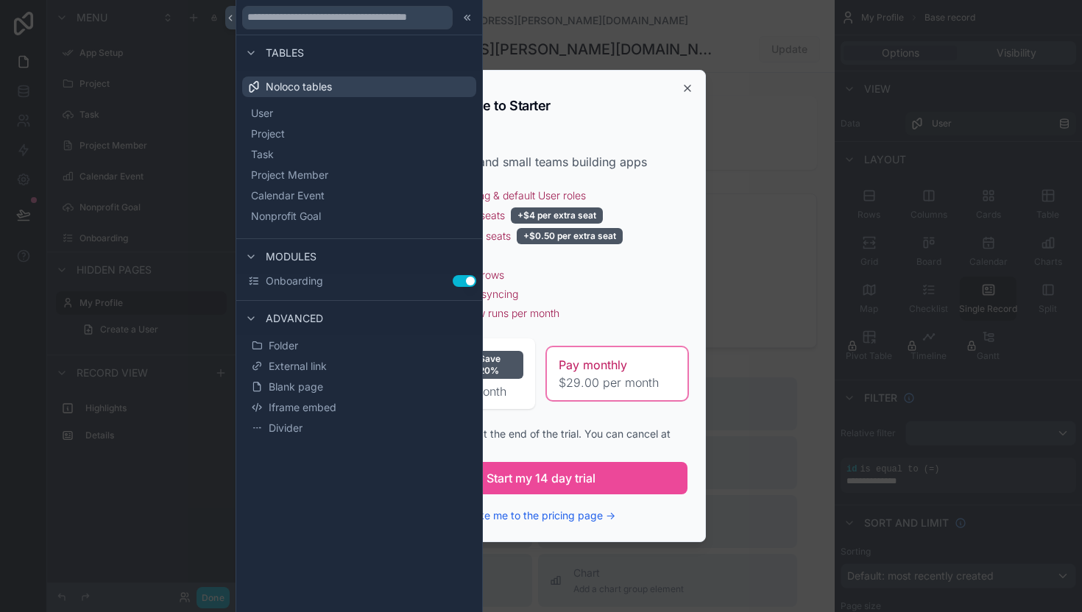
click at [460, 277] on button "Use setting" at bounding box center [465, 281] width 24 height 12
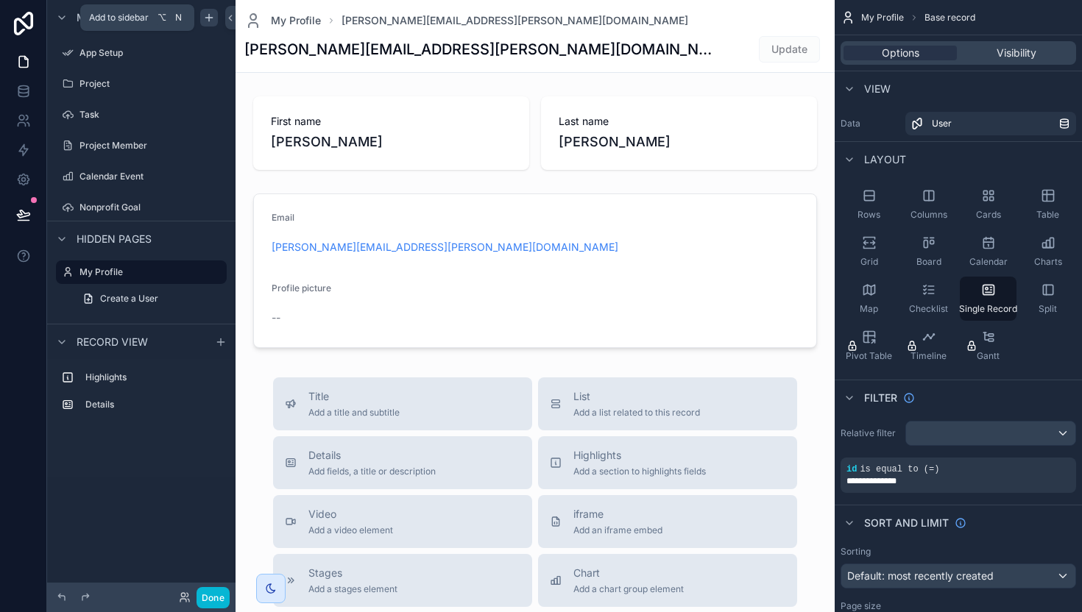
click at [213, 19] on icon "scrollable content" at bounding box center [209, 18] width 12 height 12
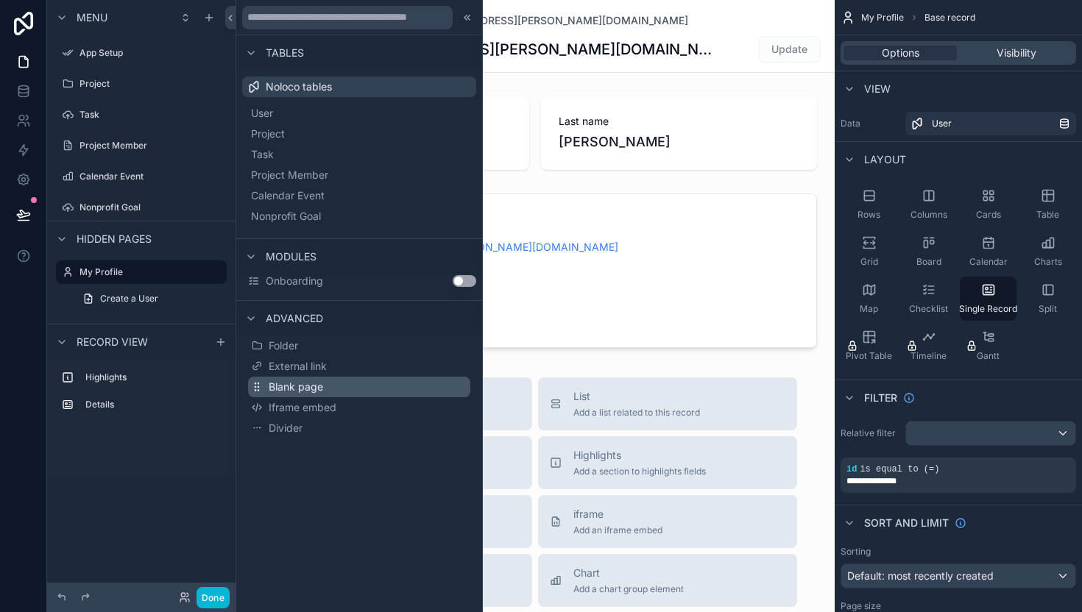
click at [330, 388] on button "Blank page" at bounding box center [359, 387] width 222 height 21
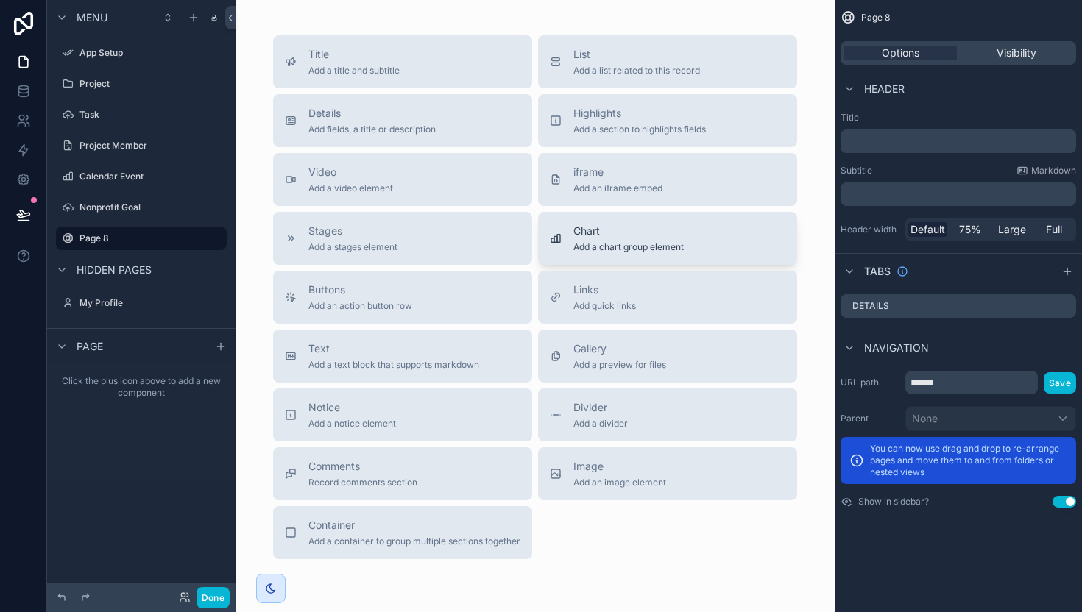
click at [595, 263] on button "Chart Add a chart group element" at bounding box center [667, 238] width 259 height 53
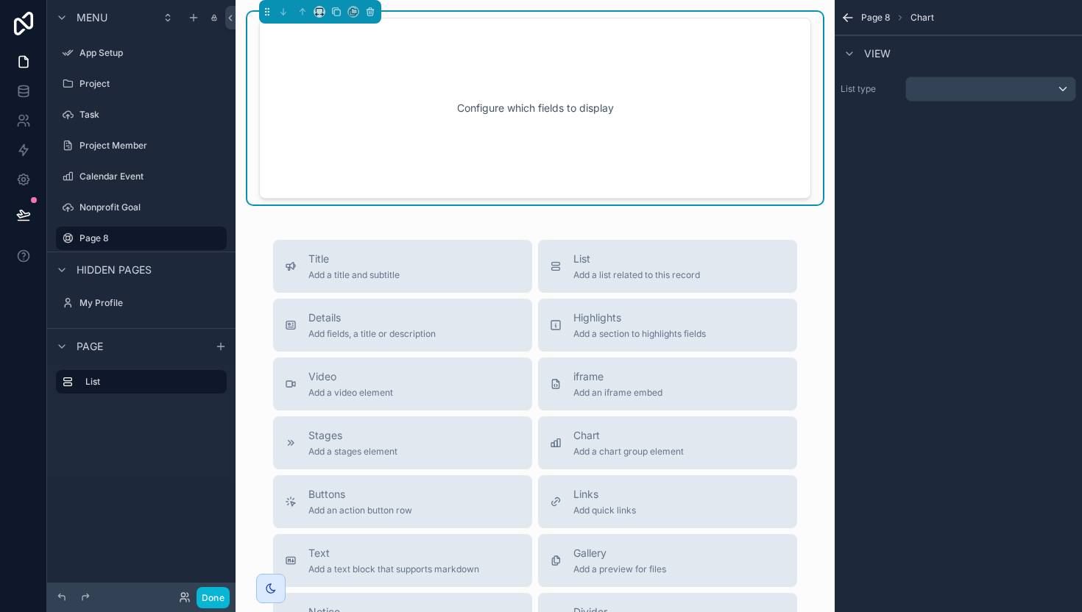
click at [521, 118] on div "Configure which fields to display" at bounding box center [534, 108] width 503 height 132
